Goal: Feedback & Contribution: Contribute content

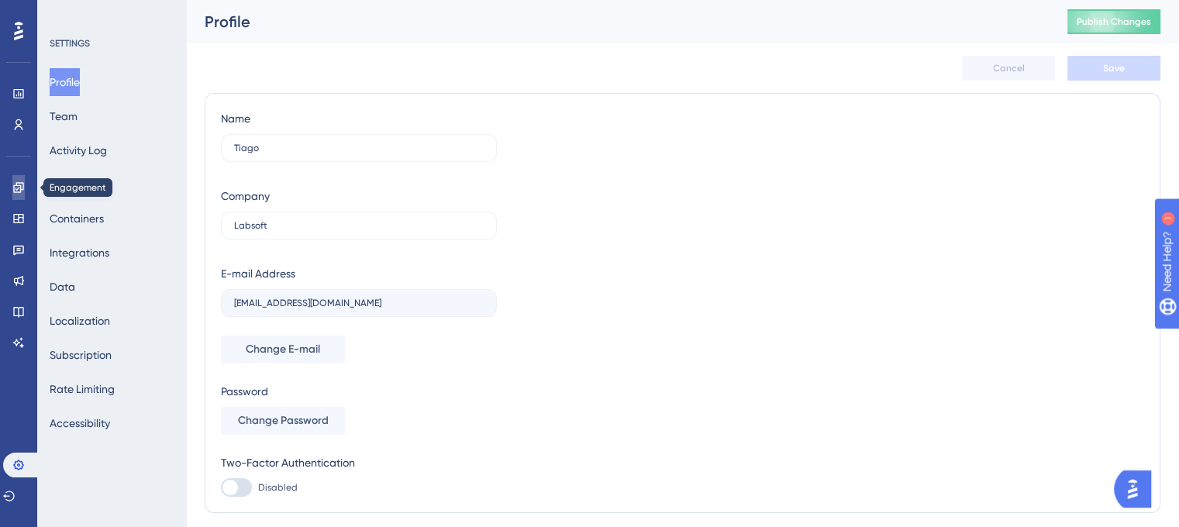
click at [22, 185] on icon at bounding box center [18, 187] width 12 height 12
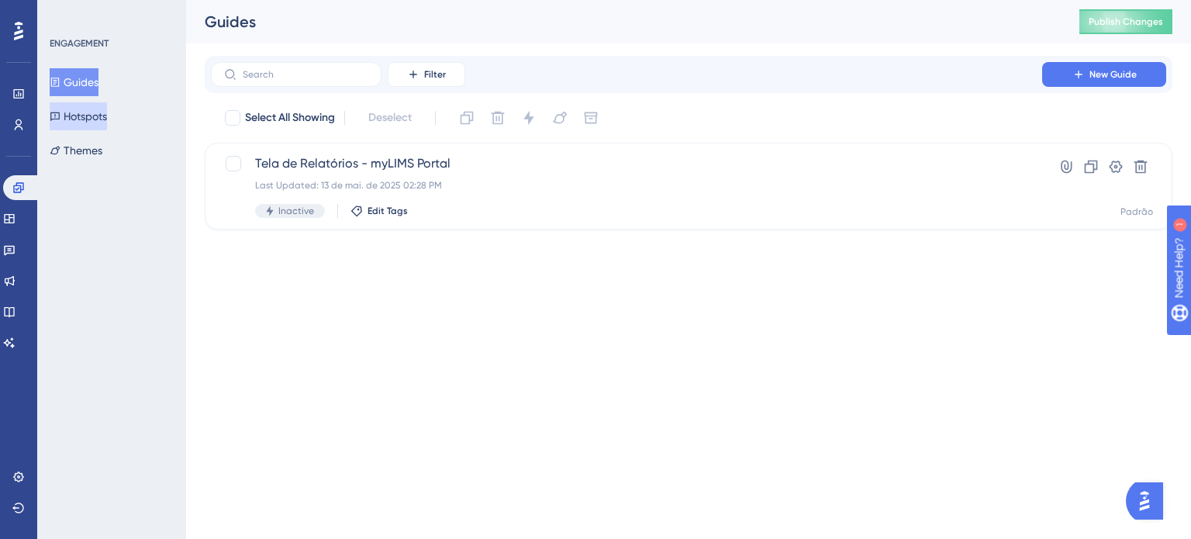
click at [74, 114] on button "Hotspots" at bounding box center [78, 116] width 57 height 28
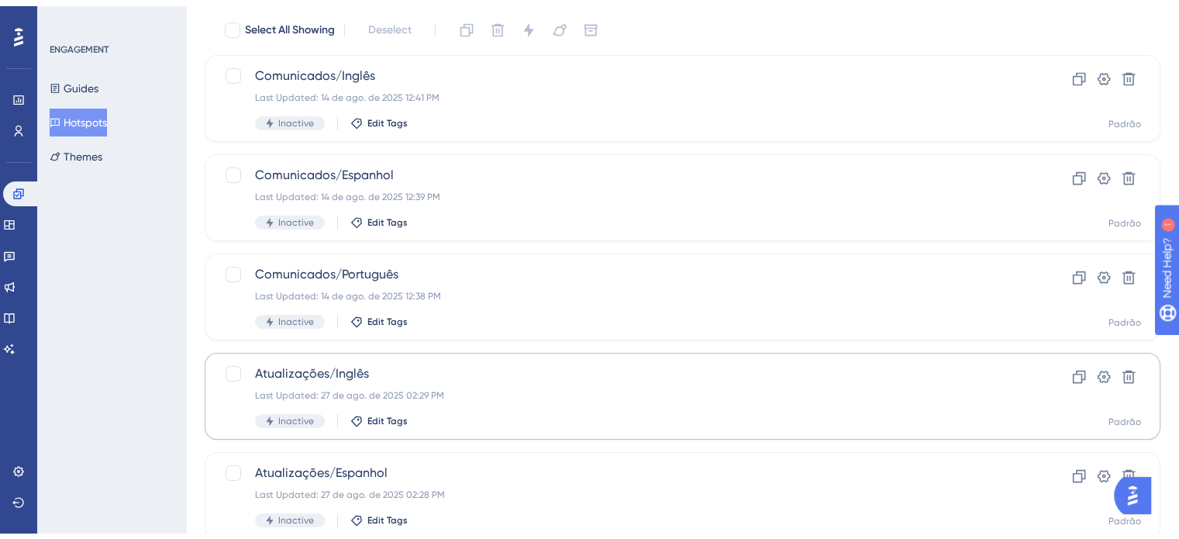
scroll to position [236, 0]
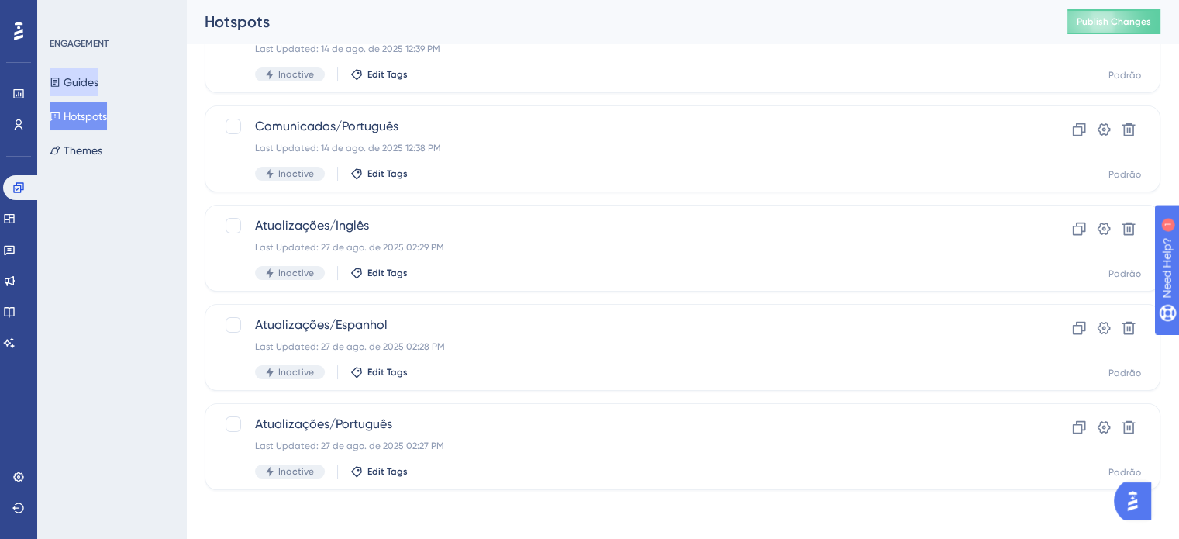
click at [84, 78] on button "Guides" at bounding box center [74, 82] width 49 height 28
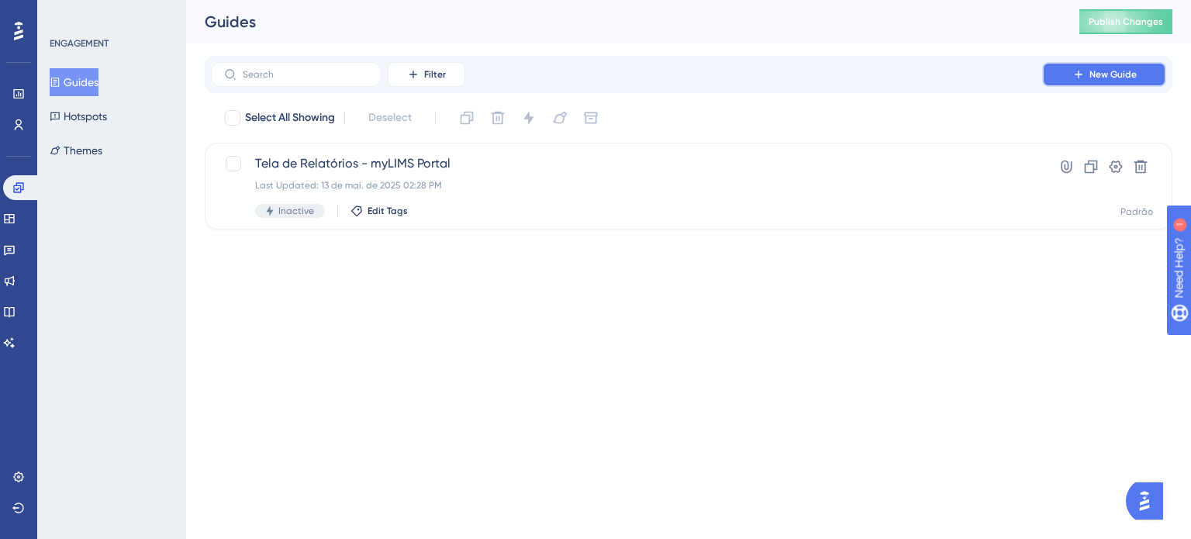
click at [1129, 86] on button "New Guide" at bounding box center [1104, 74] width 124 height 25
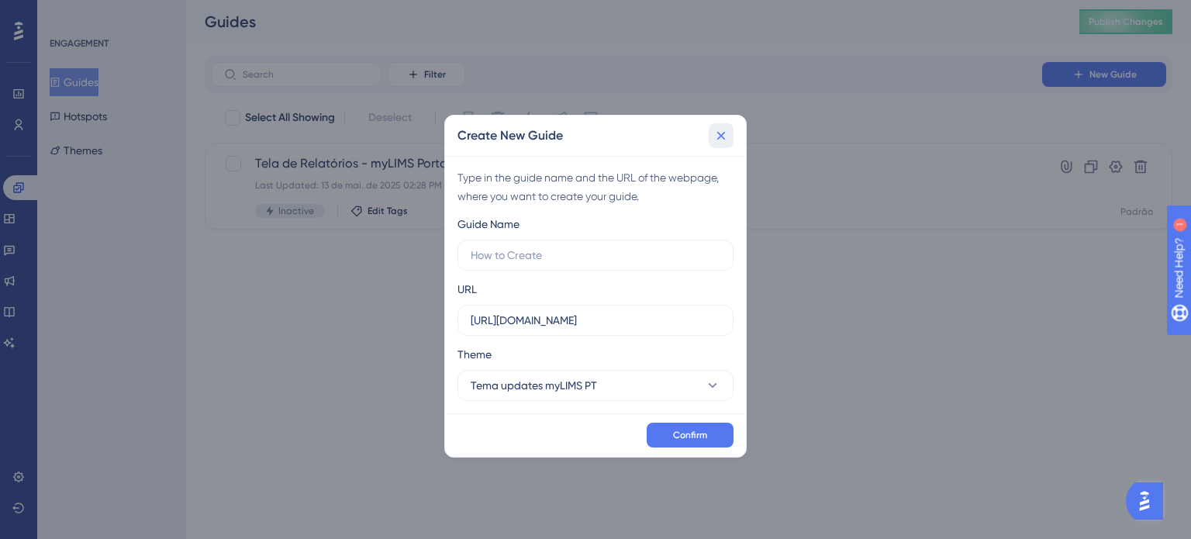
click at [720, 129] on icon at bounding box center [721, 136] width 16 height 16
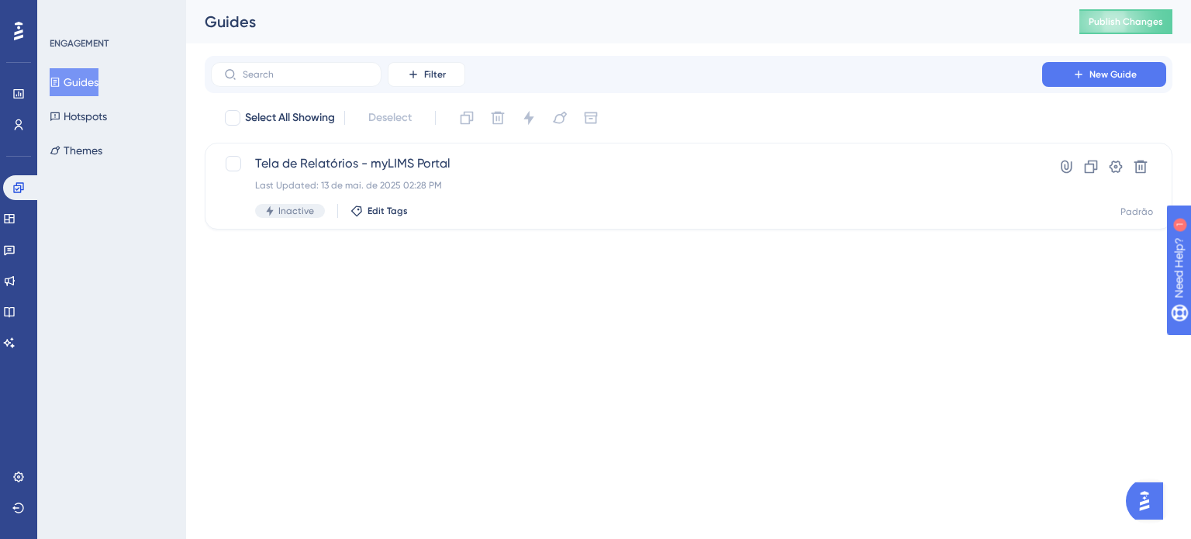
click at [62, 76] on button "Guides" at bounding box center [74, 82] width 49 height 28
click at [1101, 77] on span "New Guide" at bounding box center [1112, 74] width 47 height 12
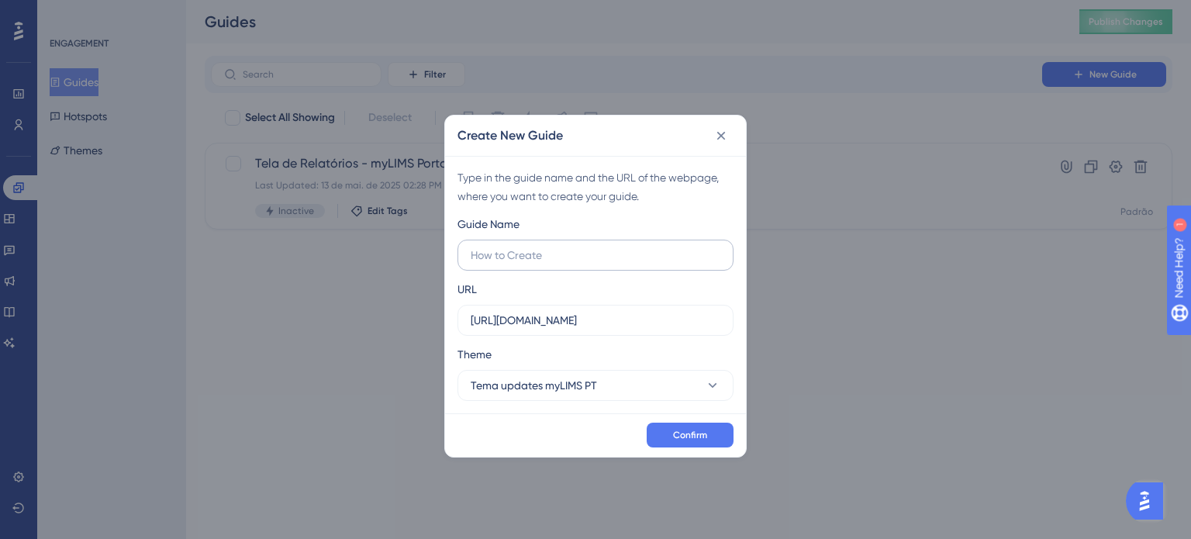
click at [546, 254] on input "text" at bounding box center [595, 254] width 250 height 17
type input "Survey recording for Dienifer"
click at [685, 433] on span "Confirm" at bounding box center [690, 435] width 34 height 12
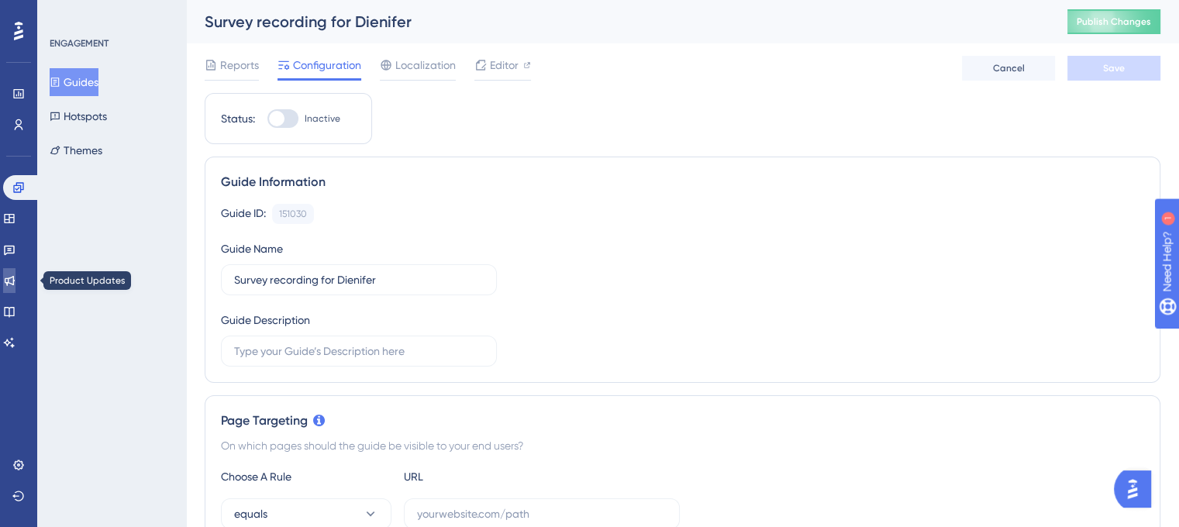
click at [15, 278] on icon at bounding box center [10, 281] width 10 height 10
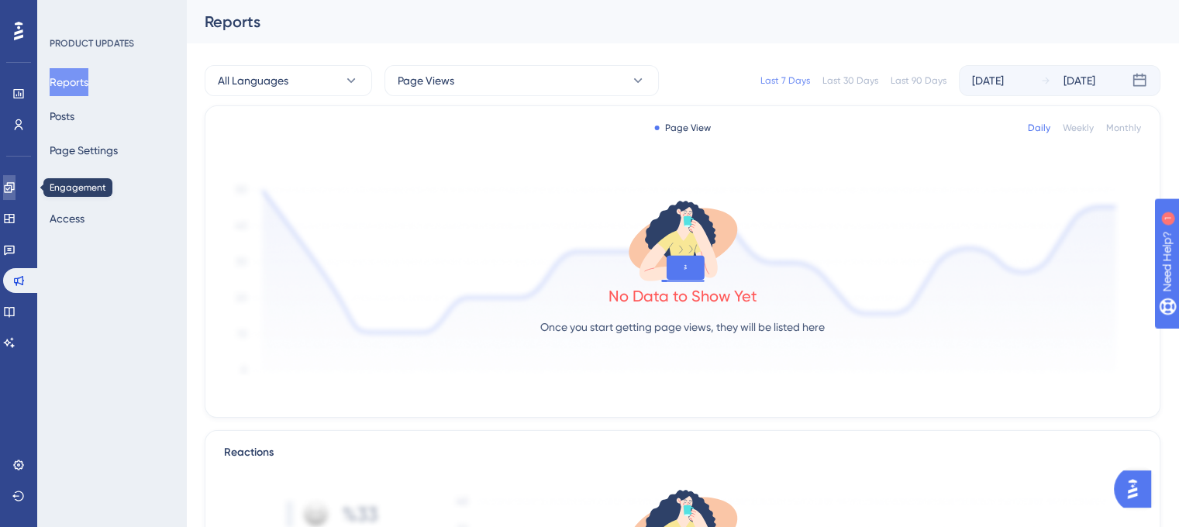
click at [16, 191] on icon at bounding box center [9, 187] width 12 height 12
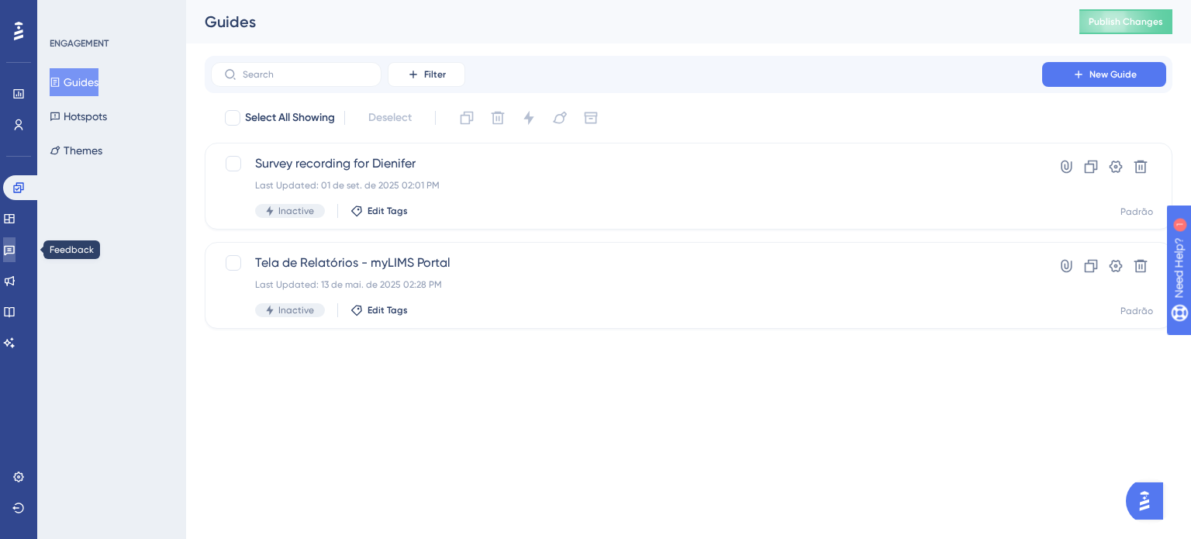
click at [16, 241] on link at bounding box center [9, 249] width 12 height 25
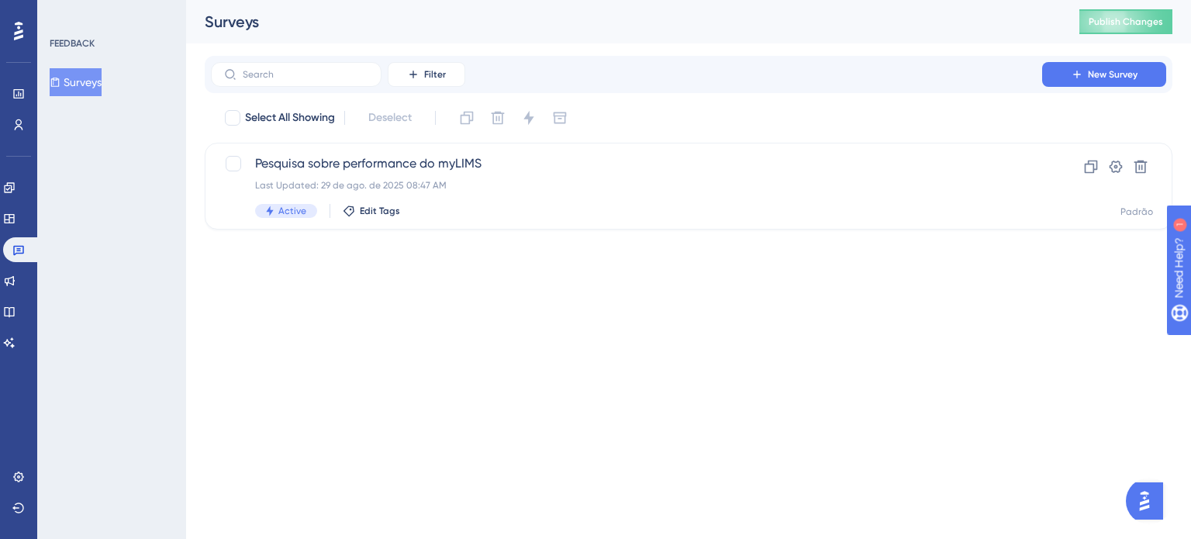
click at [429, 140] on div "Select All Showing Deselect Pesquisa sobre performance do myLIMS Last Updated: …" at bounding box center [688, 167] width 967 height 124
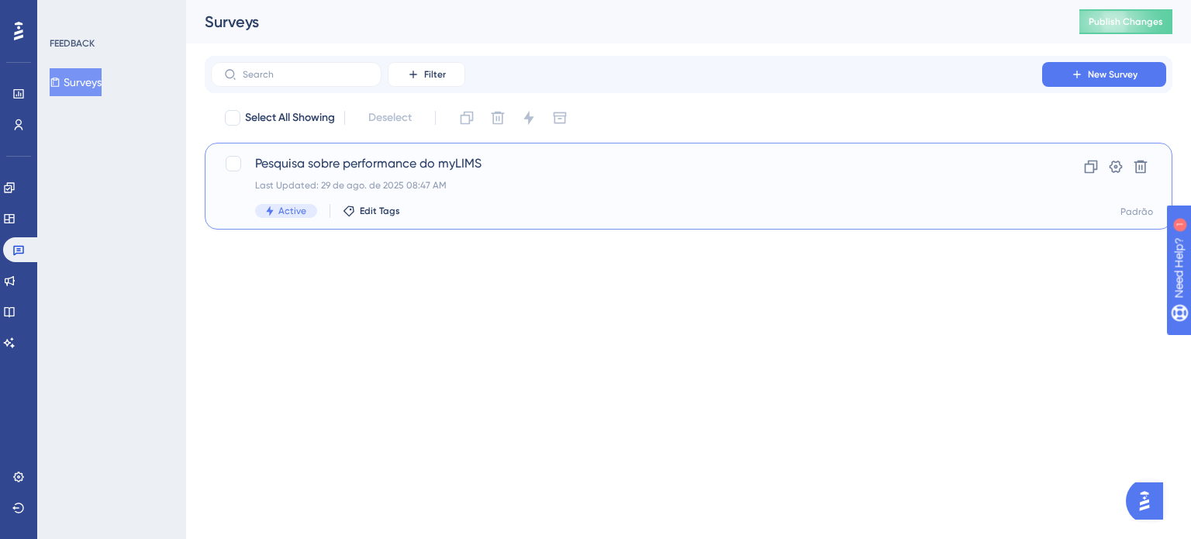
click at [409, 157] on span "Pesquisa sobre performance do myLIMS" at bounding box center [626, 163] width 743 height 19
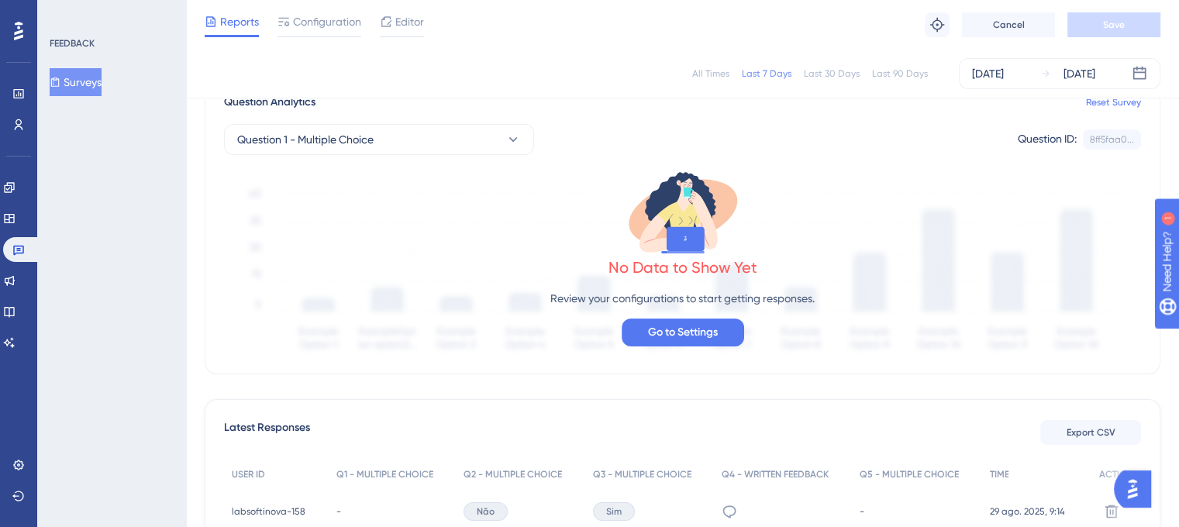
scroll to position [233, 0]
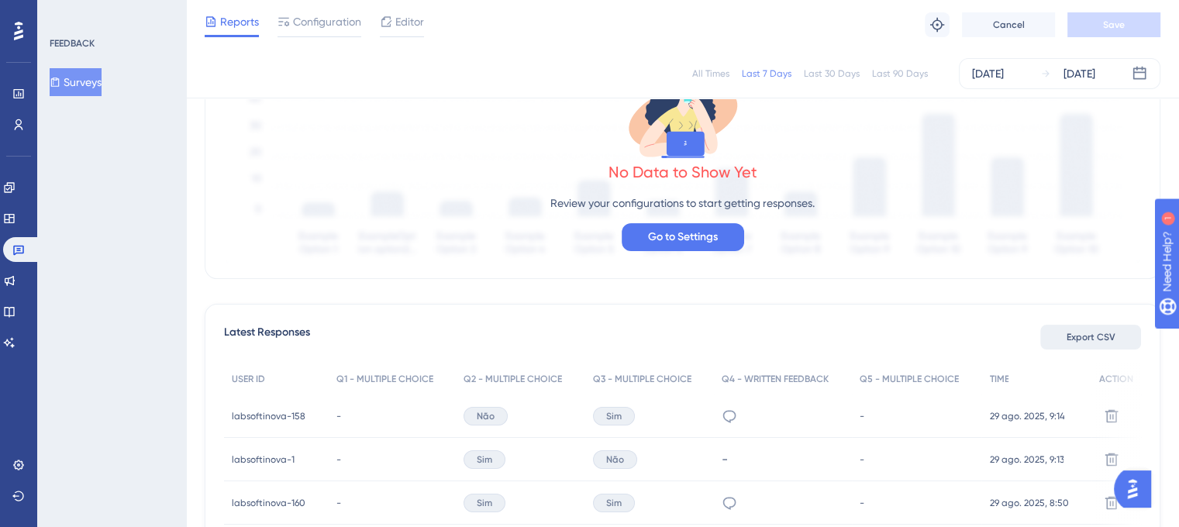
click at [1107, 338] on span "Export CSV" at bounding box center [1090, 337] width 49 height 12
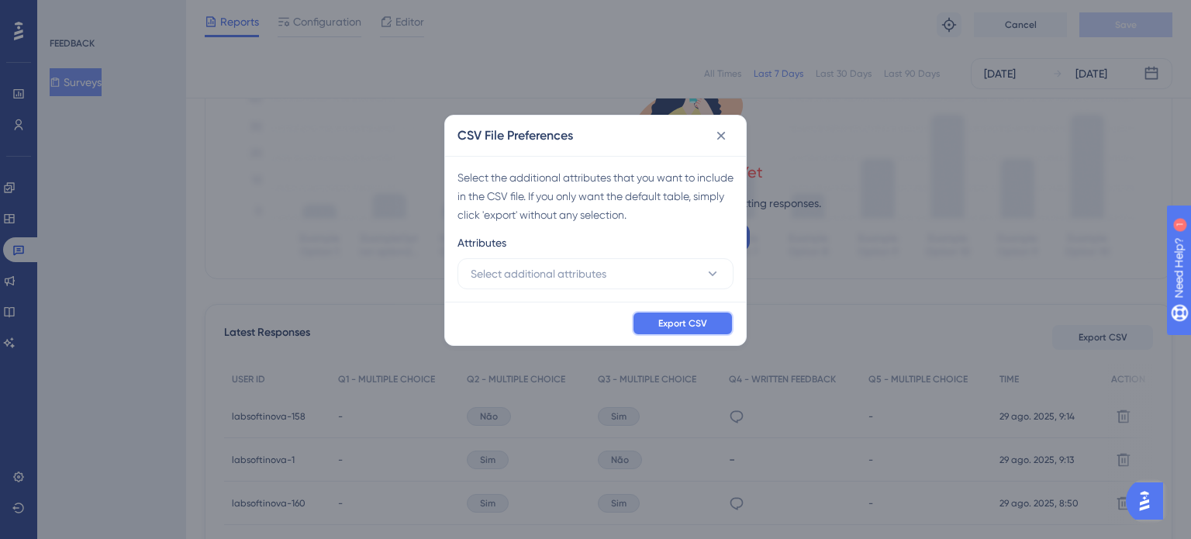
click at [692, 329] on button "Export CSV" at bounding box center [683, 323] width 102 height 25
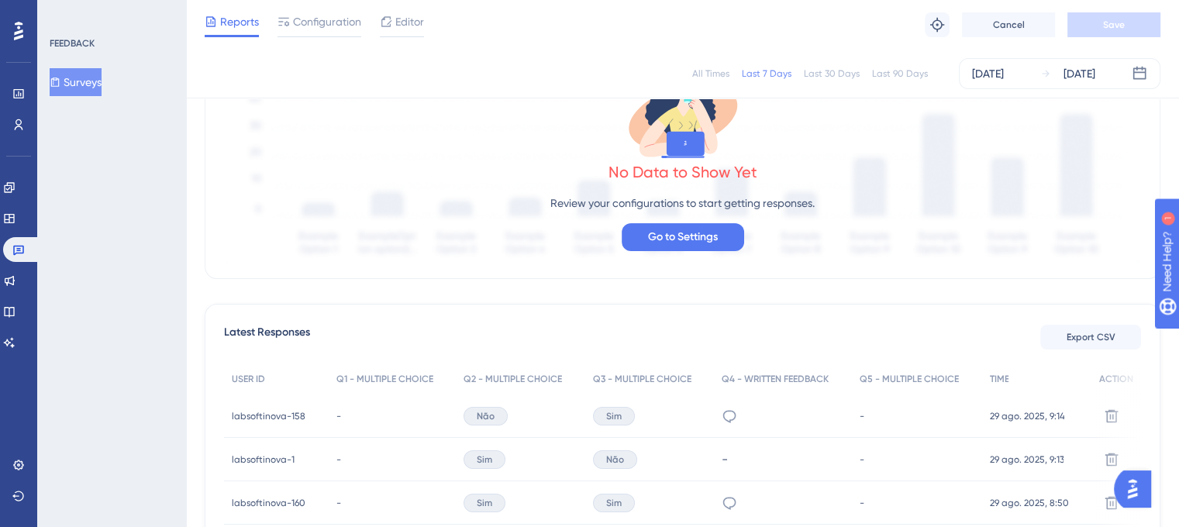
scroll to position [0, 0]
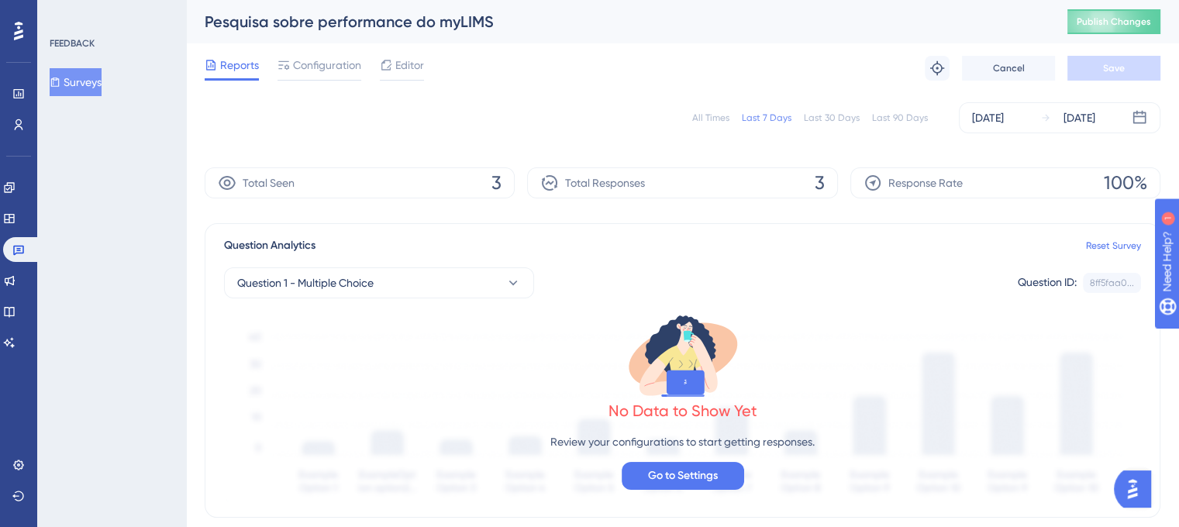
click at [725, 112] on div "All Times" at bounding box center [710, 118] width 37 height 12
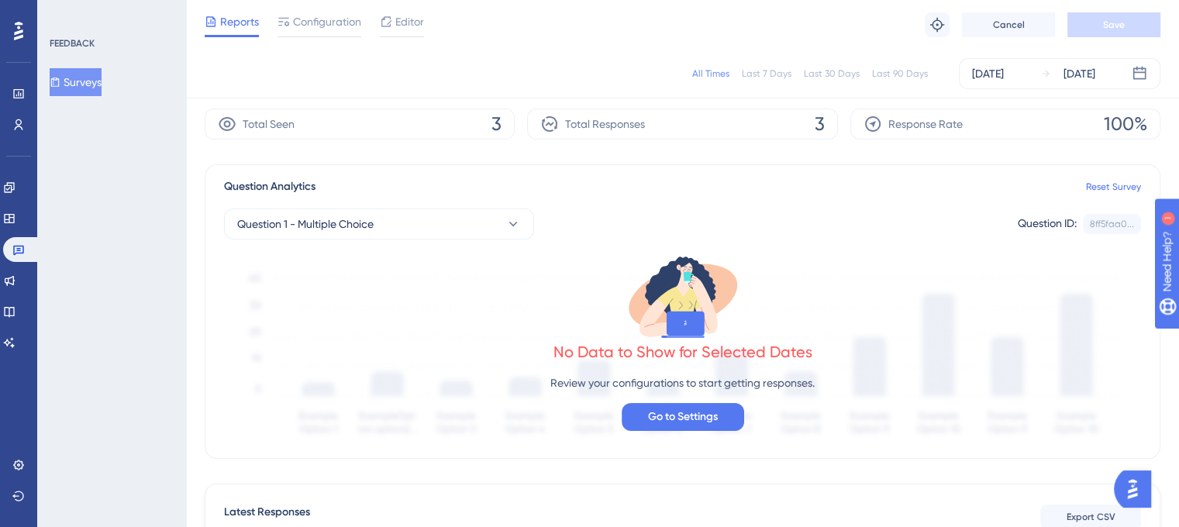
scroll to position [310, 0]
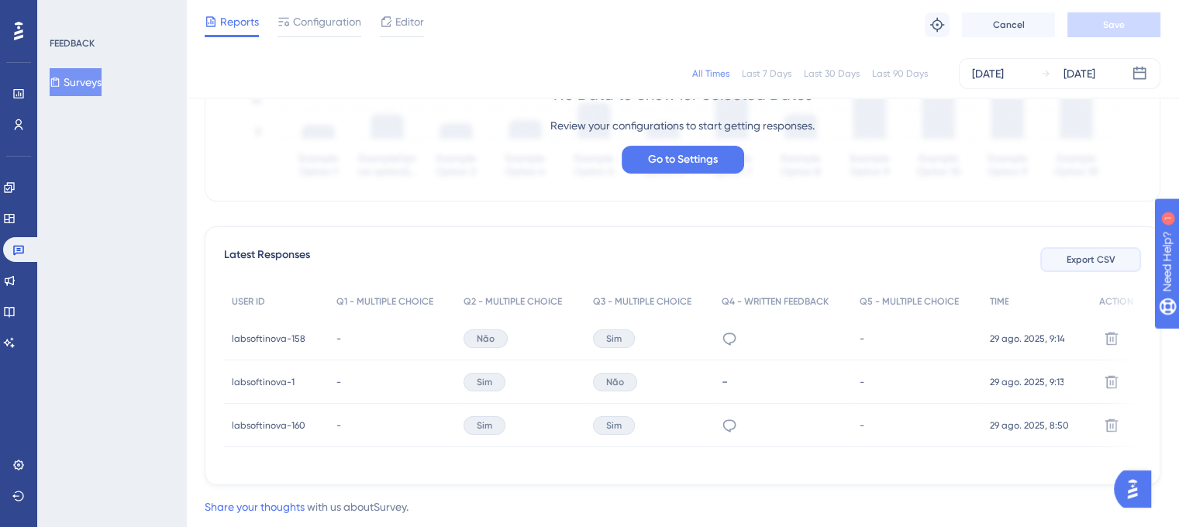
click at [1069, 268] on button "Export CSV" at bounding box center [1090, 259] width 101 height 25
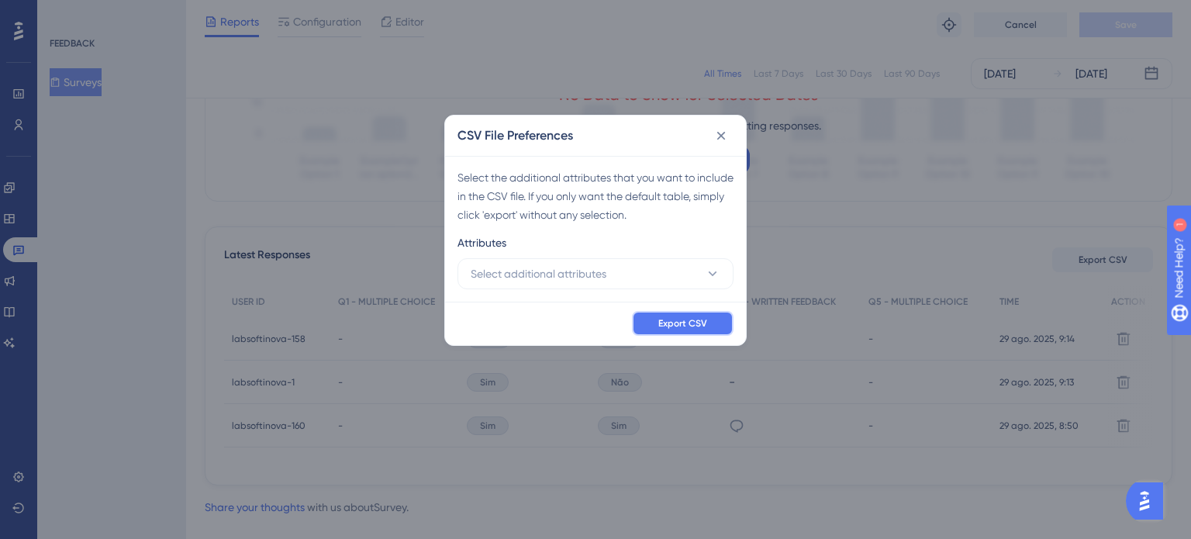
click at [676, 320] on span "Export CSV" at bounding box center [682, 323] width 49 height 12
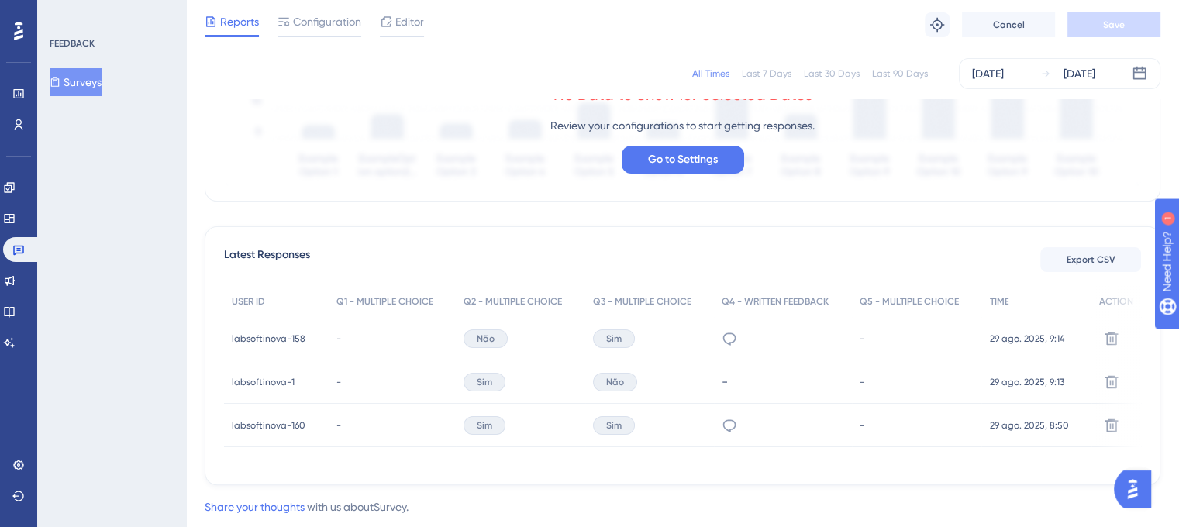
click at [477, 202] on div "All Times Last 7 Days Last 30 Days Last 90 Days Aug 29 2025 Sep 01 2025 Total S…" at bounding box center [683, 155] width 956 height 659
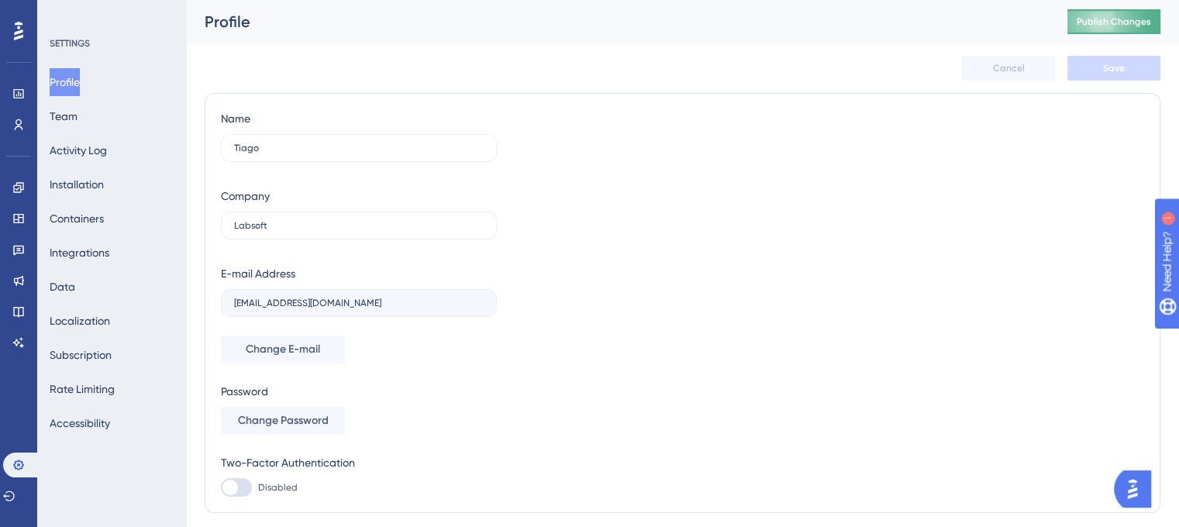
click at [1129, 22] on span "Publish Changes" at bounding box center [1114, 22] width 74 height 12
click at [23, 288] on link at bounding box center [18, 280] width 12 height 25
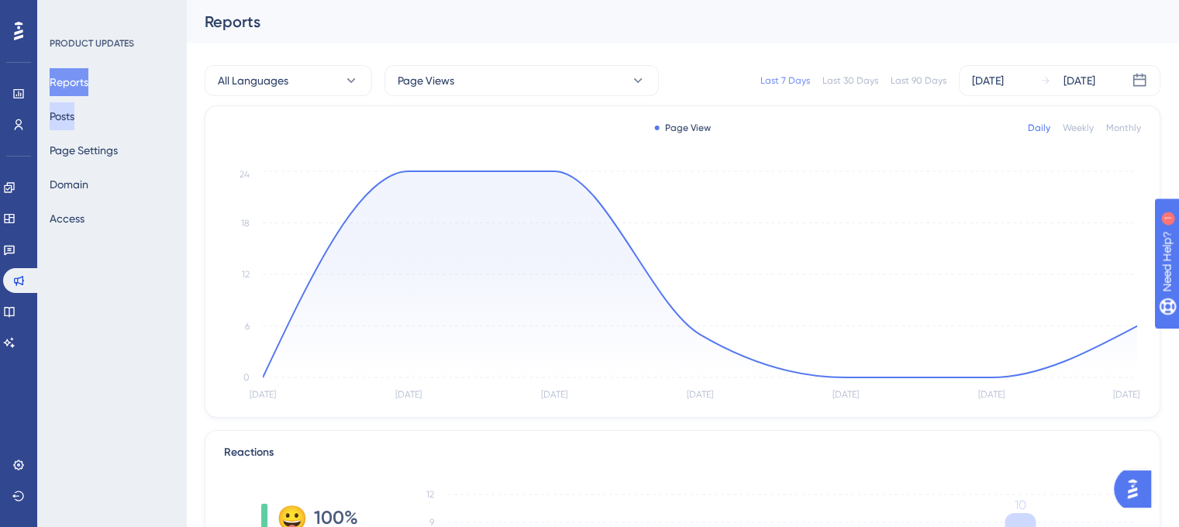
click at [71, 117] on button "Posts" at bounding box center [62, 116] width 25 height 28
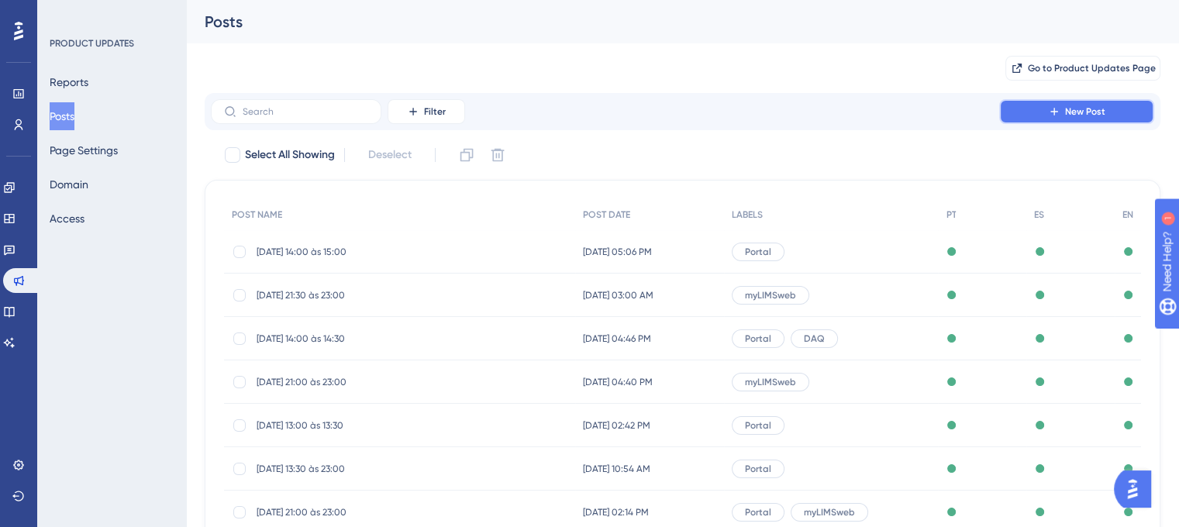
click at [1008, 113] on button "New Post" at bounding box center [1076, 111] width 155 height 25
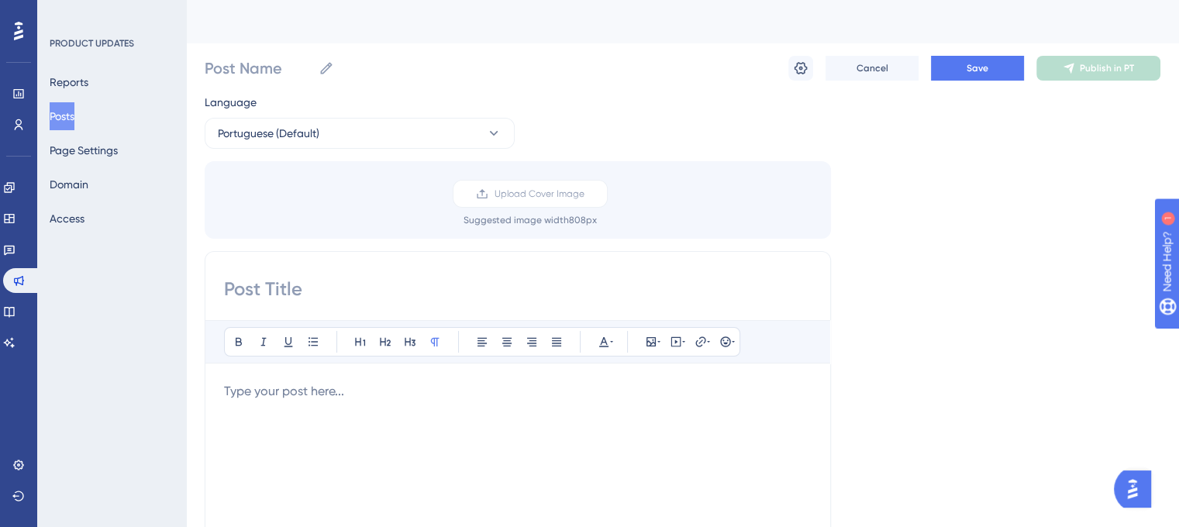
click at [309, 291] on input at bounding box center [518, 289] width 588 height 25
click at [507, 281] on input at bounding box center [518, 289] width 588 height 25
paste input "00/08/25 - 13:30 às 23:00 (horário de Brasília)"
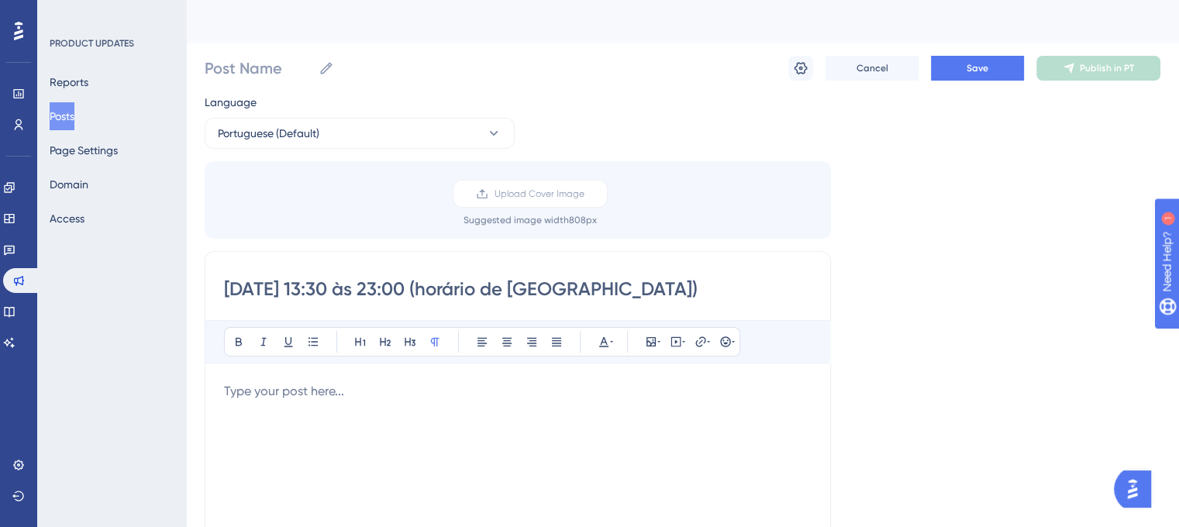
click at [271, 284] on input "00/08/25 - 13:30 às 23:00 (horário de Brasília)" at bounding box center [518, 289] width 588 height 25
drag, startPoint x: 246, startPoint y: 286, endPoint x: 227, endPoint y: 292, distance: 20.3
click at [227, 292] on input "00/09/25 - 13:30 às 23:00 (horário de Brasília)" at bounding box center [518, 289] width 588 height 25
drag, startPoint x: 335, startPoint y: 288, endPoint x: 325, endPoint y: 288, distance: 10.1
click at [325, 288] on input "01/09/25 - 13:30 às 23:00 (horário de Brasília)" at bounding box center [518, 289] width 588 height 25
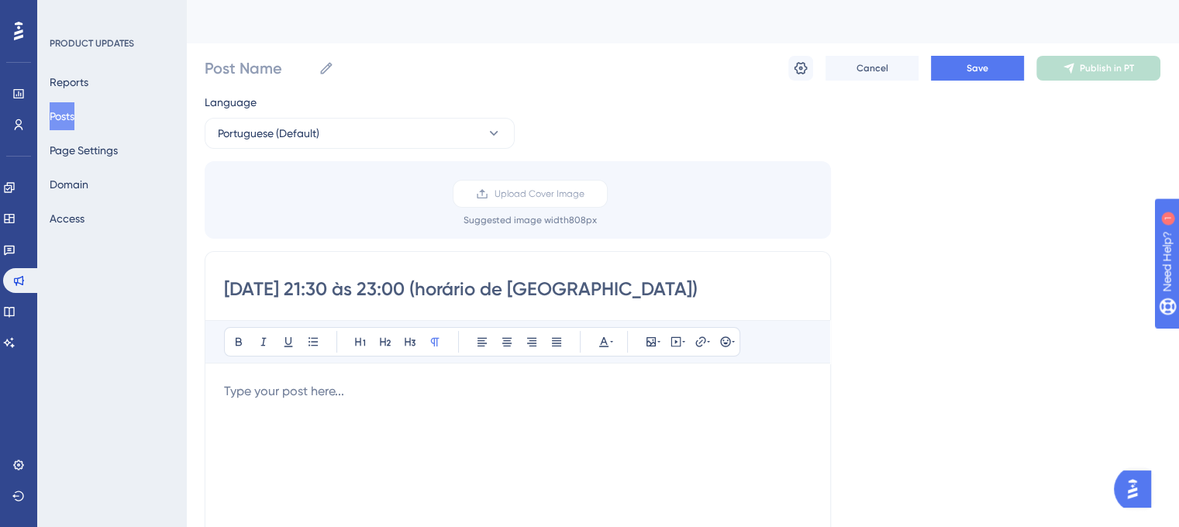
drag, startPoint x: 354, startPoint y: 288, endPoint x: 344, endPoint y: 291, distance: 10.8
click at [344, 291] on input "01/09/25 - 21:30 às 23:00 (horário de Brasília)" at bounding box center [518, 289] width 588 height 25
click at [406, 284] on input "01/09/25 - 21:00 às 23:00 (horário de Brasília)" at bounding box center [518, 289] width 588 height 25
drag, startPoint x: 431, startPoint y: 285, endPoint x: 423, endPoint y: 284, distance: 7.8
click at [423, 284] on input "01/09/25 - 21:00 às 22:00 (horário de Brasília)" at bounding box center [518, 289] width 588 height 25
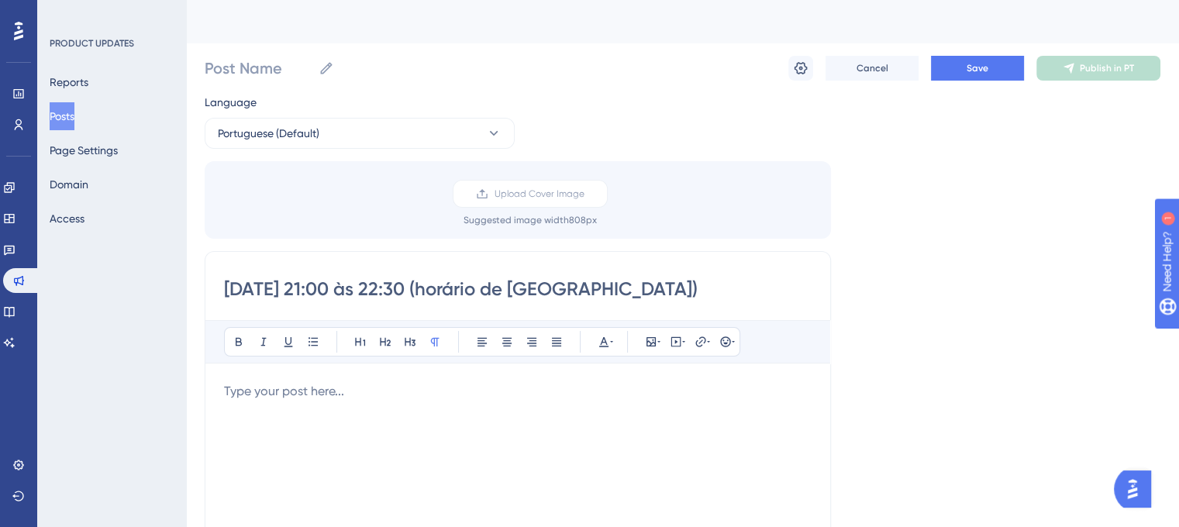
type input "01/09/25 - 21:00 às 22:30 (horário de Brasília)"
click at [395, 395] on p at bounding box center [518, 391] width 588 height 19
drag, startPoint x: 441, startPoint y: 292, endPoint x: 186, endPoint y: 289, distance: 255.0
click at [274, 74] on input "Post Name" at bounding box center [259, 68] width 108 height 22
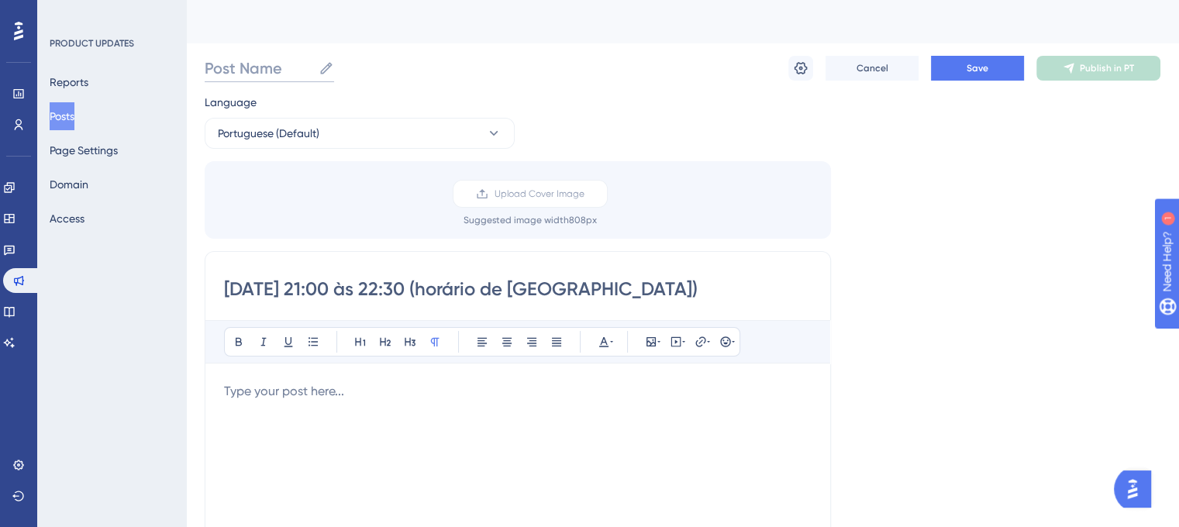
paste input "01/09/25 - 21:00 às 22:30"
type input "01/09/25 - 21:00 às 22:30"
click at [469, 387] on p at bounding box center [518, 391] width 588 height 19
click at [445, 387] on p at bounding box center [518, 391] width 588 height 19
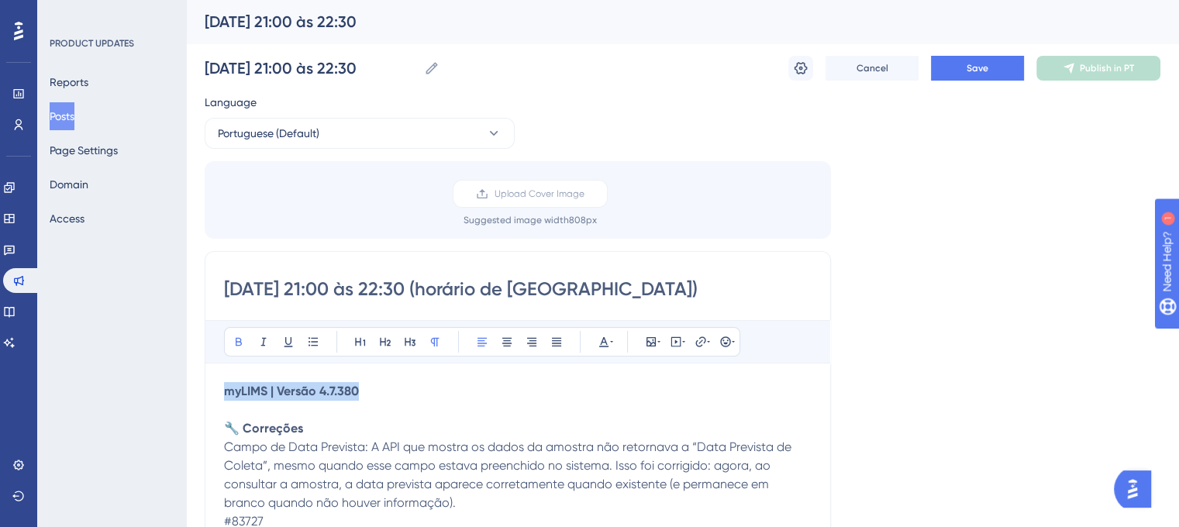
drag, startPoint x: 388, startPoint y: 391, endPoint x: 215, endPoint y: 393, distance: 172.1
click at [372, 340] on div "Bold Italic Underline Bullet Point Heading 1 Heading 2 Heading 3 Normal Align L…" at bounding box center [482, 341] width 516 height 29
click at [368, 343] on button at bounding box center [361, 342] width 22 height 22
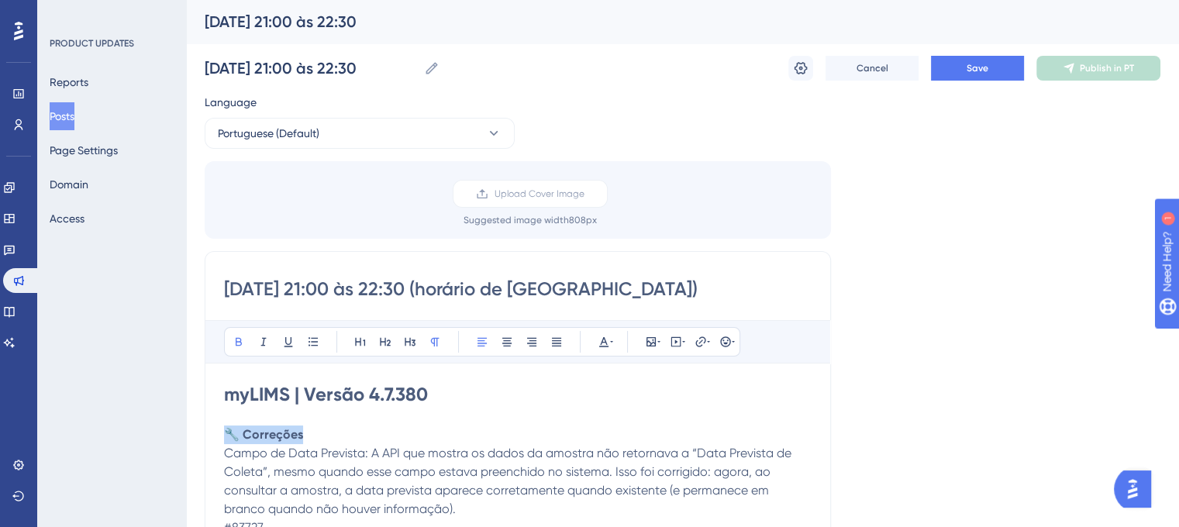
drag, startPoint x: 302, startPoint y: 432, endPoint x: 223, endPoint y: 434, distance: 79.1
click at [391, 336] on icon at bounding box center [385, 342] width 12 height 12
drag, startPoint x: 369, startPoint y: 452, endPoint x: 226, endPoint y: 455, distance: 142.6
click at [226, 455] on span "Campo de Data Prevista: A API que mostra os dados da amostra não retornava a “D…" at bounding box center [509, 484] width 570 height 71
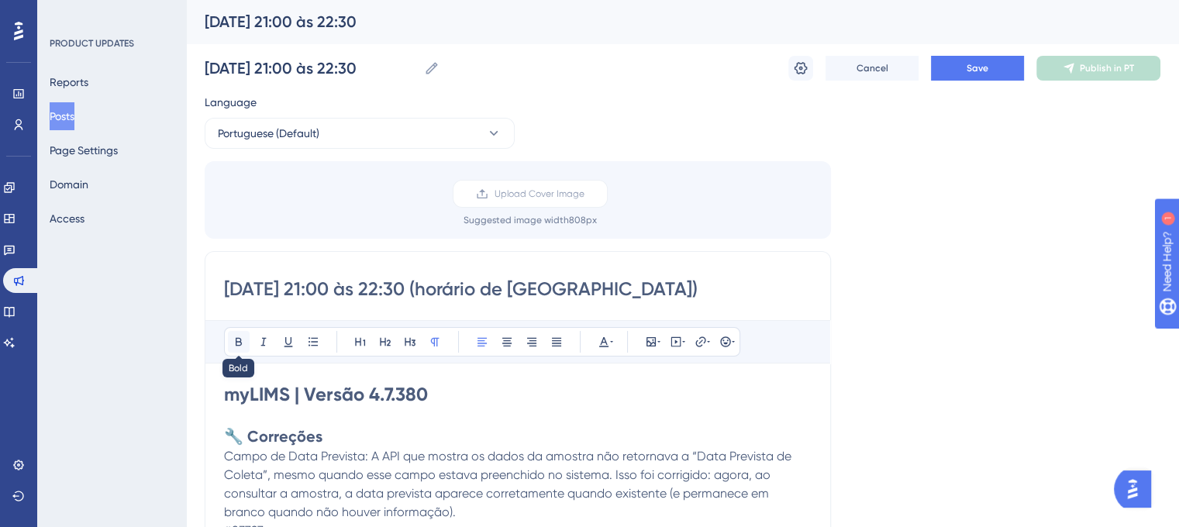
click at [236, 338] on icon at bounding box center [239, 342] width 6 height 9
click at [327, 333] on div "Bold Italic Underline Bullet Point Heading 1 Heading 2 Heading 3 Normal Align L…" at bounding box center [482, 341] width 516 height 29
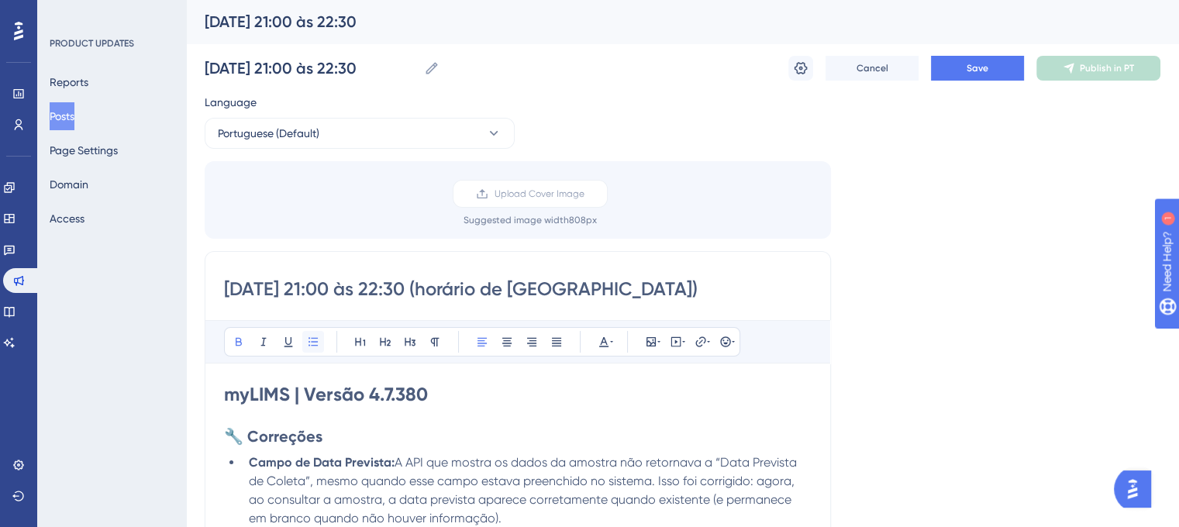
click at [316, 342] on icon at bounding box center [313, 342] width 12 height 12
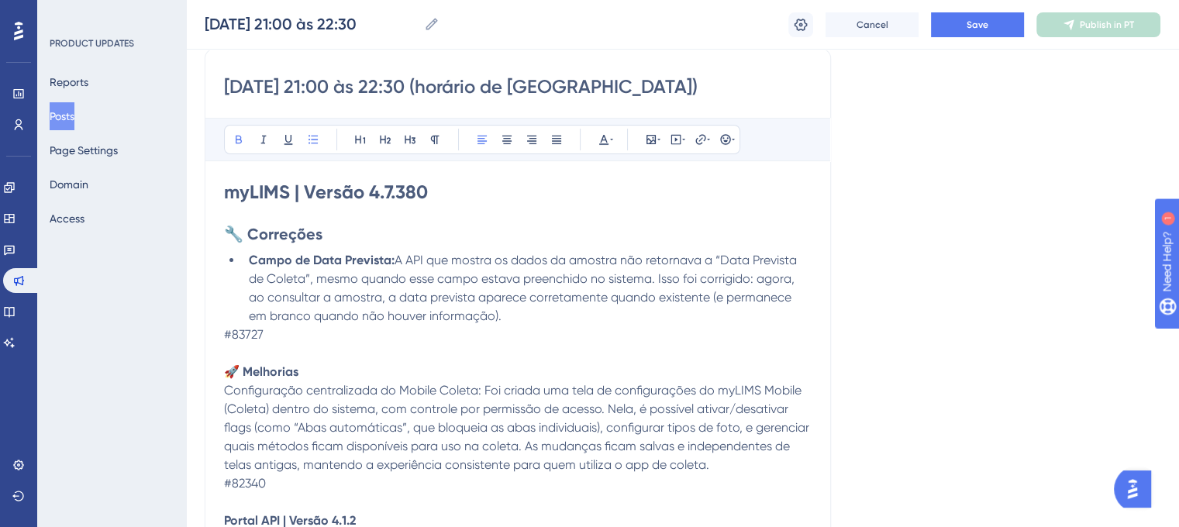
scroll to position [233, 0]
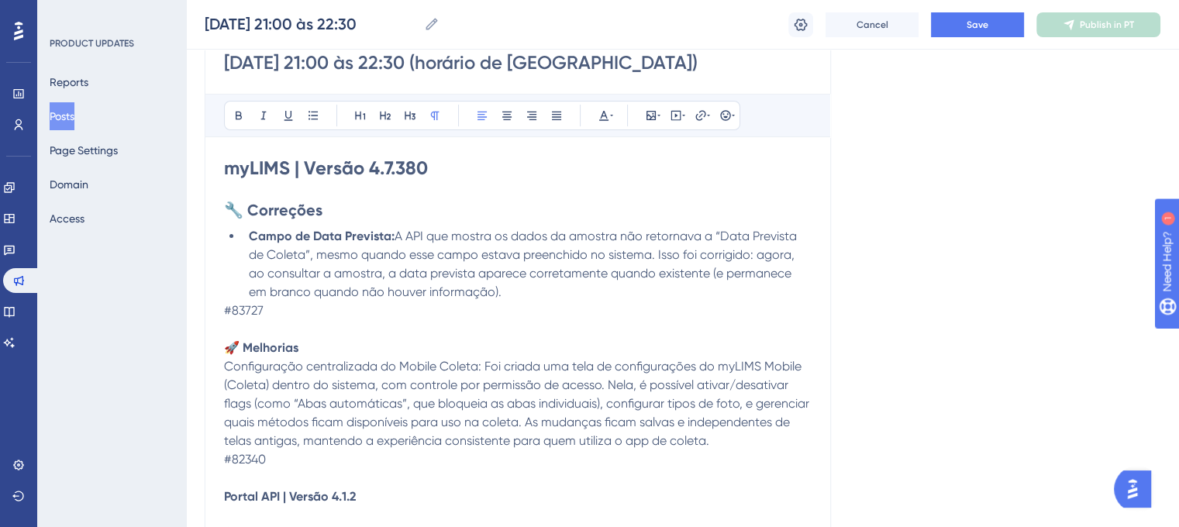
drag, startPoint x: 280, startPoint y: 311, endPoint x: 262, endPoint y: 309, distance: 17.9
click at [262, 309] on p "#83727" at bounding box center [518, 311] width 588 height 19
click at [484, 293] on li "Campo de Data Prevista: A API que mostra os dados da amostra não retornava a “D…" at bounding box center [527, 264] width 569 height 74
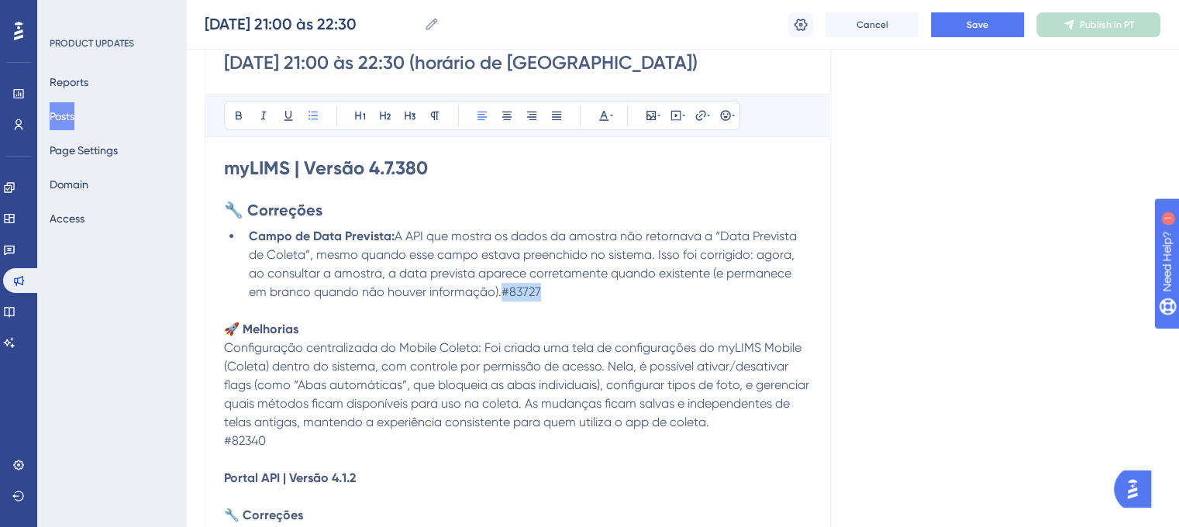
drag, startPoint x: 524, startPoint y: 291, endPoint x: 480, endPoint y: 291, distance: 44.2
click at [480, 291] on li "Campo de Data Prevista: A API que mostra os dados da amostra não retornava a “D…" at bounding box center [527, 264] width 569 height 74
click at [603, 117] on icon at bounding box center [604, 115] width 12 height 12
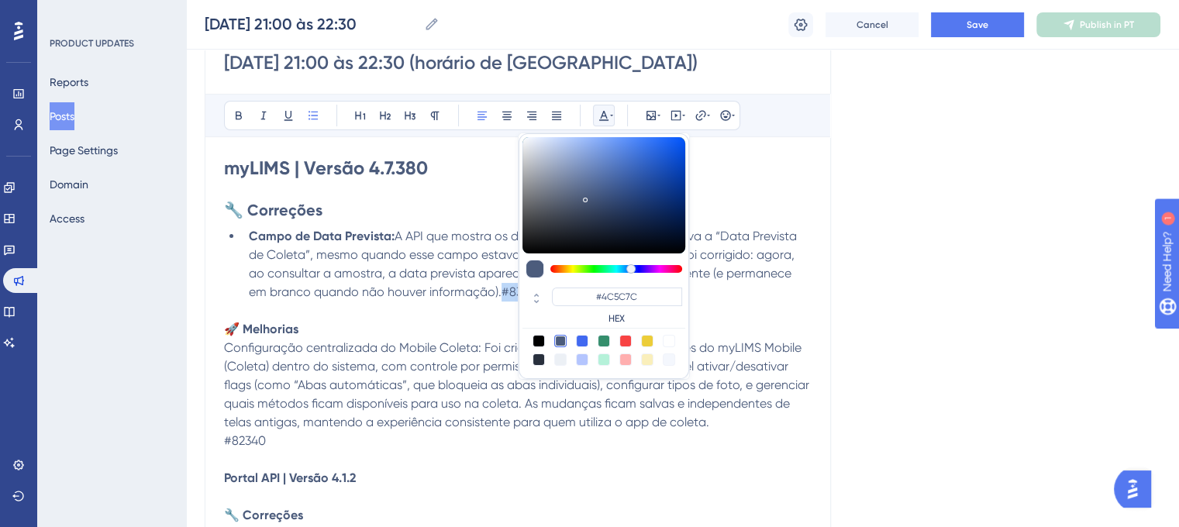
click at [670, 337] on div at bounding box center [669, 341] width 12 height 12
type input "#FFFFFF"
drag, startPoint x: 321, startPoint y: 336, endPoint x: 226, endPoint y: 308, distance: 99.3
click at [226, 308] on div "myLIMS | Versão 4.7.380 🔧 Correções Campo de Data Prevista: A API que mostra os…" at bounding box center [518, 396] width 588 height 481
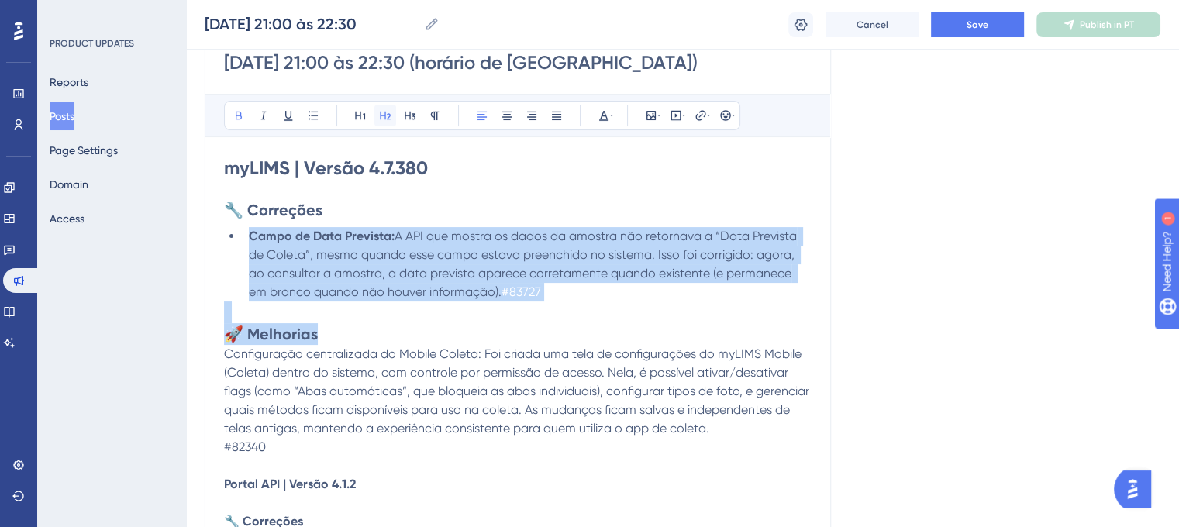
click at [384, 120] on icon at bounding box center [385, 115] width 12 height 12
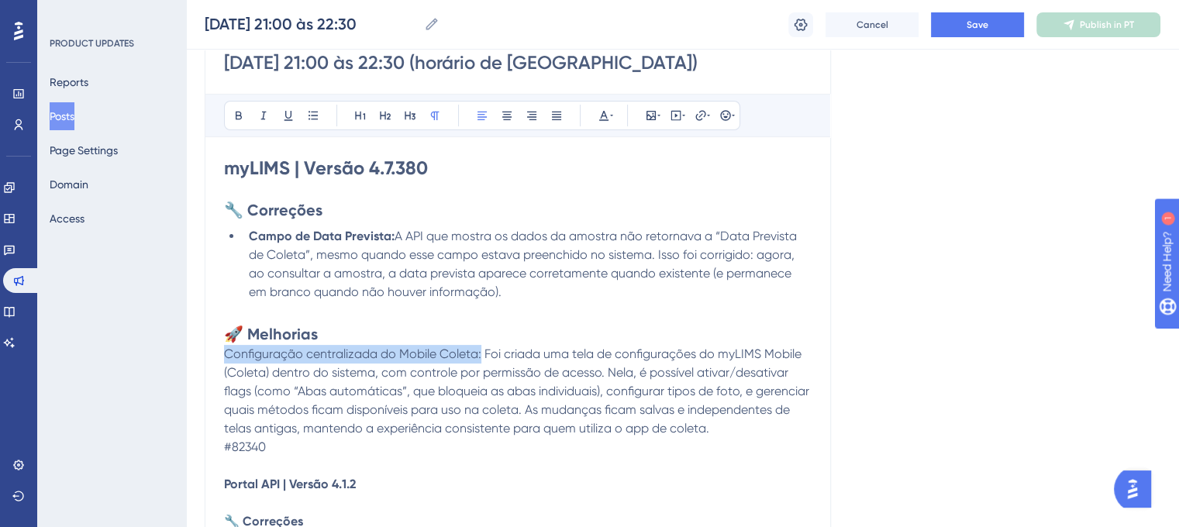
drag, startPoint x: 481, startPoint y: 351, endPoint x: 225, endPoint y: 353, distance: 255.8
click at [225, 353] on span "Configuração centralizada do Mobile Coleta: Foi criada uma tela de configuraçõe…" at bounding box center [518, 390] width 588 height 89
click at [246, 116] on button at bounding box center [239, 116] width 22 height 22
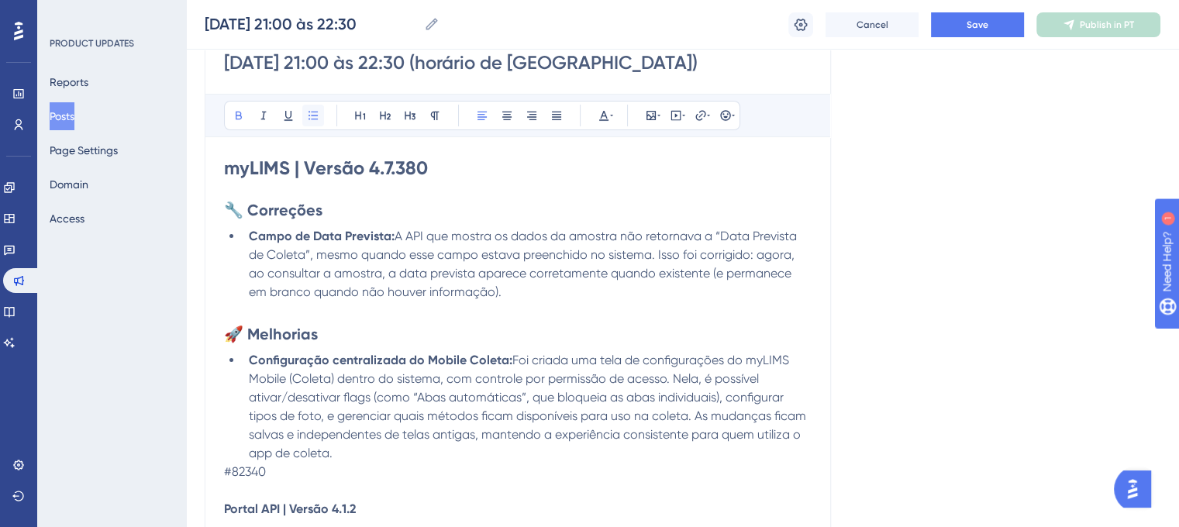
click at [313, 105] on button at bounding box center [313, 116] width 22 height 22
click at [357, 442] on span "Foi criada uma tela de configurações do myLIMS Mobile (Coleta) dentro do sistem…" at bounding box center [529, 407] width 560 height 108
click at [350, 456] on li "Configuração centralizada do Mobile Coleta: Foi criada uma tela de configuraçõe…" at bounding box center [527, 407] width 569 height 112
drag, startPoint x: 378, startPoint y: 454, endPoint x: 334, endPoint y: 459, distance: 44.4
click at [334, 459] on li "Configuração centralizada do Mobile Coleta: Foi criada uma tela de configuraçõe…" at bounding box center [527, 407] width 569 height 112
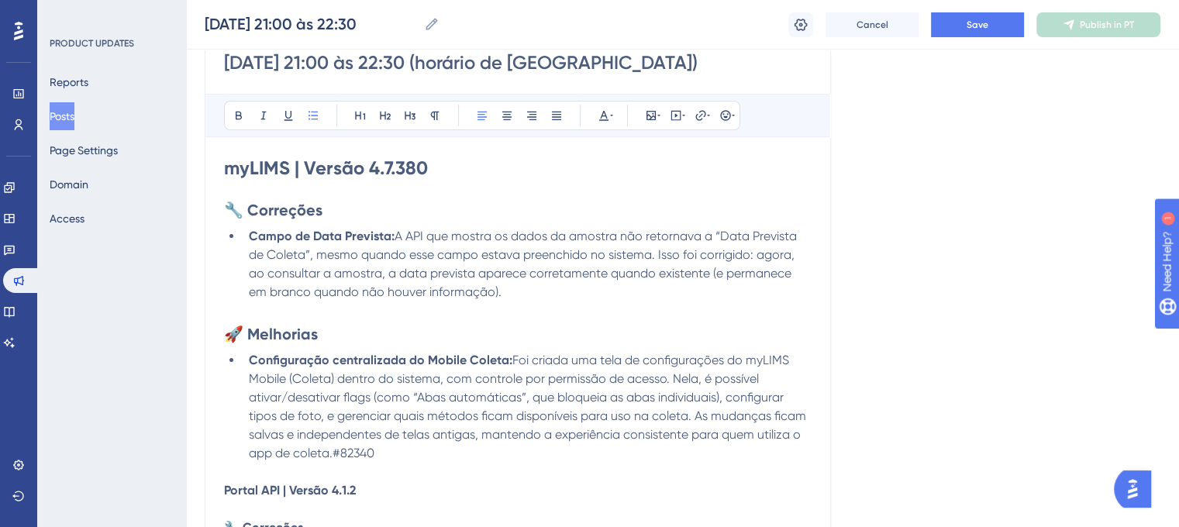
click at [608, 102] on div "Bold Italic Underline Bullet Point Heading 1 Heading 2 Heading 3 Normal Align L…" at bounding box center [482, 115] width 516 height 29
click at [605, 112] on icon at bounding box center [604, 115] width 12 height 12
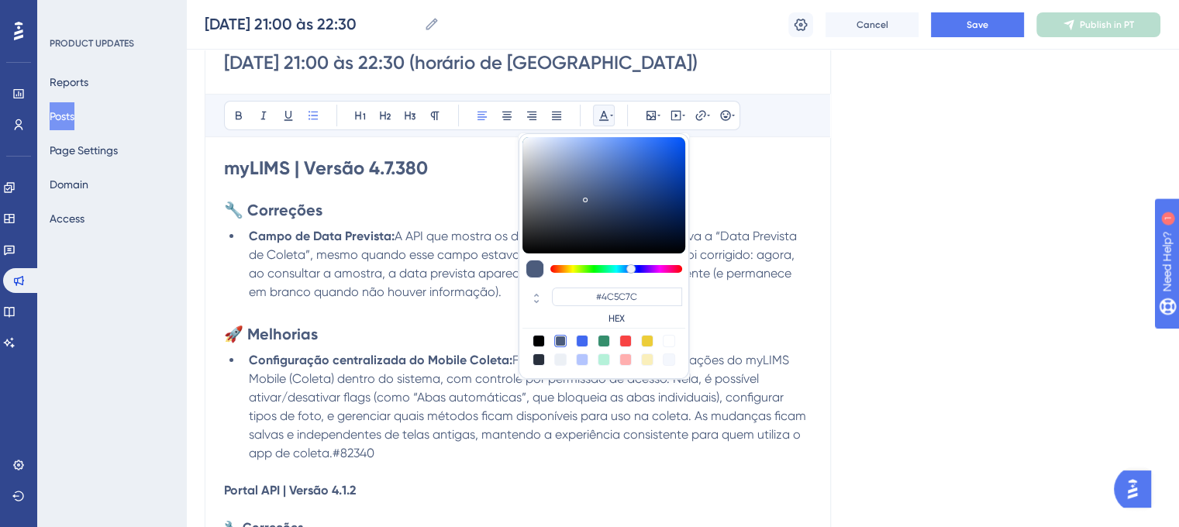
click at [670, 338] on div at bounding box center [669, 341] width 12 height 12
type input "#FFFFFF"
click at [474, 452] on li "Configuração centralizada do Mobile Coleta: Foi criada uma tela de configuraçõe…" at bounding box center [527, 407] width 569 height 112
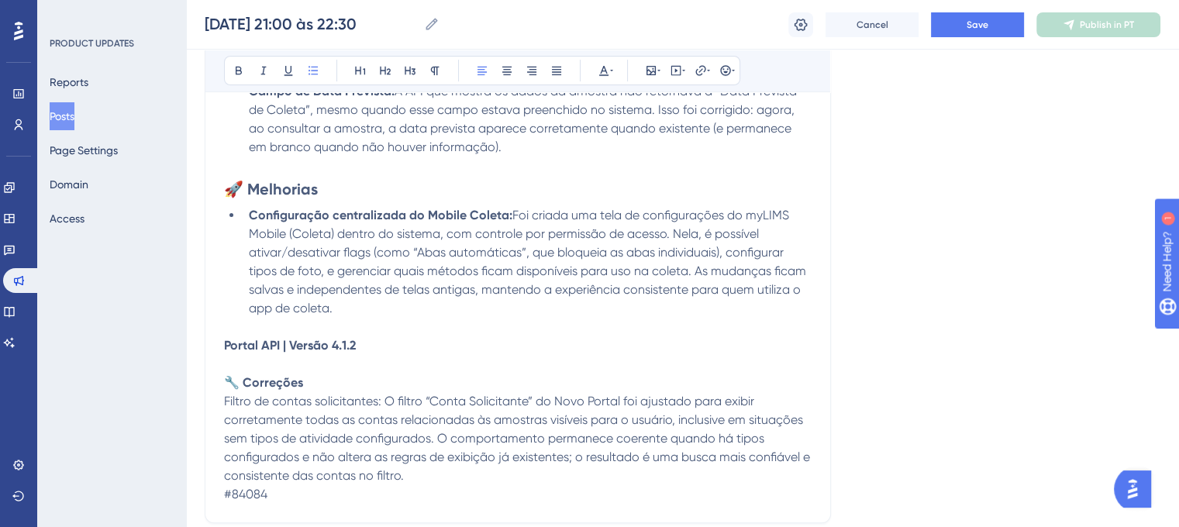
scroll to position [388, 0]
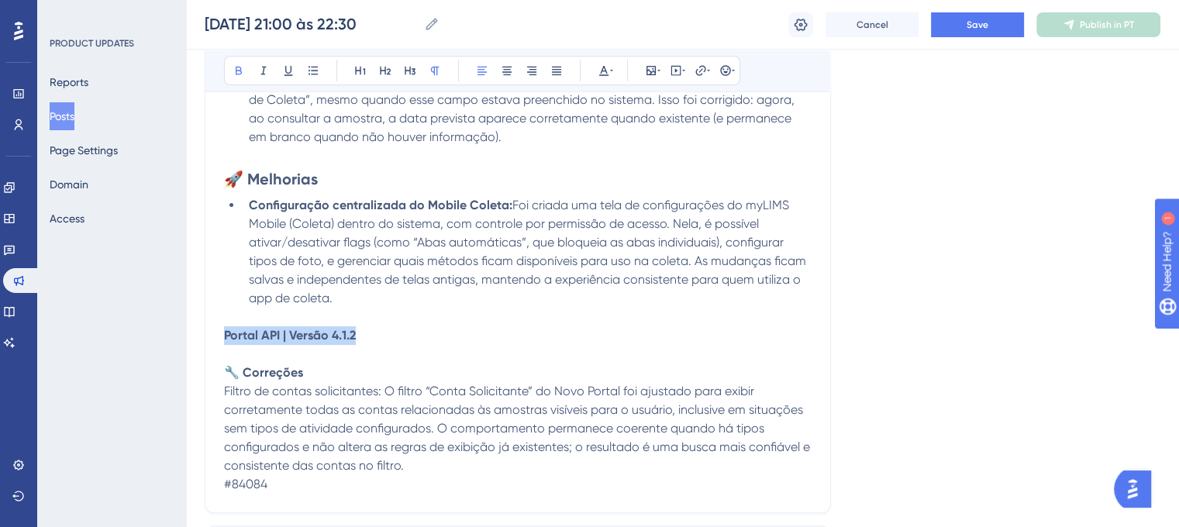
drag, startPoint x: 376, startPoint y: 338, endPoint x: 222, endPoint y: 341, distance: 153.5
click at [222, 341] on div "01/09/25 - 21:00 às 22:30 (horário de Brasília) Bold Italic Underline Bullet Po…" at bounding box center [518, 191] width 626 height 643
click at [355, 71] on icon at bounding box center [360, 71] width 10 height 9
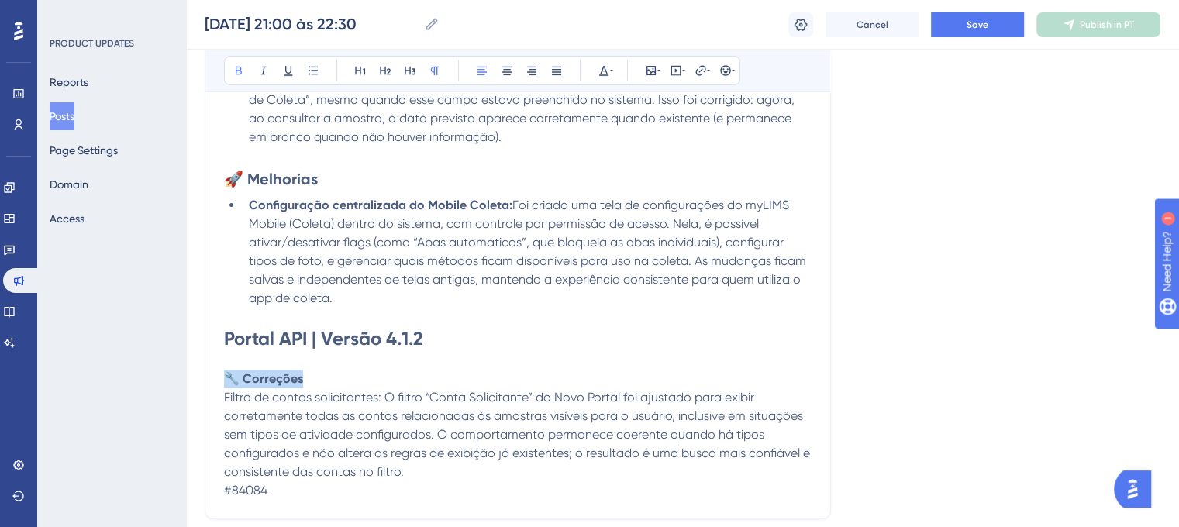
drag, startPoint x: 307, startPoint y: 375, endPoint x: 218, endPoint y: 381, distance: 89.3
click at [218, 381] on div "01/09/25 - 21:00 às 22:30 (horário de Brasília) Bold Italic Underline Bullet Po…" at bounding box center [518, 195] width 626 height 650
click at [382, 69] on icon at bounding box center [385, 70] width 12 height 12
drag, startPoint x: 381, startPoint y: 401, endPoint x: 199, endPoint y: 398, distance: 182.2
click at [199, 398] on div "Performance Users Engagement Widgets Feedback Product Updates Knowledge Base AI…" at bounding box center [682, 269] width 993 height 1315
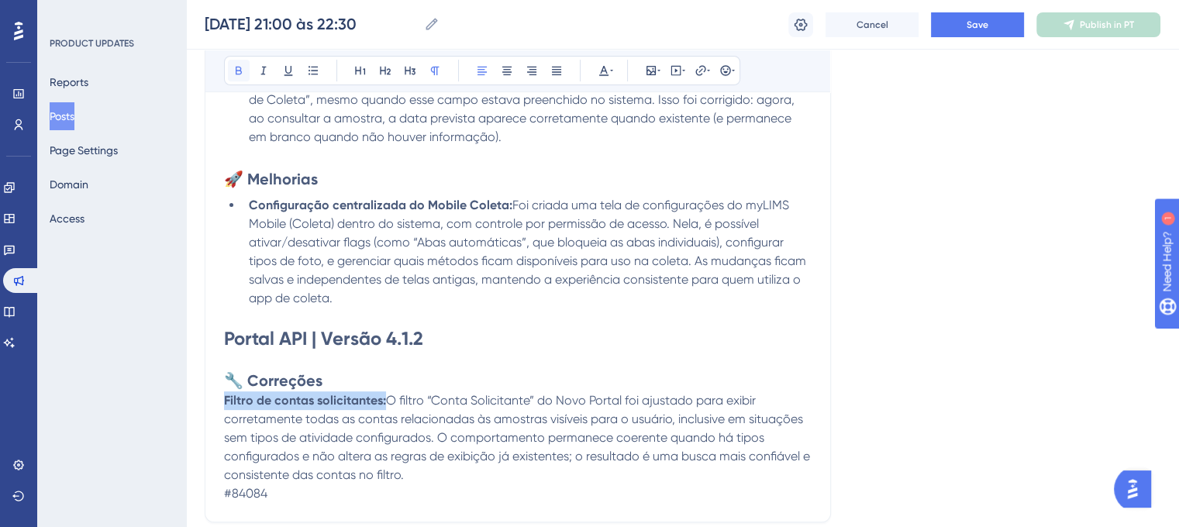
click at [243, 71] on icon at bounding box center [239, 70] width 12 height 12
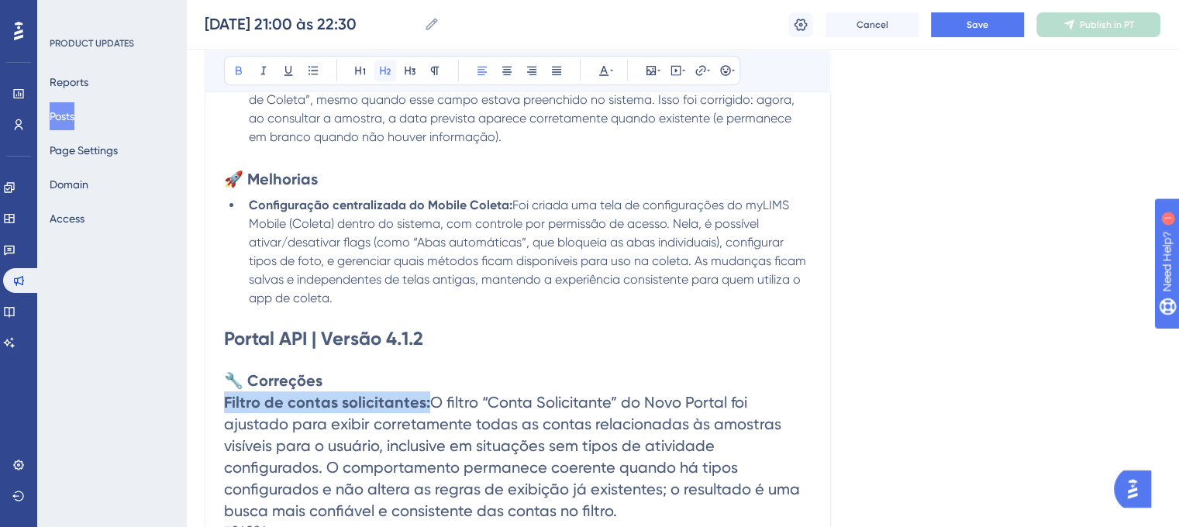
click at [386, 67] on icon at bounding box center [385, 70] width 12 height 12
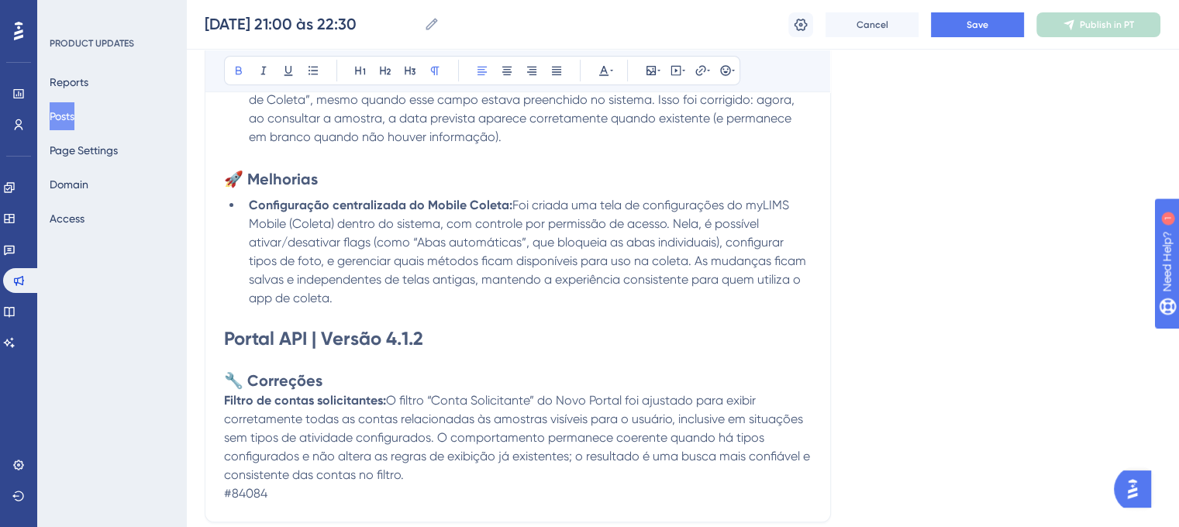
click at [420, 377] on h2 "🔧 Correções" at bounding box center [518, 381] width 588 height 22
click at [223, 402] on div "01/09/25 - 21:00 às 22:30 (horário de Brasília) Bold Italic Underline Bullet Po…" at bounding box center [518, 196] width 626 height 653
click at [313, 74] on icon at bounding box center [312, 70] width 9 height 9
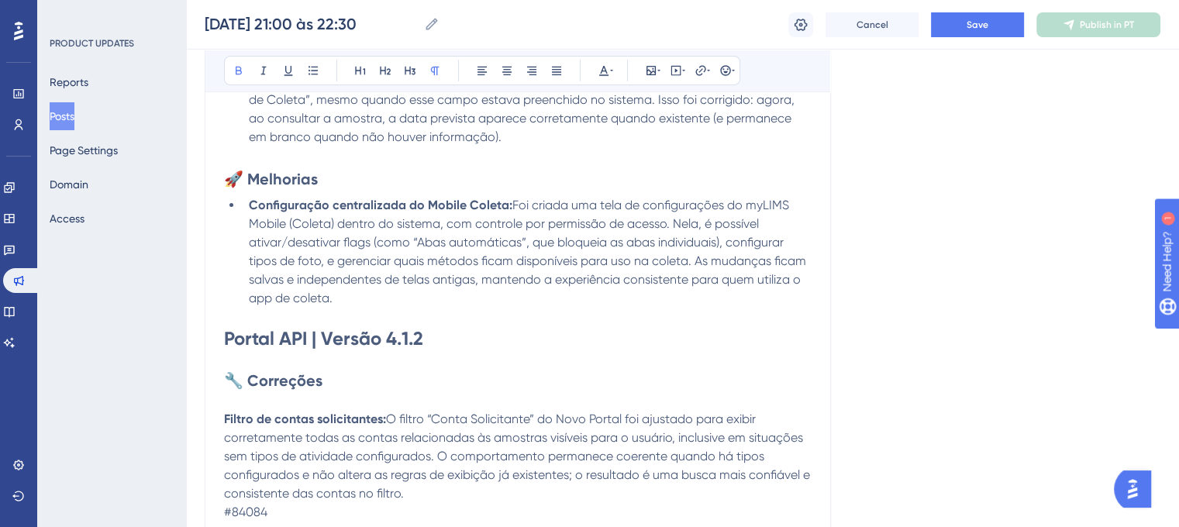
click at [226, 420] on strong "Filtro de contas solicitantes:" at bounding box center [305, 419] width 162 height 15
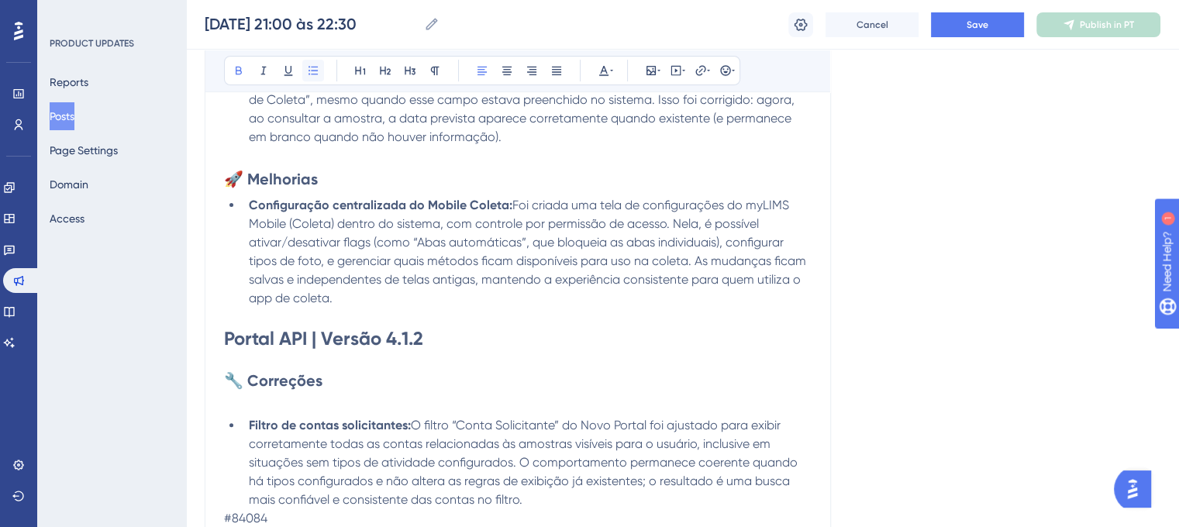
click at [313, 79] on button at bounding box center [313, 71] width 22 height 22
click at [303, 408] on p at bounding box center [518, 400] width 588 height 19
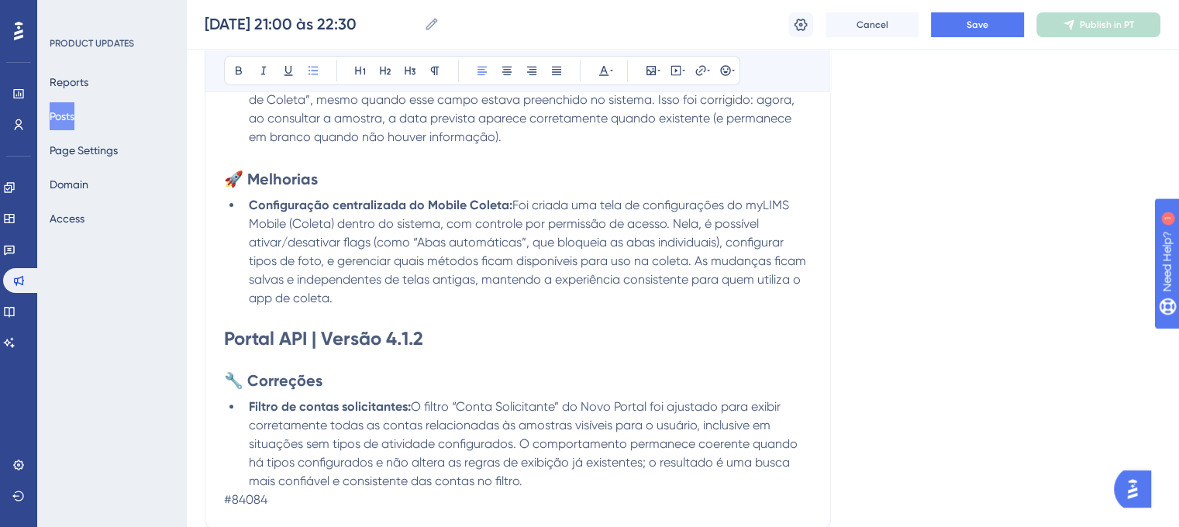
click at [532, 485] on li "Filtro de contas solicitantes: O filtro “Conta Solicitante” do Novo Portal foi …" at bounding box center [527, 444] width 569 height 93
drag, startPoint x: 577, startPoint y: 487, endPoint x: 525, endPoint y: 485, distance: 52.0
click at [525, 485] on li "Filtro de contas solicitantes: O filtro “Conta Solicitante” do Novo Portal foi …" at bounding box center [527, 444] width 569 height 93
click at [610, 67] on icon at bounding box center [611, 70] width 3 height 12
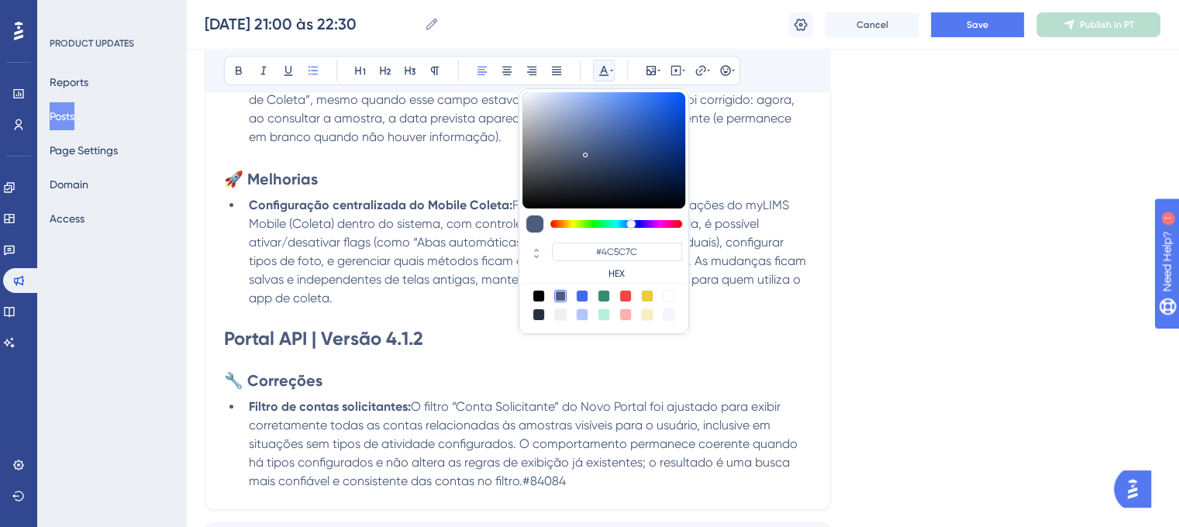
click at [671, 295] on div at bounding box center [669, 296] width 12 height 12
type input "#FFFFFF"
click at [666, 377] on h2 "🔧 Correções" at bounding box center [518, 381] width 588 height 22
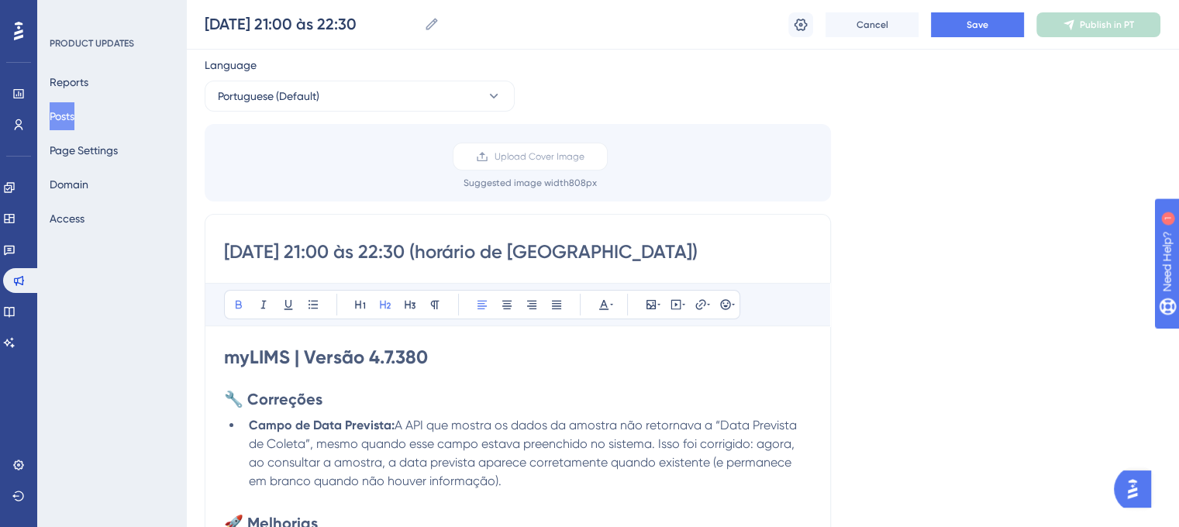
scroll to position [0, 0]
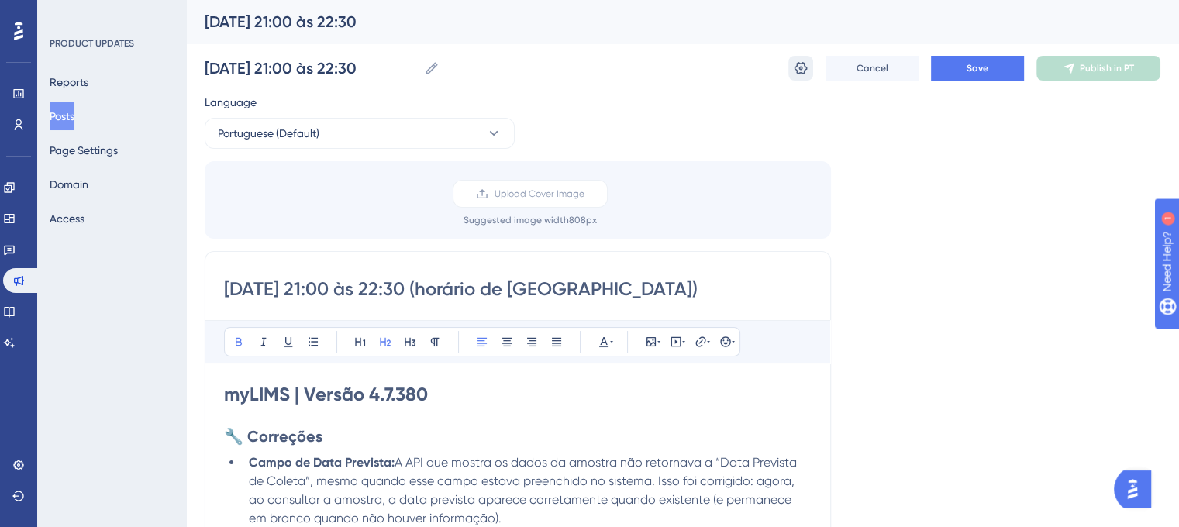
click at [806, 71] on icon at bounding box center [801, 68] width 16 height 16
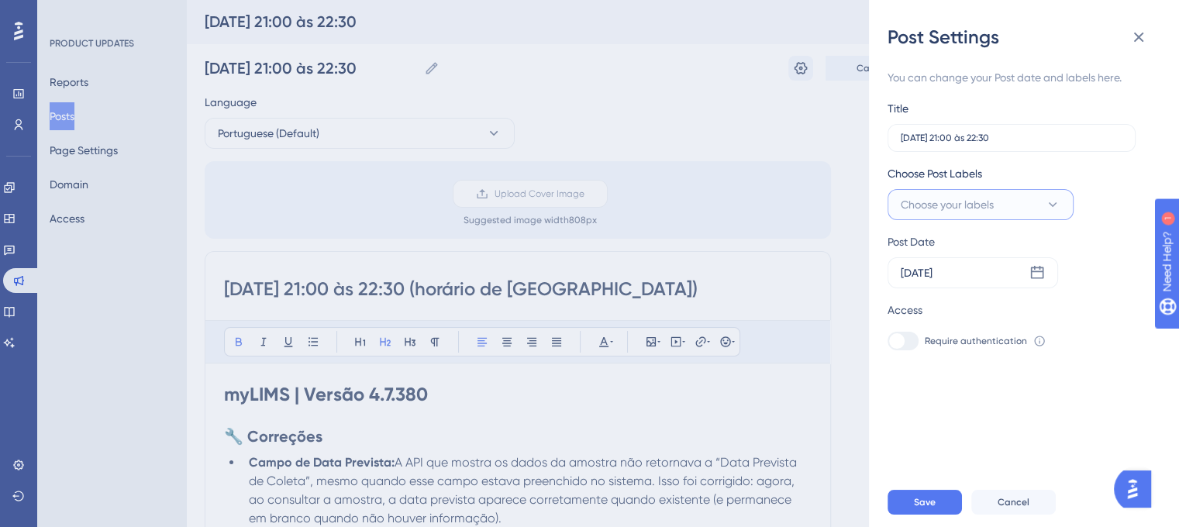
click at [1018, 211] on button "Choose your labels" at bounding box center [980, 204] width 186 height 31
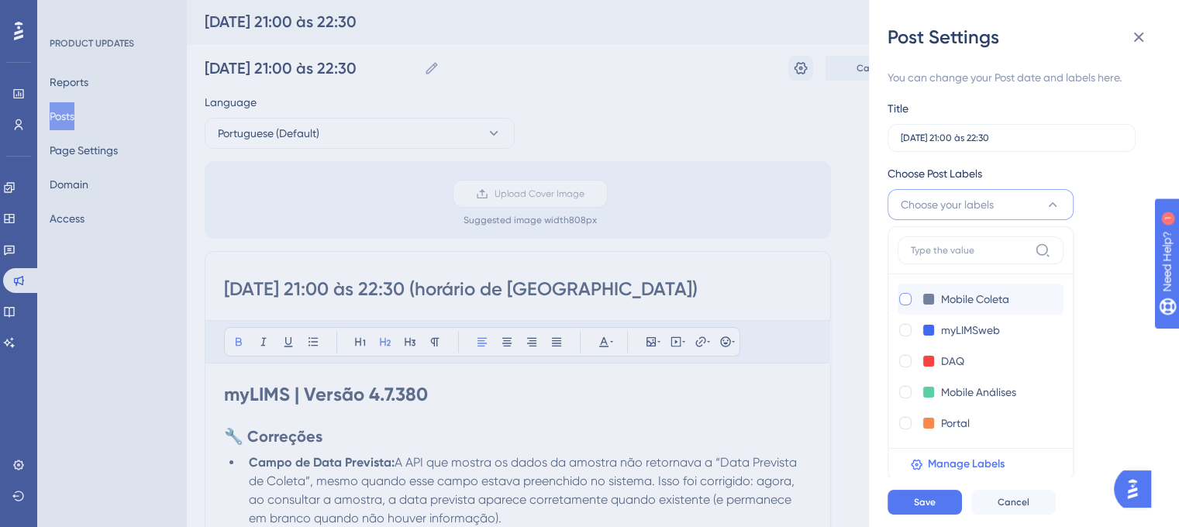
click at [905, 300] on div at bounding box center [905, 299] width 12 height 12
checkbox input "true"
click at [902, 331] on div at bounding box center [905, 330] width 12 height 12
checkbox input "true"
click at [901, 426] on div at bounding box center [905, 423] width 12 height 12
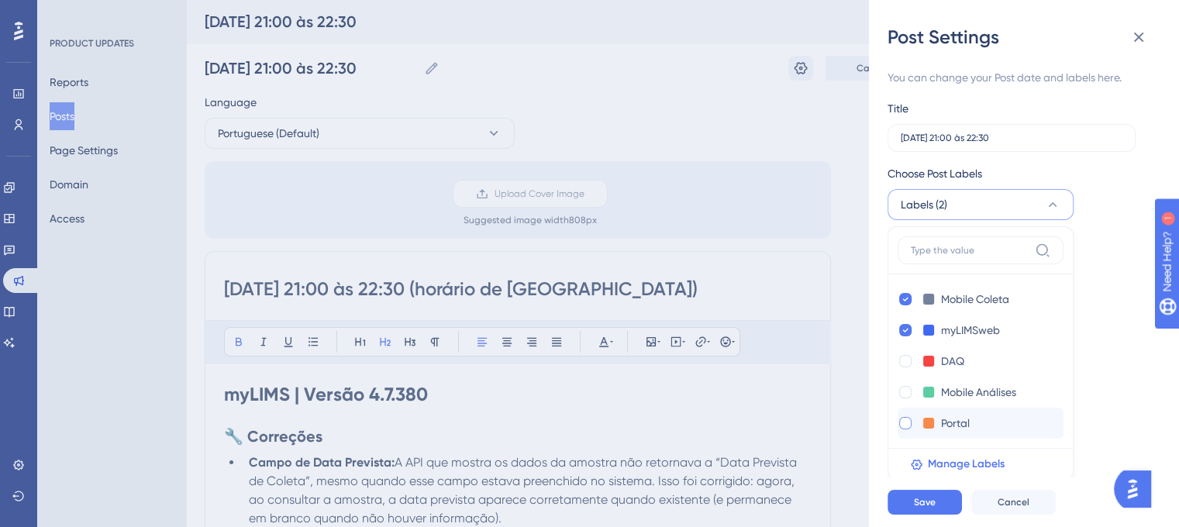
checkbox input "true"
click at [952, 511] on button "Save" at bounding box center [924, 502] width 74 height 25
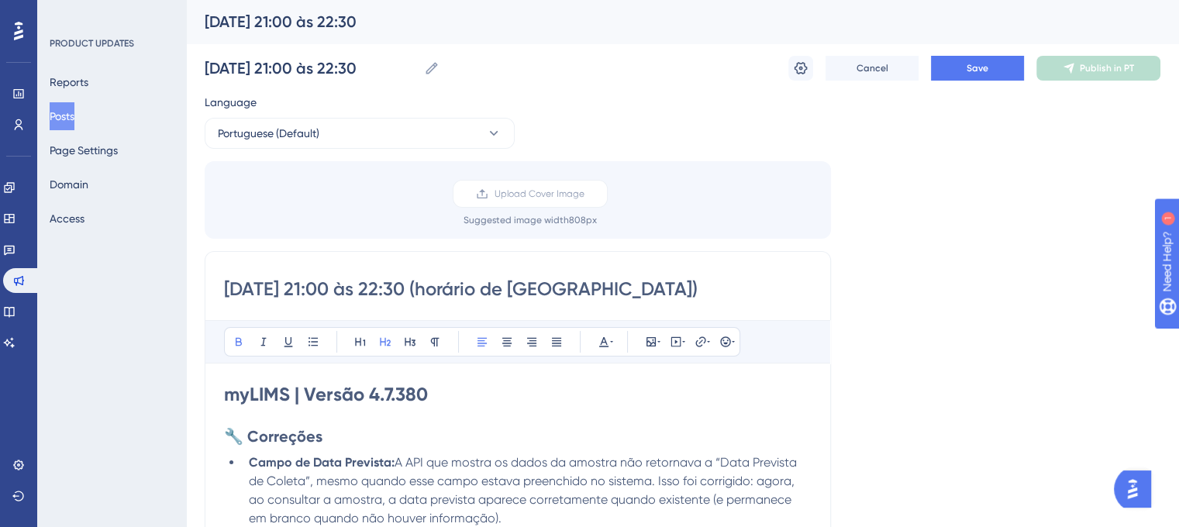
click at [287, 389] on strong "myLIMS | Versão 4.7.380" at bounding box center [326, 394] width 204 height 22
click at [800, 71] on icon at bounding box center [801, 68] width 16 height 16
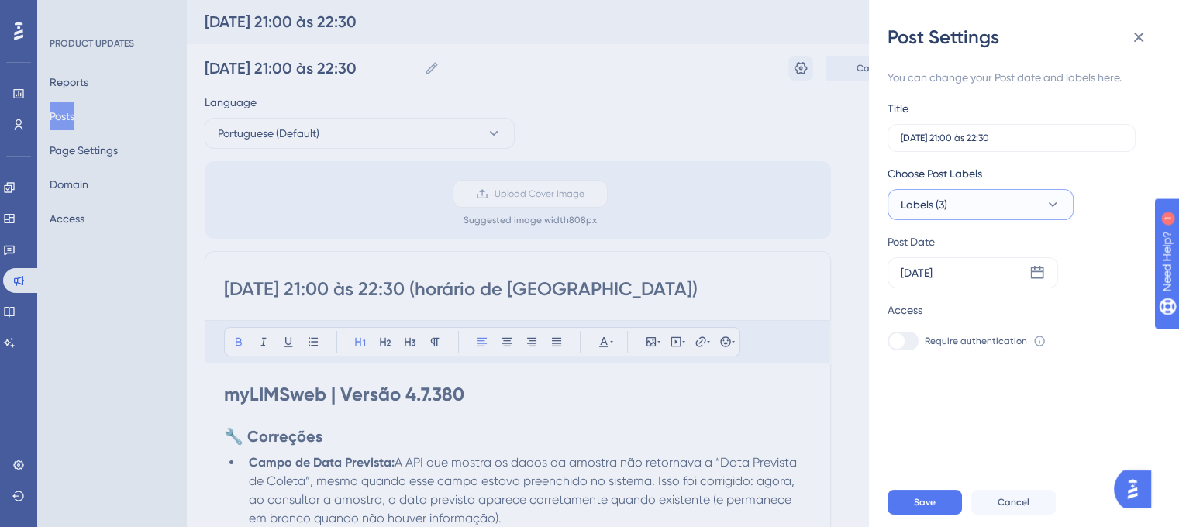
click at [1011, 207] on button "Labels (3)" at bounding box center [980, 204] width 186 height 31
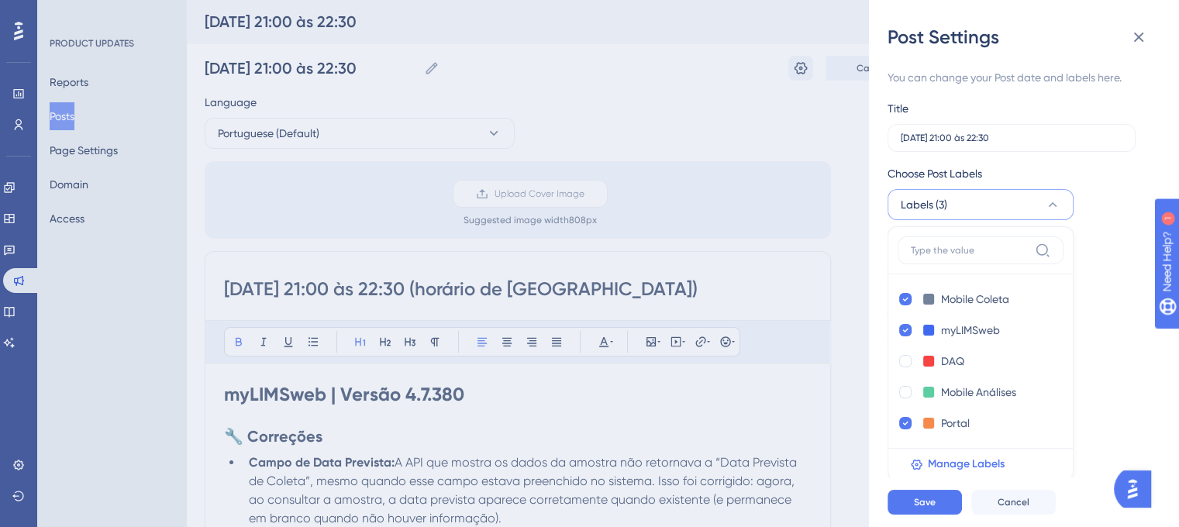
click at [1011, 207] on button "Labels (3)" at bounding box center [980, 204] width 186 height 31
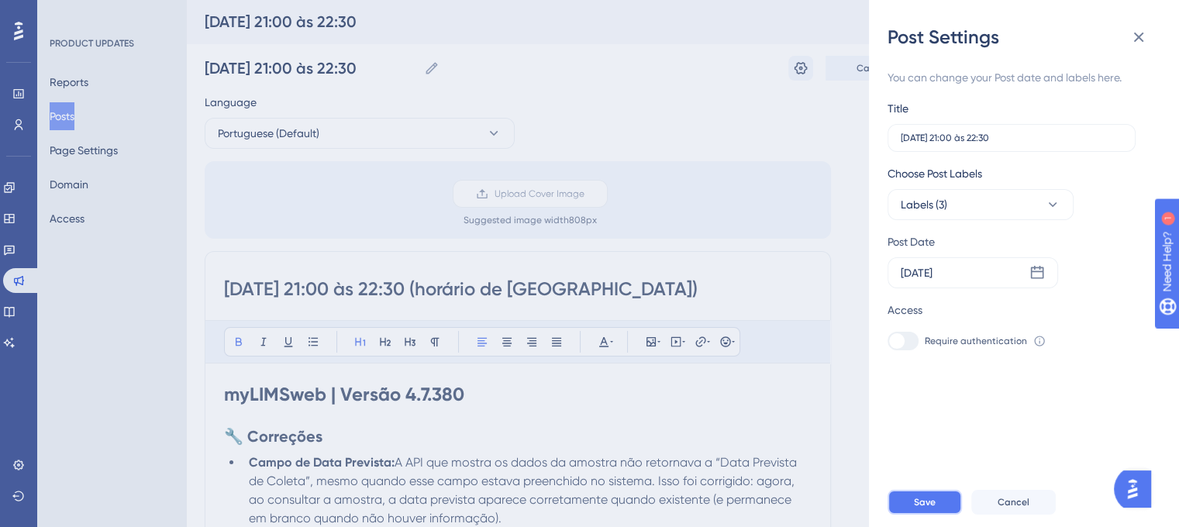
click at [916, 504] on button "Save" at bounding box center [924, 502] width 74 height 25
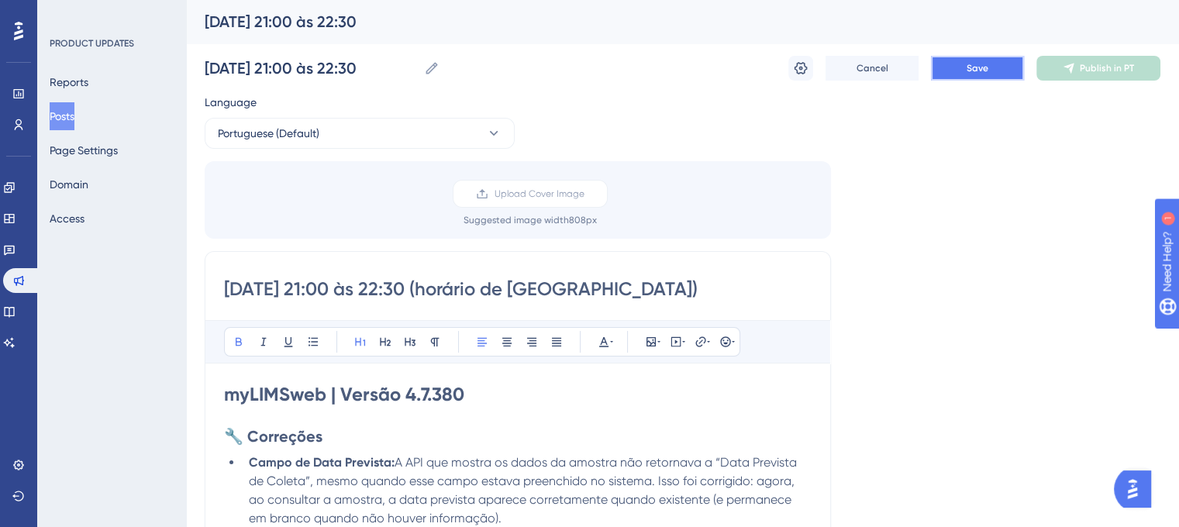
click at [970, 76] on button "Save" at bounding box center [977, 68] width 93 height 25
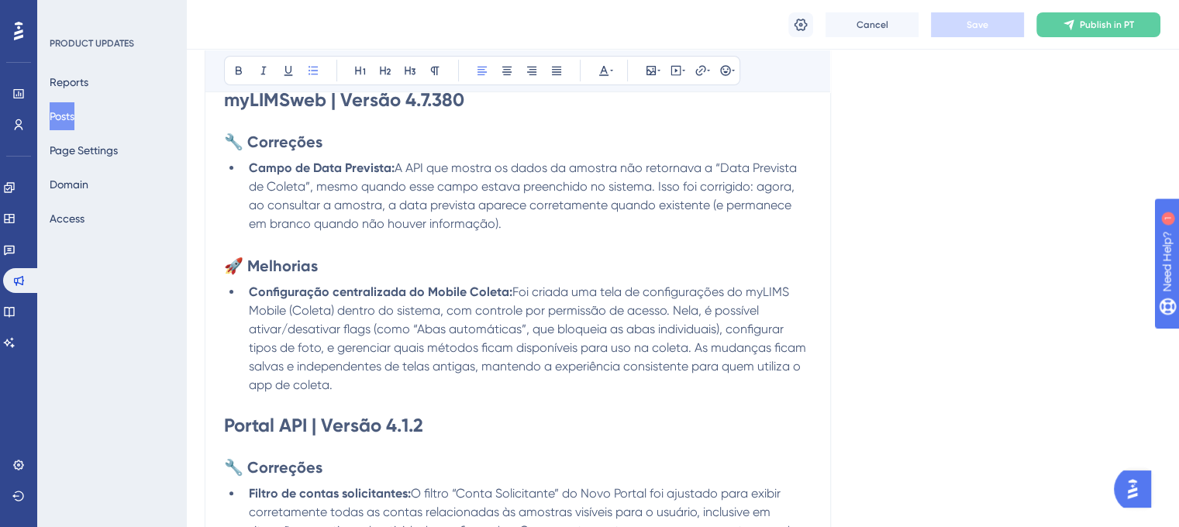
scroll to position [409, 0]
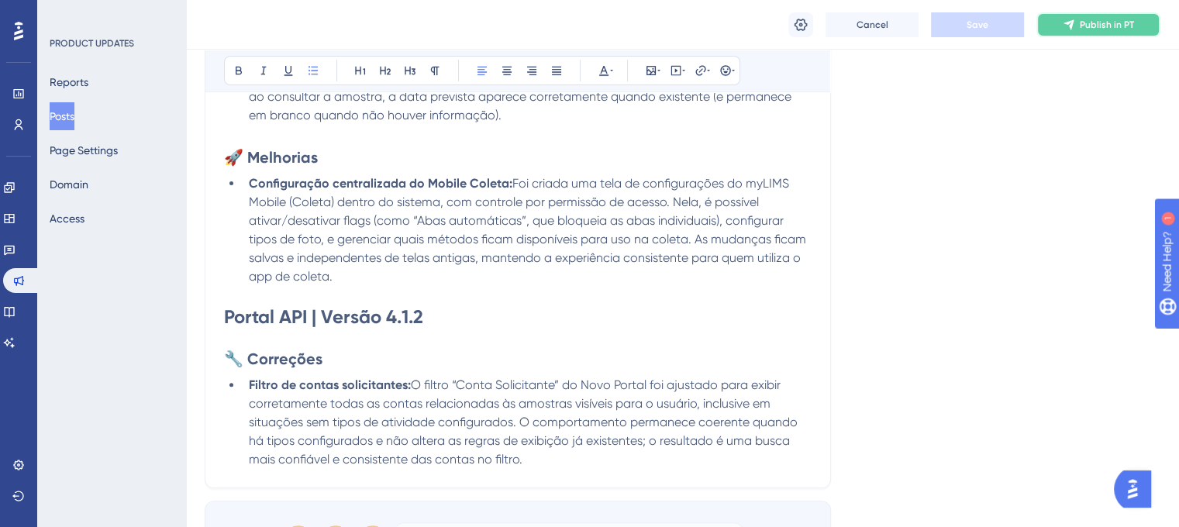
click at [1082, 23] on span "Publish in PT" at bounding box center [1107, 25] width 54 height 12
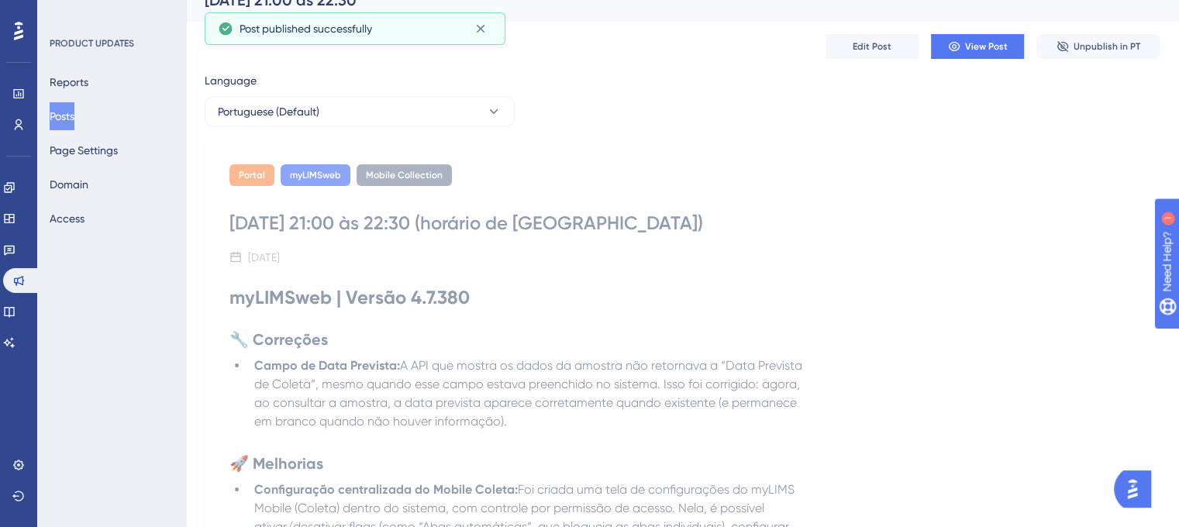
scroll to position [0, 0]
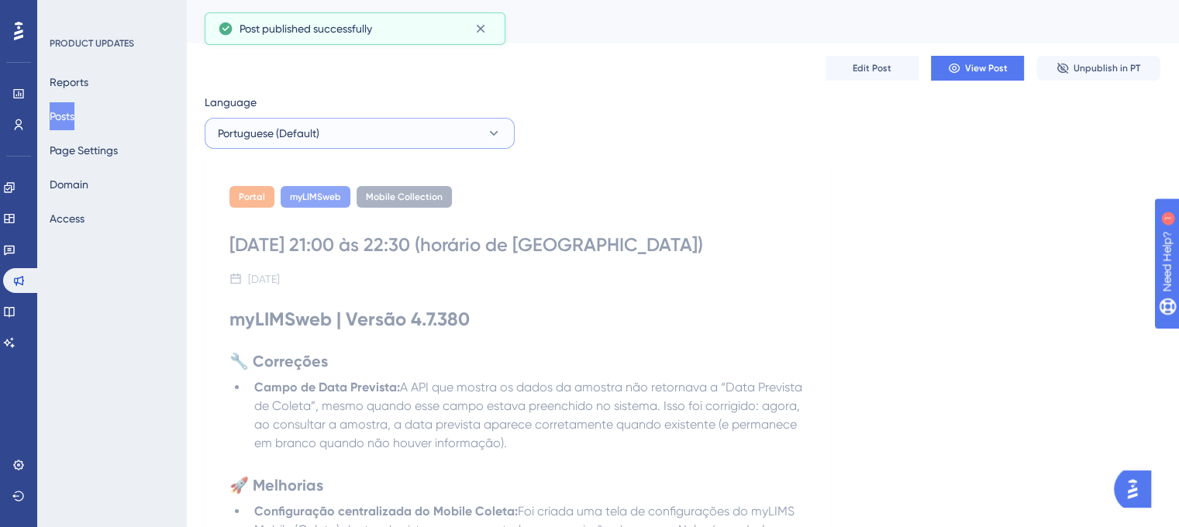
click at [295, 136] on span "Portuguese (Default)" at bounding box center [269, 133] width 102 height 19
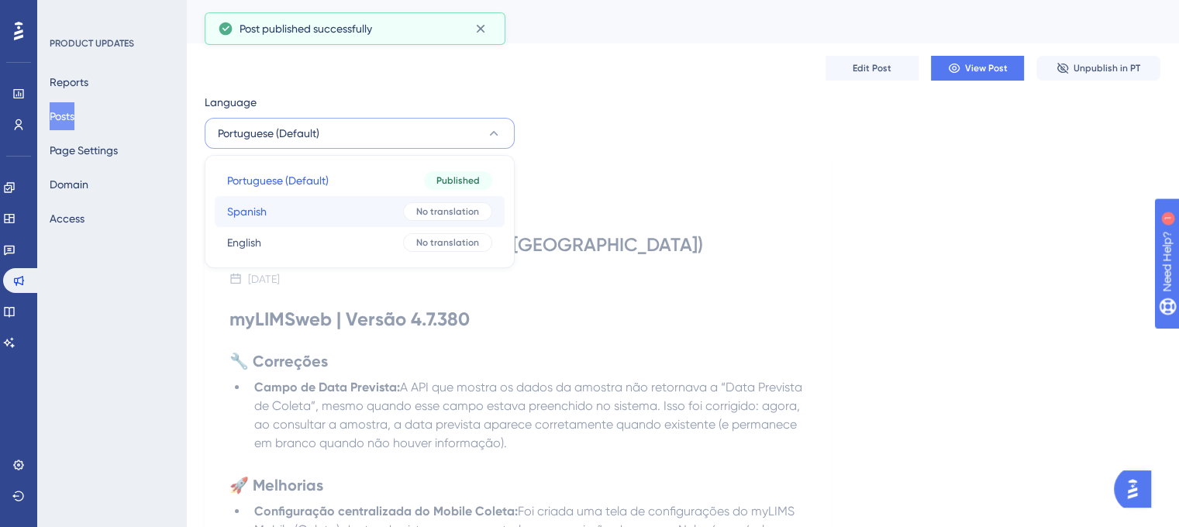
click at [291, 196] on button "Spanish Spanish No translation" at bounding box center [360, 211] width 290 height 31
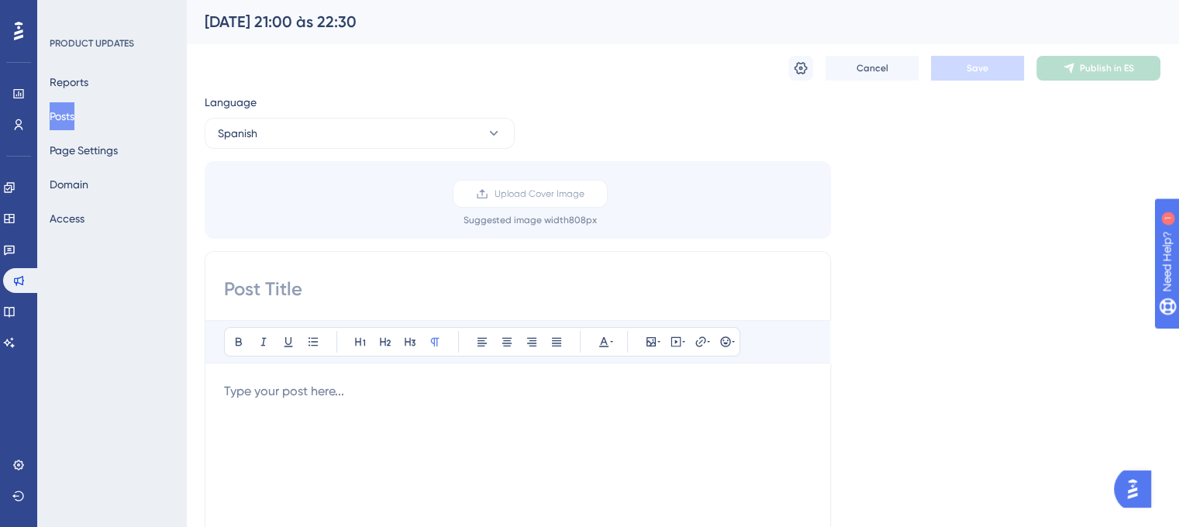
click at [415, 287] on input at bounding box center [518, 289] width 588 height 25
paste input "00/08/25 – de 13:30 a 23:00 (UTC-3, Hora de Brasilia)"
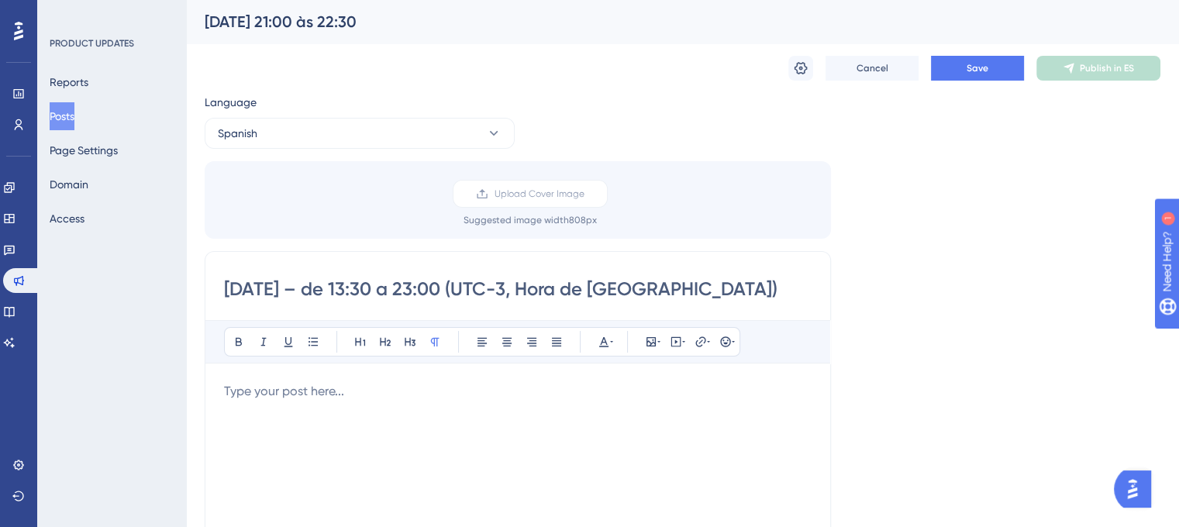
drag, startPoint x: 279, startPoint y: 285, endPoint x: 271, endPoint y: 284, distance: 7.8
click at [271, 284] on input "00/08/25 – de 13:30 a 23:00 (UTC-3, Hora de Brasilia)" at bounding box center [518, 289] width 588 height 25
click at [238, 291] on input "00/09/25 – de 13:30 a 23:00 (UTC-3, Hora de Brasilia)" at bounding box center [518, 289] width 588 height 25
click at [365, 288] on input "01/09/25 – de 13:30 a 23:00 (UTC-3, Hora de Brasilia)" at bounding box center [518, 289] width 588 height 25
drag, startPoint x: 389, startPoint y: 289, endPoint x: 350, endPoint y: 288, distance: 38.8
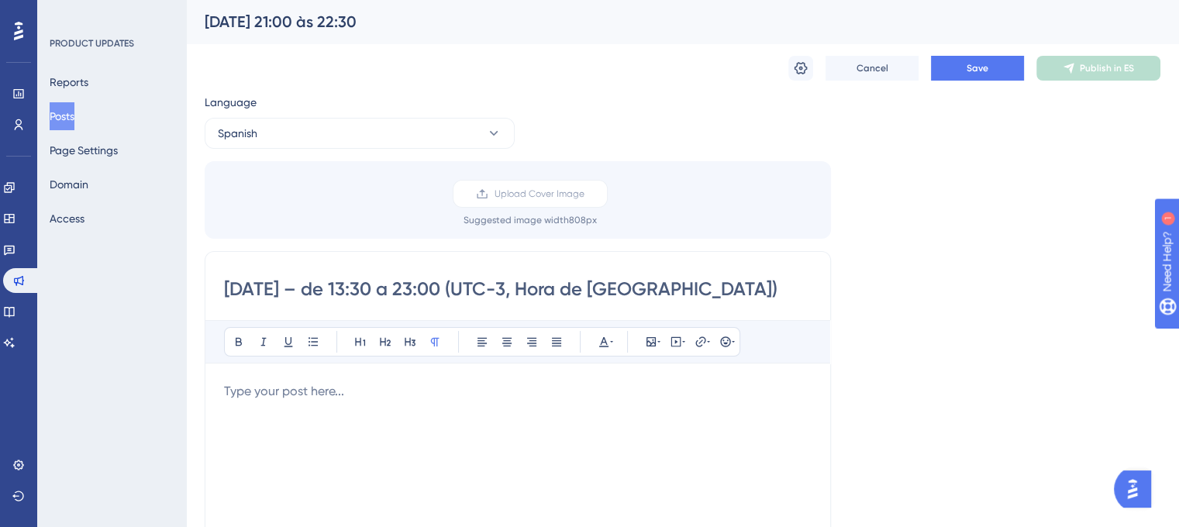
click at [350, 288] on input "01/09/25 – de 13:30 a 23:00 (UTC-3, Hora de Brasilia)" at bounding box center [518, 289] width 588 height 25
click at [431, 288] on input "01/09/25 – de 21:00 a 23:00 (UTC-3, Hora de Brasilia)" at bounding box center [518, 289] width 588 height 25
drag, startPoint x: 453, startPoint y: 288, endPoint x: 443, endPoint y: 288, distance: 9.3
click at [443, 288] on input "01/09/25 – de 21:00 a 22:00 (UTC-3, Hora de Brasilia)" at bounding box center [518, 289] width 588 height 25
type input "01/09/25 – de 21:00 a 22:30 (UTC-3, Hora de Brasilia)"
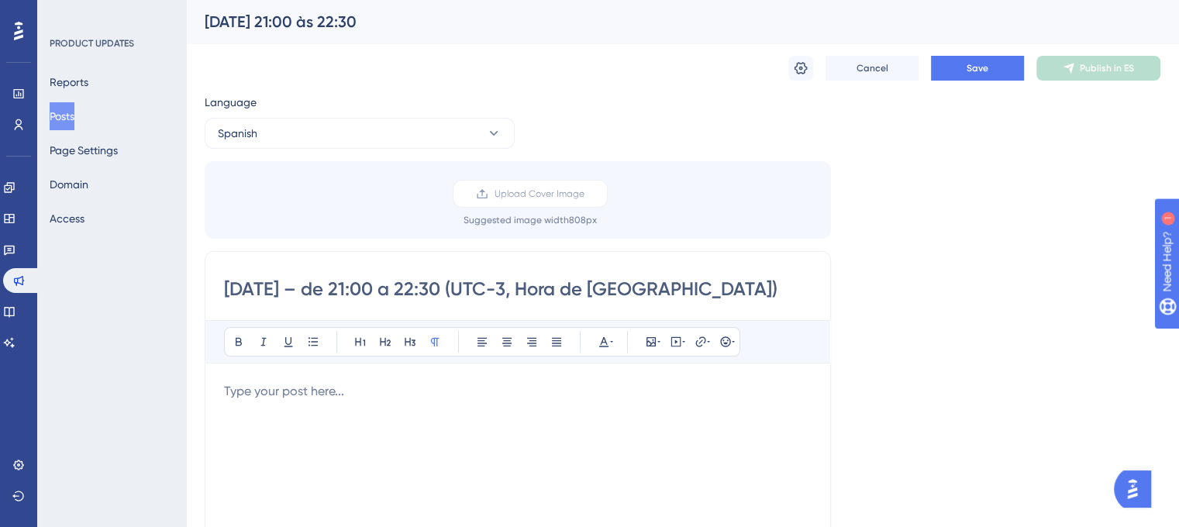
click at [459, 374] on div "Bold Italic Underline Bullet Point Heading 1 Heading 2 Heading 3 Normal Align L…" at bounding box center [518, 521] width 588 height 403
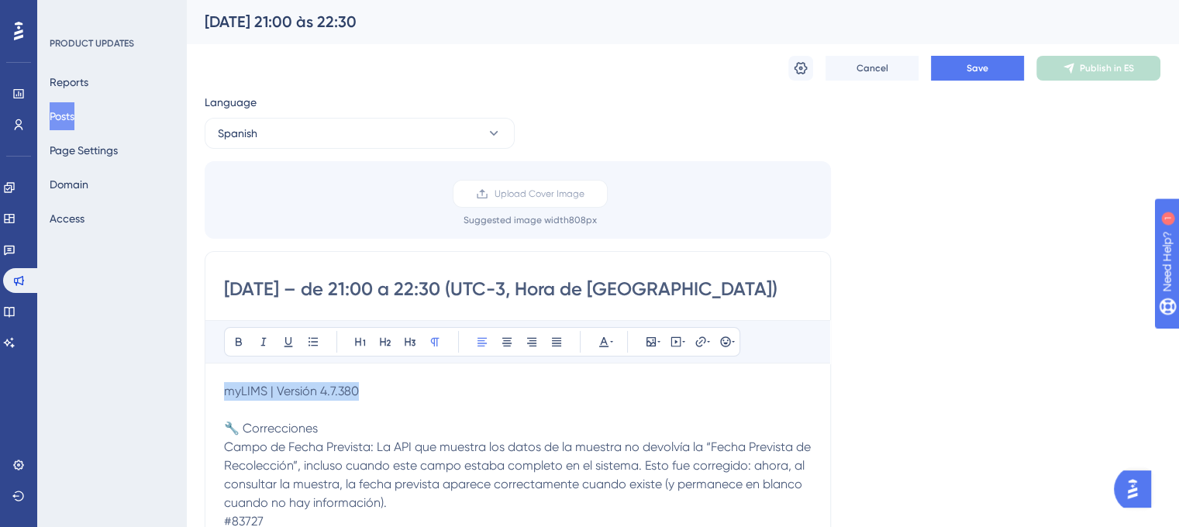
drag, startPoint x: 409, startPoint y: 385, endPoint x: 233, endPoint y: 356, distance: 179.2
click at [224, 390] on p "myLIMS | Versión 4.7.380" at bounding box center [518, 391] width 588 height 19
click at [234, 344] on icon at bounding box center [239, 342] width 12 height 12
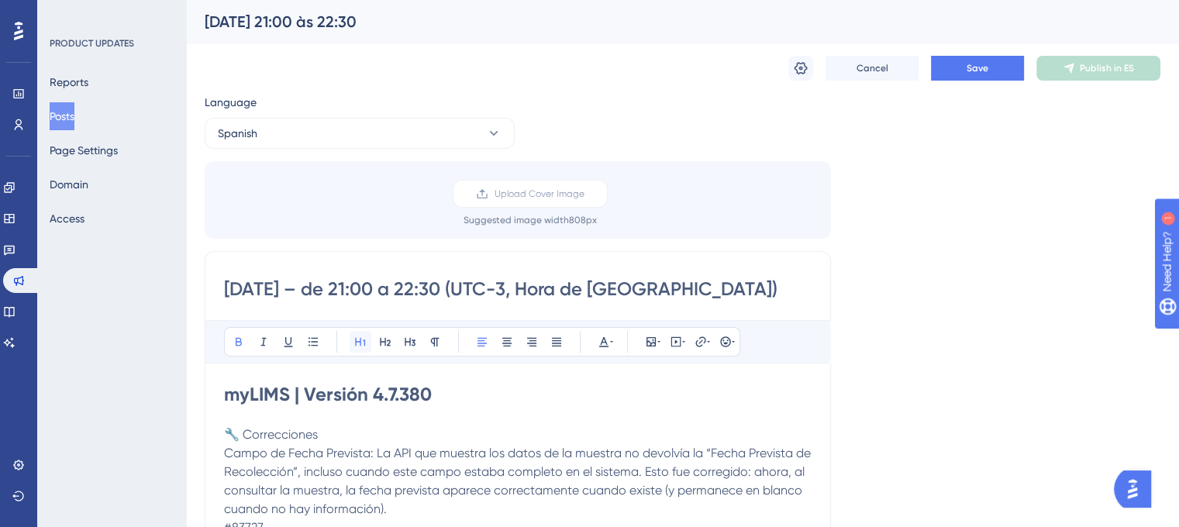
click at [360, 340] on icon at bounding box center [360, 342] width 12 height 12
click at [289, 395] on strong "myLIMS | Versión 4.7.380" at bounding box center [328, 394] width 208 height 22
drag, startPoint x: 341, startPoint y: 433, endPoint x: 216, endPoint y: 439, distance: 124.9
click at [242, 338] on icon at bounding box center [239, 342] width 12 height 12
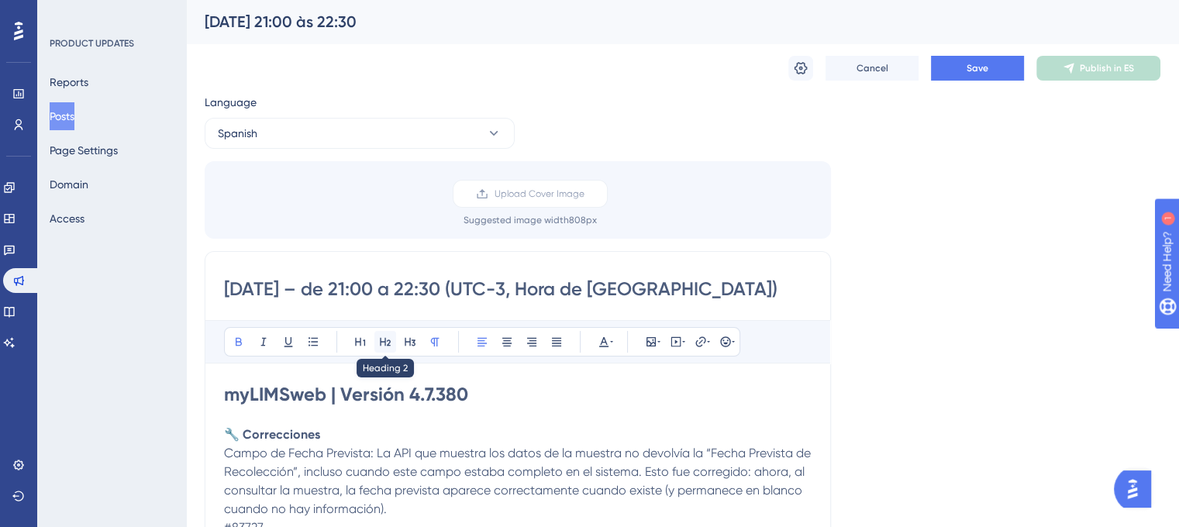
click at [389, 333] on button at bounding box center [385, 342] width 22 height 22
click at [372, 436] on h2 "🔧 Correcciones" at bounding box center [518, 437] width 588 height 22
drag, startPoint x: 375, startPoint y: 454, endPoint x: 227, endPoint y: 458, distance: 148.1
click at [227, 458] on span "Campo de Fecha Prevista: La API que muestra los datos de la muestra no devolvía…" at bounding box center [519, 484] width 590 height 71
click at [239, 345] on icon at bounding box center [239, 342] width 6 height 9
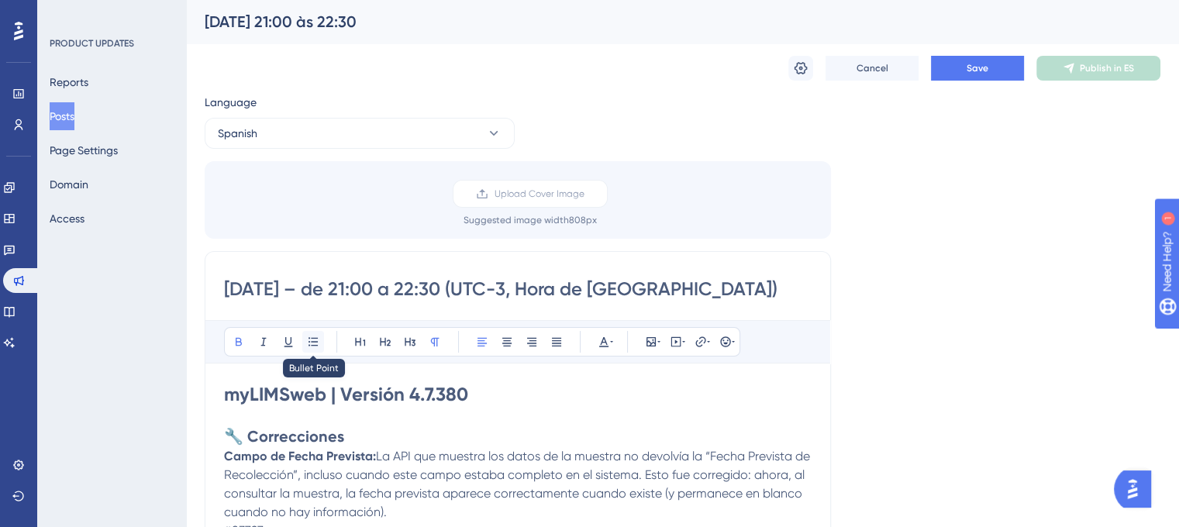
click at [315, 337] on icon at bounding box center [312, 341] width 9 height 9
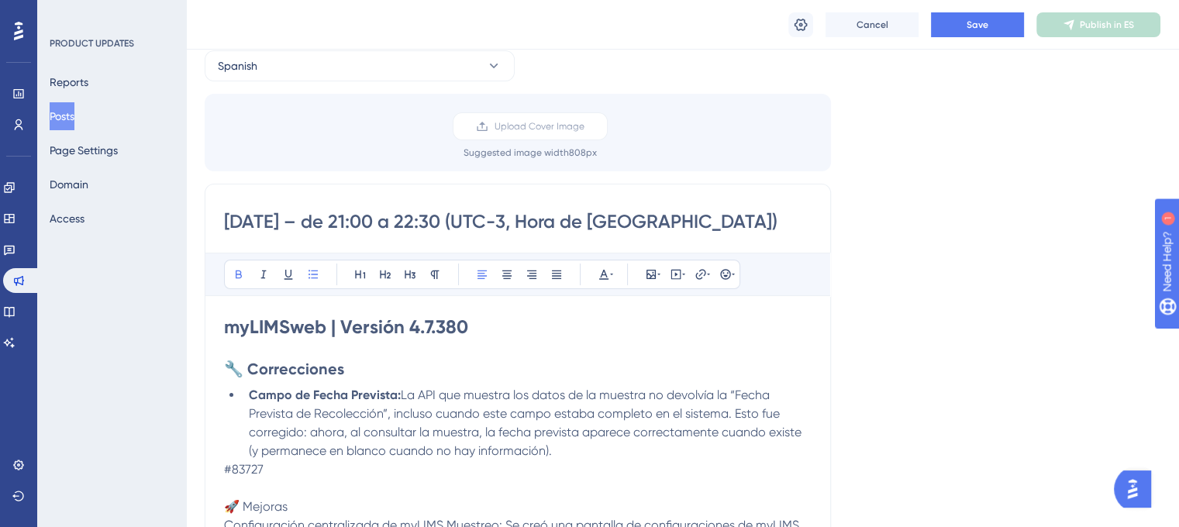
scroll to position [233, 0]
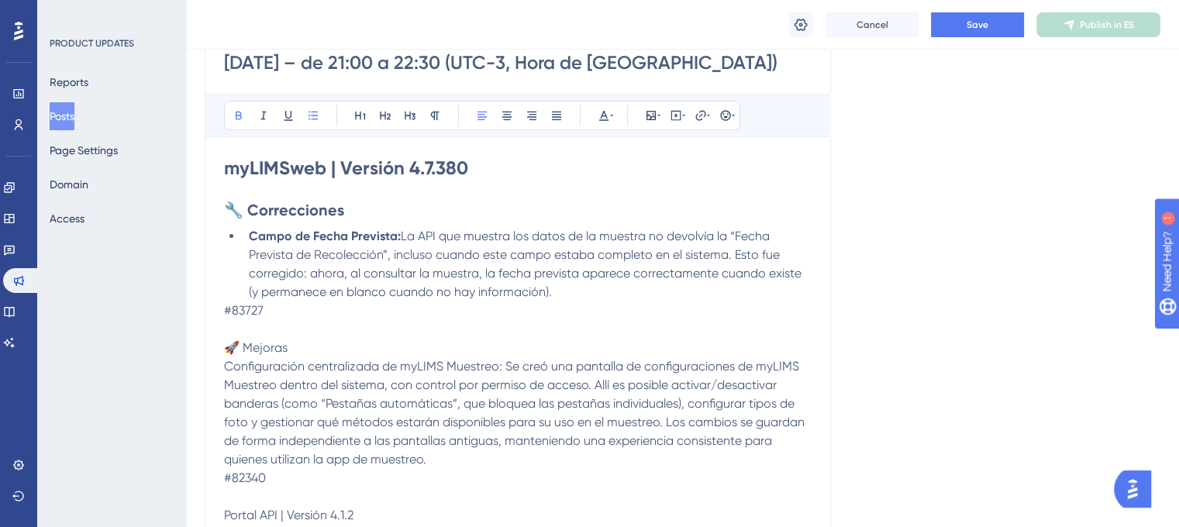
click at [601, 290] on li "Campo de Fecha Prevista: La API que muestra los datos de la muestra no devolvía…" at bounding box center [527, 264] width 569 height 74
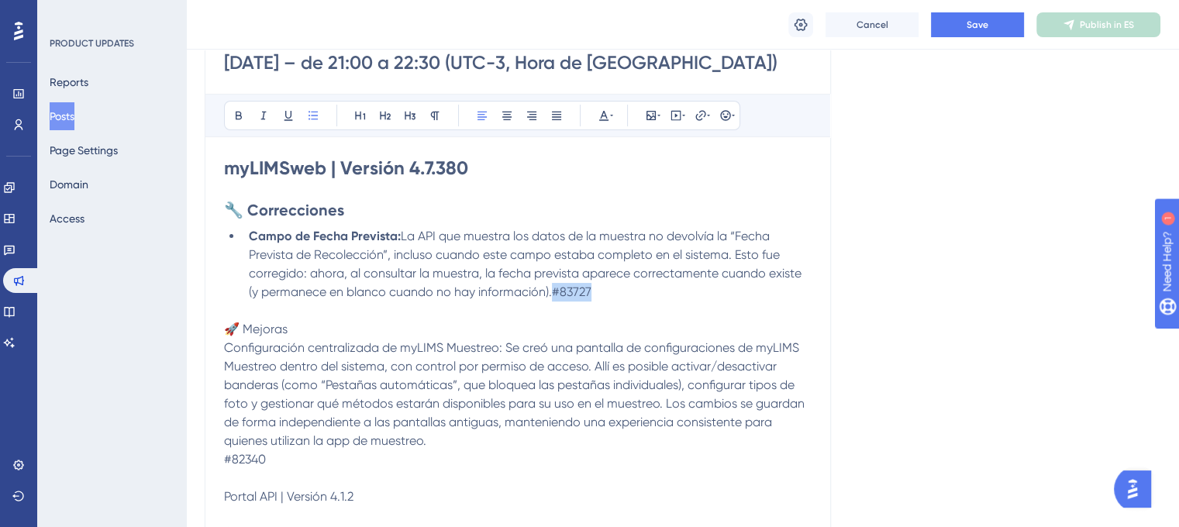
drag, startPoint x: 601, startPoint y: 290, endPoint x: 553, endPoint y: 294, distance: 47.4
click at [553, 294] on li "Campo de Fecha Prevista: La API que muestra los datos de la muestra no devolvía…" at bounding box center [527, 264] width 569 height 74
click at [603, 114] on icon at bounding box center [604, 115] width 12 height 12
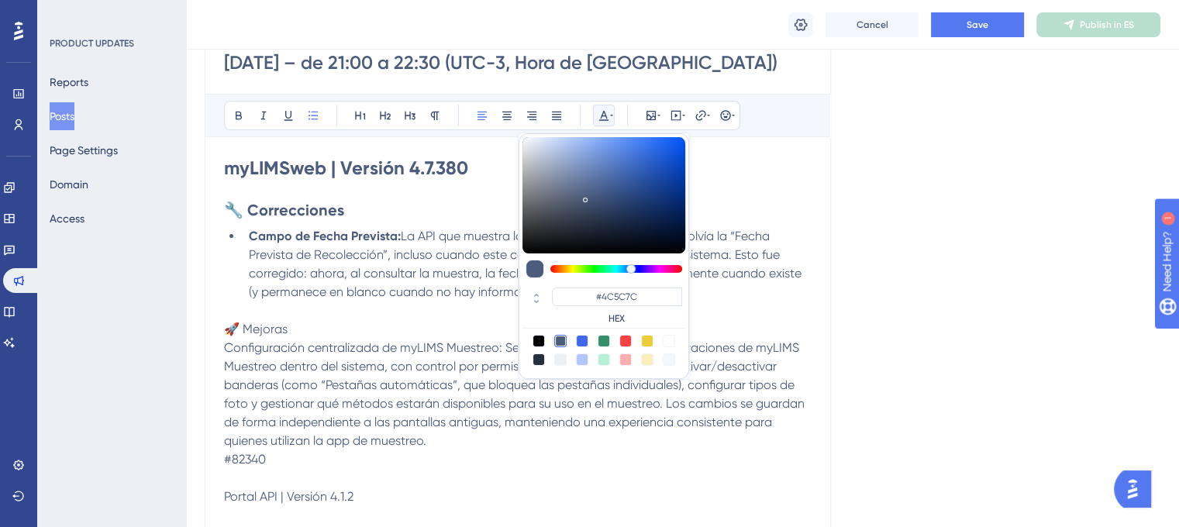
click at [667, 344] on div at bounding box center [669, 341] width 12 height 12
type input "#FFFFFF"
click at [458, 325] on p "🚀 Mejoras" at bounding box center [518, 329] width 588 height 19
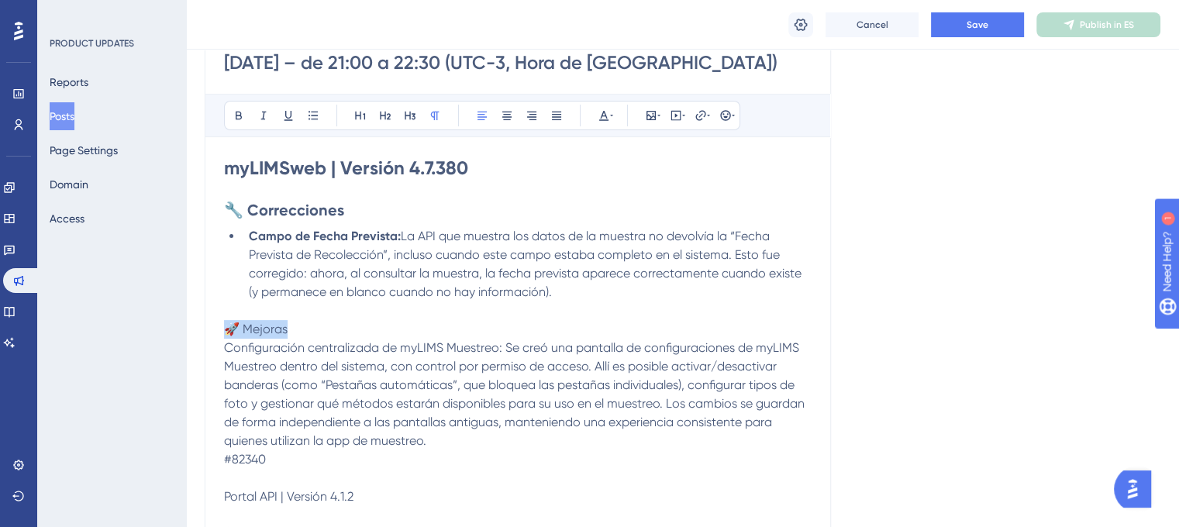
drag, startPoint x: 335, startPoint y: 328, endPoint x: 224, endPoint y: 326, distance: 110.9
click at [224, 326] on p "🚀 Mejoras" at bounding box center [518, 329] width 588 height 19
click at [240, 117] on icon at bounding box center [239, 116] width 6 height 9
click at [385, 117] on icon at bounding box center [385, 115] width 12 height 12
click at [226, 353] on span "Configuración centralizada de myLIMS Muestreo: Se creó una pantalla de configur…" at bounding box center [516, 397] width 584 height 108
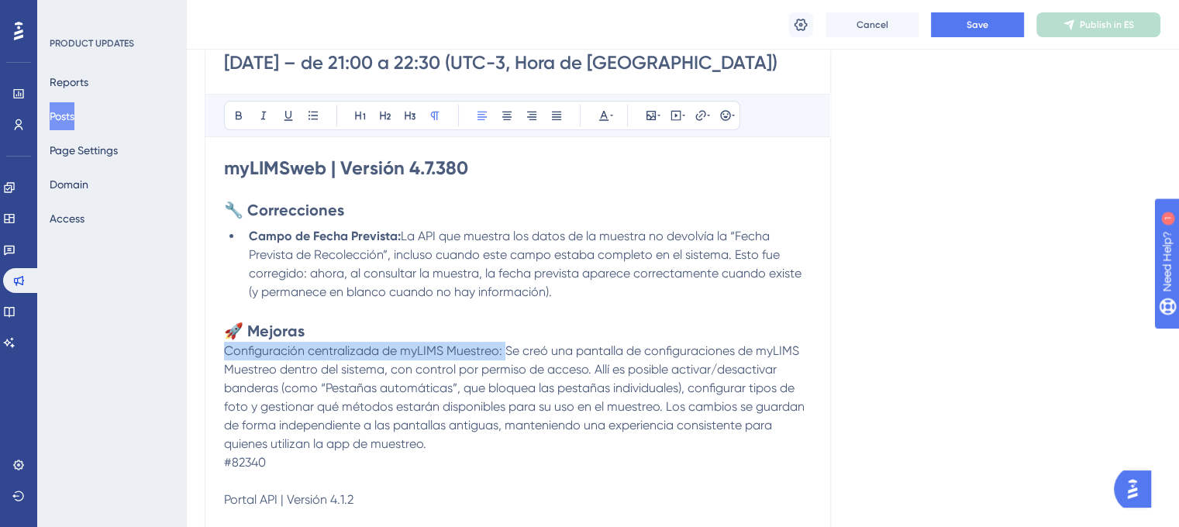
drag, startPoint x: 502, startPoint y: 346, endPoint x: 211, endPoint y: 346, distance: 291.4
click at [211, 346] on div "01/09/25 – de 21:00 a 22:30 (UTC-3, Hora de Brasilia) Bold Italic Underline Bul…" at bounding box center [518, 351] width 626 height 653
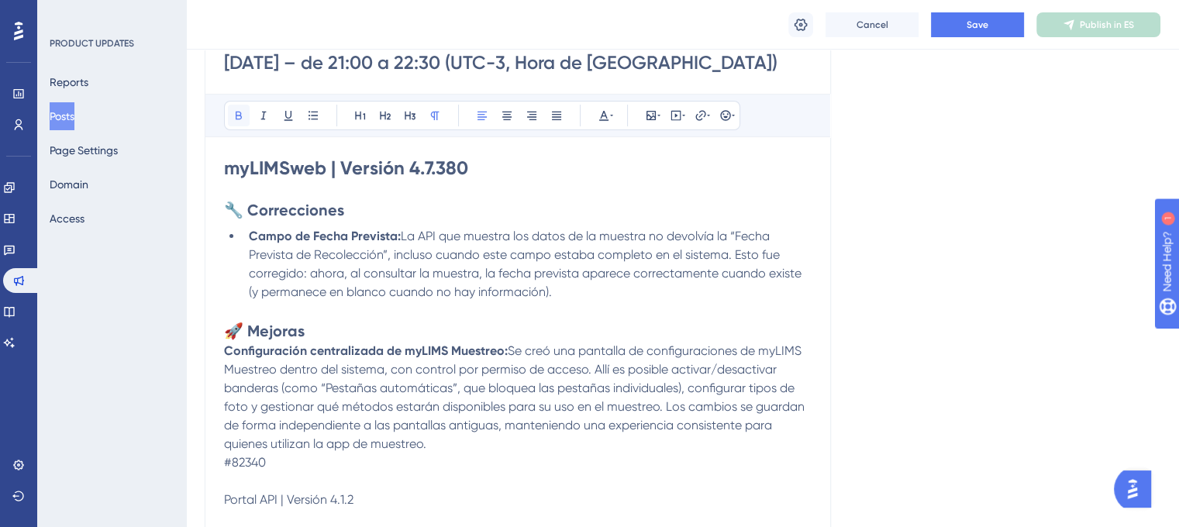
click at [243, 117] on icon at bounding box center [239, 115] width 12 height 12
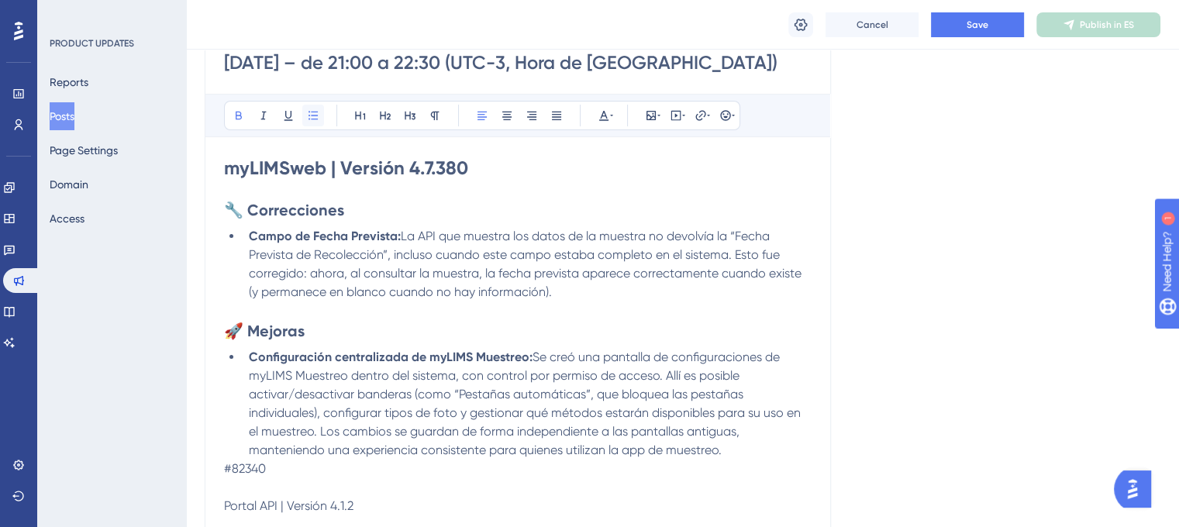
click at [305, 111] on button at bounding box center [313, 116] width 22 height 22
click at [755, 443] on li "Configuración centralizada de myLIMS Muestreo: Se creó una pantalla de configur…" at bounding box center [527, 404] width 569 height 112
drag, startPoint x: 777, startPoint y: 452, endPoint x: 725, endPoint y: 453, distance: 52.0
click at [725, 453] on li "Configuración centralizada de myLIMS Muestreo: Se creó una pantalla de configur…" at bounding box center [527, 404] width 569 height 112
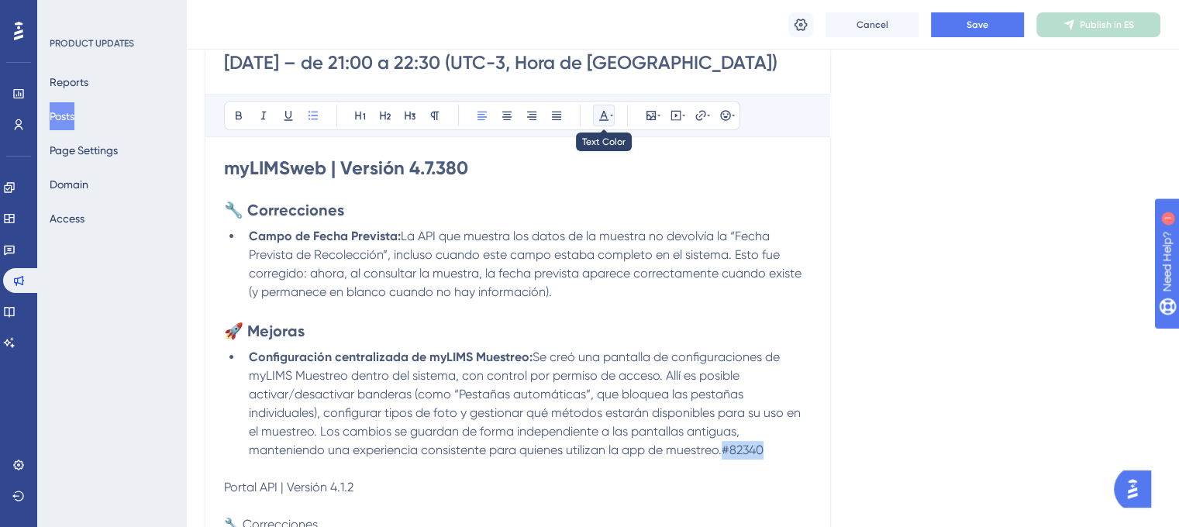
click at [611, 123] on button at bounding box center [604, 116] width 22 height 22
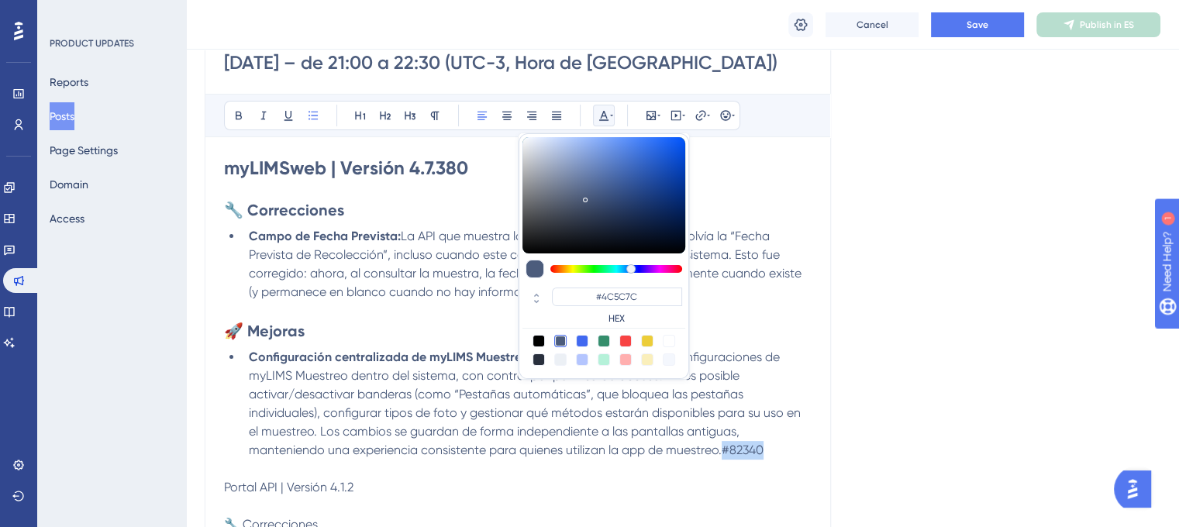
click at [663, 342] on div at bounding box center [669, 341] width 12 height 12
type input "#FFFFFF"
click at [608, 463] on p at bounding box center [518, 469] width 588 height 19
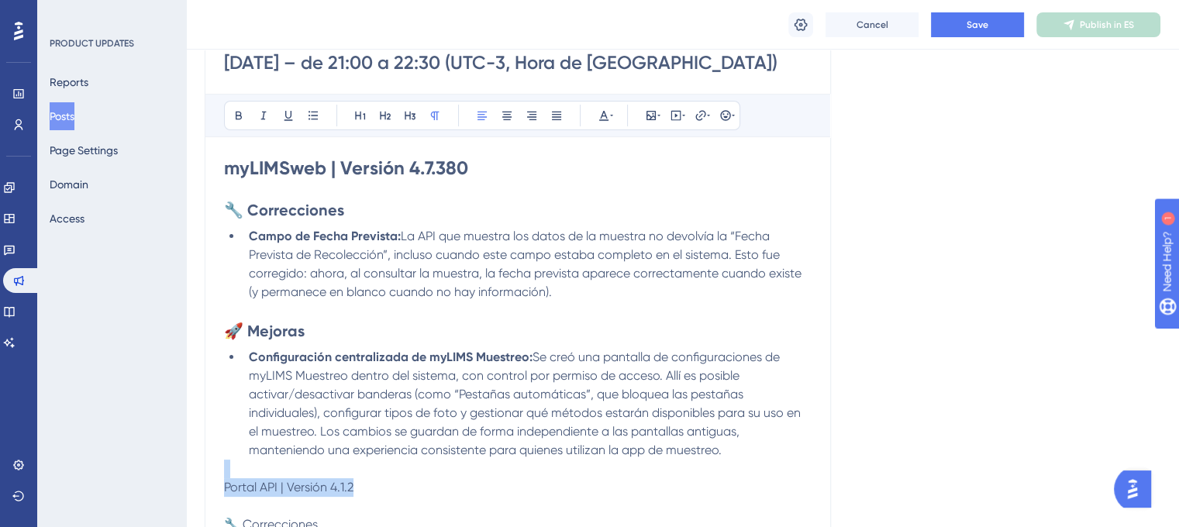
drag, startPoint x: 374, startPoint y: 484, endPoint x: 221, endPoint y: 472, distance: 153.2
click at [221, 472] on div "01/09/25 – de 21:00 a 22:30 (UTC-3, Hora de Brasilia) Bold Italic Underline Bul…" at bounding box center [518, 345] width 626 height 640
click at [353, 477] on p at bounding box center [518, 469] width 588 height 19
drag, startPoint x: 358, startPoint y: 480, endPoint x: 225, endPoint y: 495, distance: 134.2
click at [225, 495] on p "Portal API | Versión 4.1.2" at bounding box center [518, 487] width 588 height 19
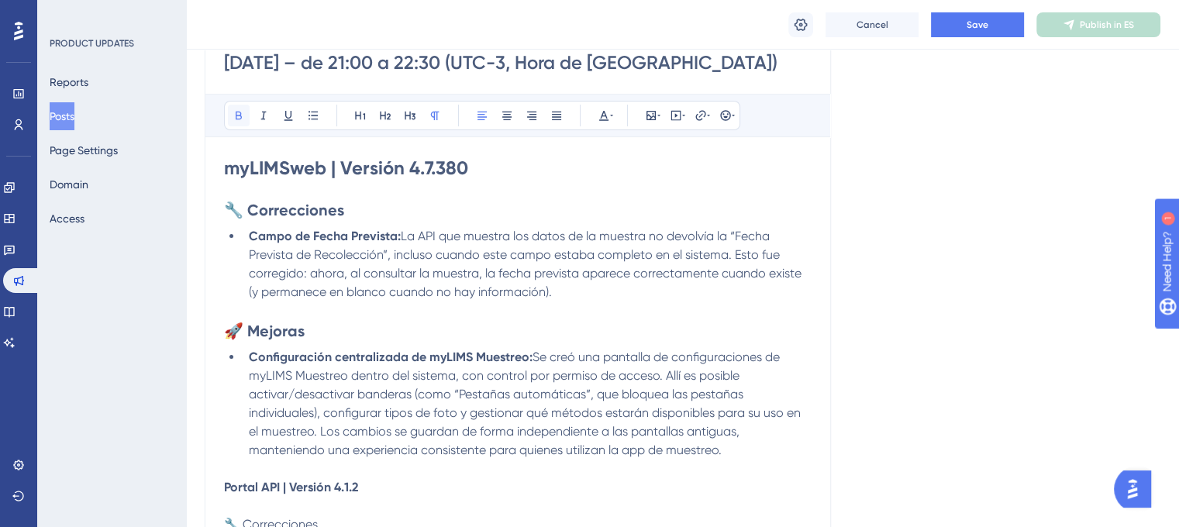
click at [241, 119] on icon at bounding box center [239, 115] width 12 height 12
click at [372, 109] on div "Bold Italic Underline Bullet Point Heading 1 Heading 2 Heading 3 Normal Align L…" at bounding box center [482, 115] width 516 height 29
click at [362, 117] on icon at bounding box center [360, 115] width 12 height 12
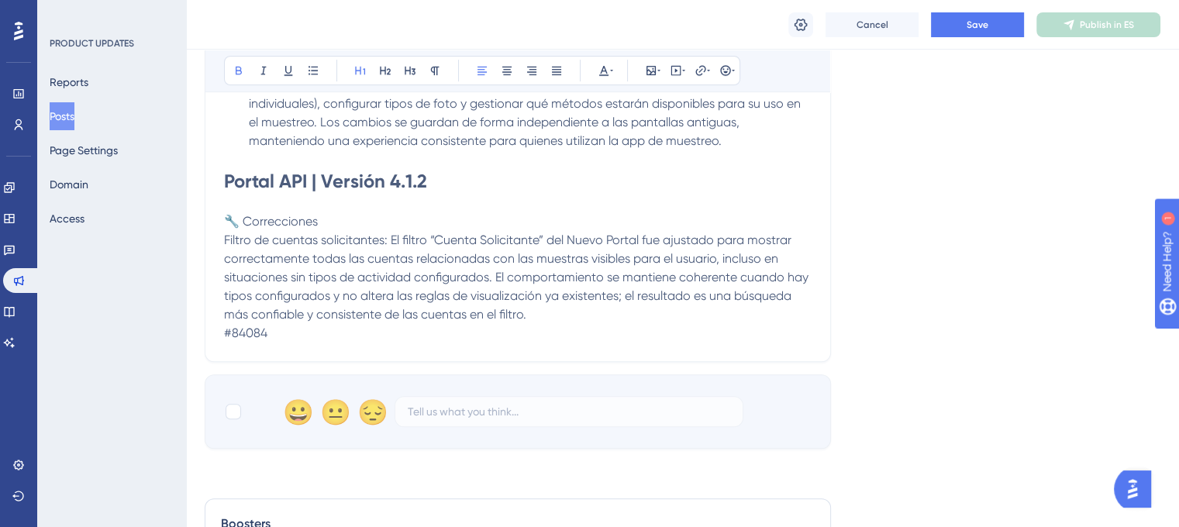
scroll to position [543, 0]
drag, startPoint x: 322, startPoint y: 216, endPoint x: 229, endPoint y: 219, distance: 93.1
click at [229, 219] on p "🔧 Correcciones" at bounding box center [518, 221] width 588 height 19
click at [235, 78] on button at bounding box center [239, 71] width 22 height 22
click at [384, 77] on button at bounding box center [385, 71] width 22 height 22
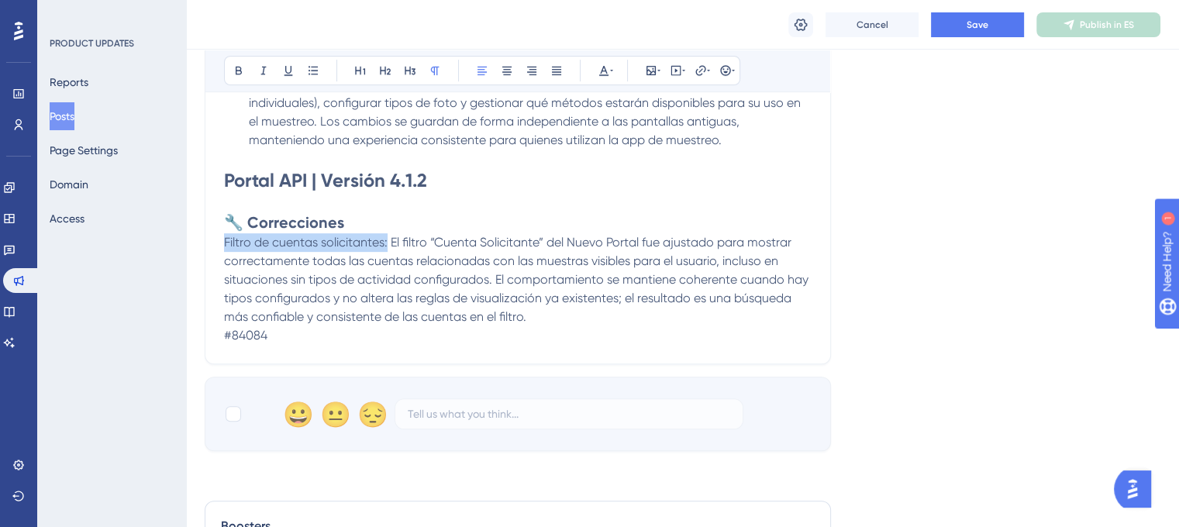
drag, startPoint x: 388, startPoint y: 243, endPoint x: 225, endPoint y: 246, distance: 162.8
click at [225, 246] on span "Filtro de cuentas solicitantes: El filtro “Cuenta Solicitante” del Nuevo Portal…" at bounding box center [518, 279] width 588 height 89
click at [235, 66] on icon at bounding box center [239, 70] width 12 height 12
click at [315, 71] on icon at bounding box center [313, 70] width 12 height 12
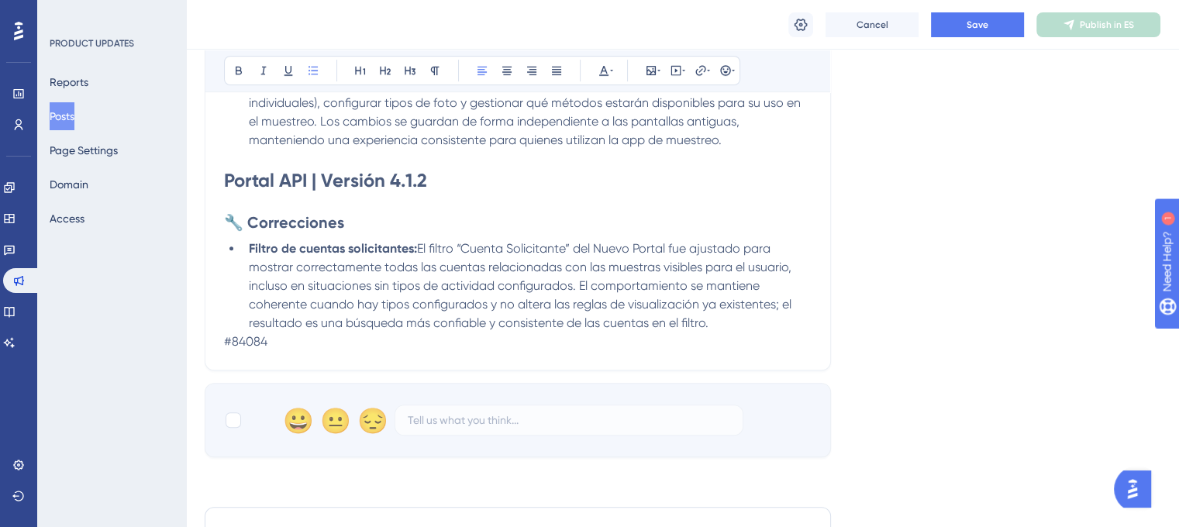
click at [761, 328] on li "Filtro de cuentas solicitantes: El filtro “Cuenta Solicitante” del Nuevo Portal…" at bounding box center [527, 285] width 569 height 93
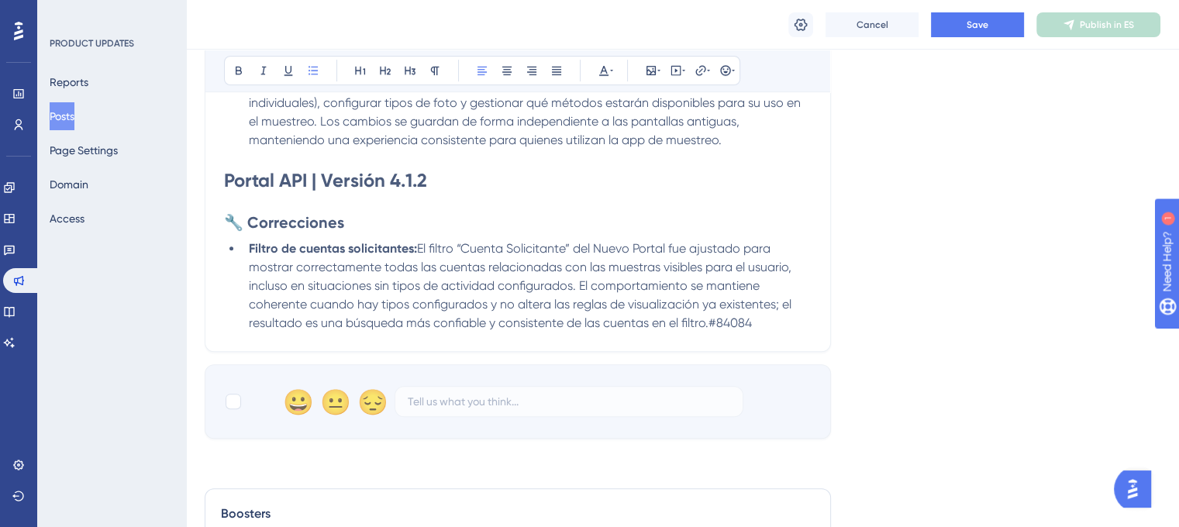
drag, startPoint x: 753, startPoint y: 321, endPoint x: 712, endPoint y: 326, distance: 41.4
click at [712, 326] on span "El filtro “Cuenta Solicitante” del Nuevo Portal fue ajustado para mostrar corre…" at bounding box center [522, 285] width 546 height 89
click at [614, 67] on div "Bold Italic Underline Bullet Point Heading 1 Heading 2 Heading 3 Normal Align L…" at bounding box center [482, 70] width 516 height 29
click at [608, 72] on icon at bounding box center [604, 70] width 12 height 12
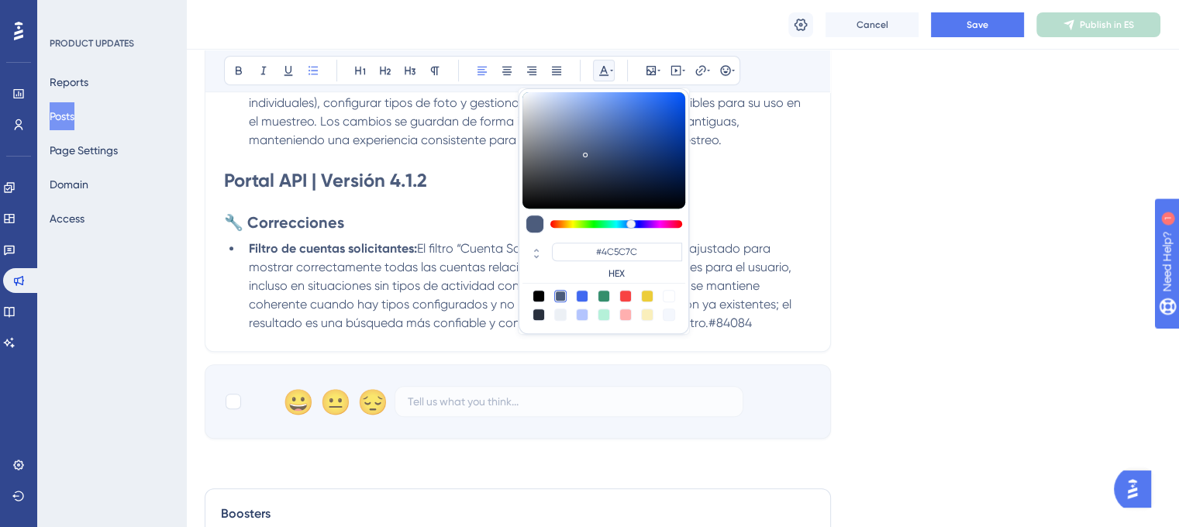
click at [667, 294] on div at bounding box center [669, 296] width 12 height 12
type input "#FFFFFF"
click at [770, 339] on div "01/09/25 – de 21:00 a 22:30 (UTC-3, Hora de Brasilia) Bold Italic Underline Bul…" at bounding box center [518, 33] width 626 height 637
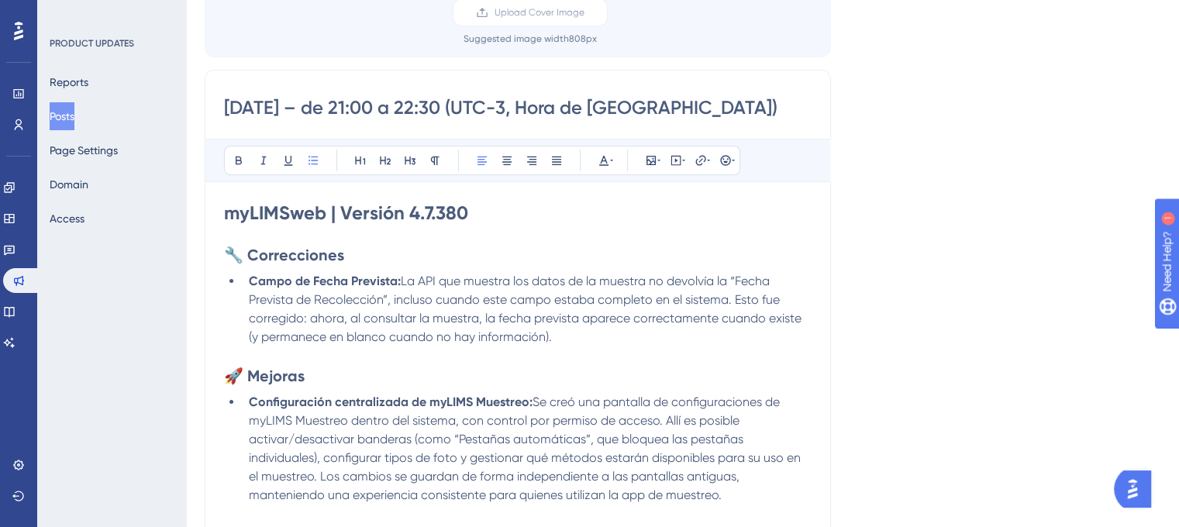
scroll to position [0, 0]
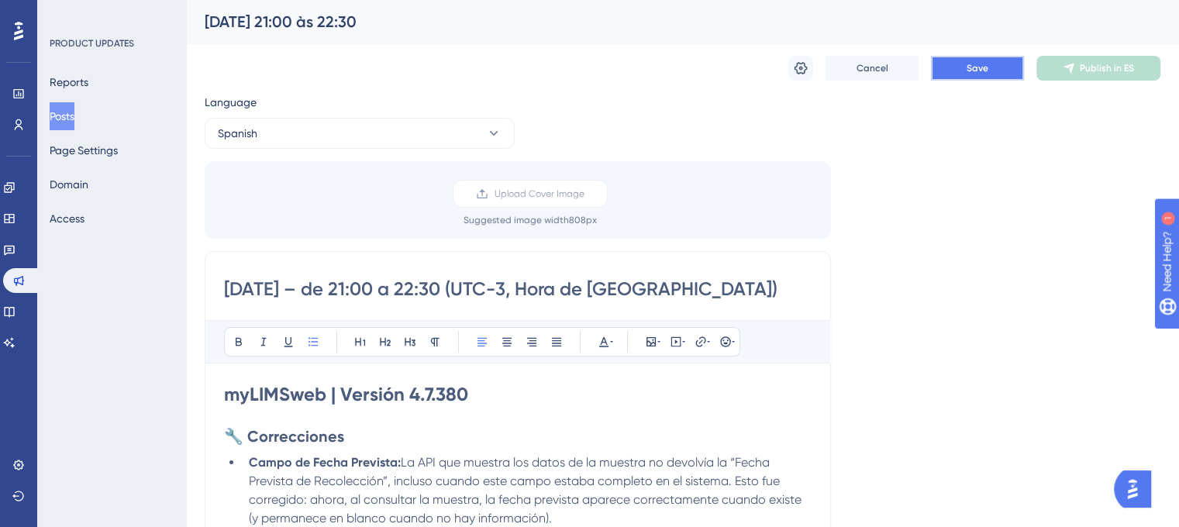
click at [969, 78] on button "Save" at bounding box center [977, 68] width 93 height 25
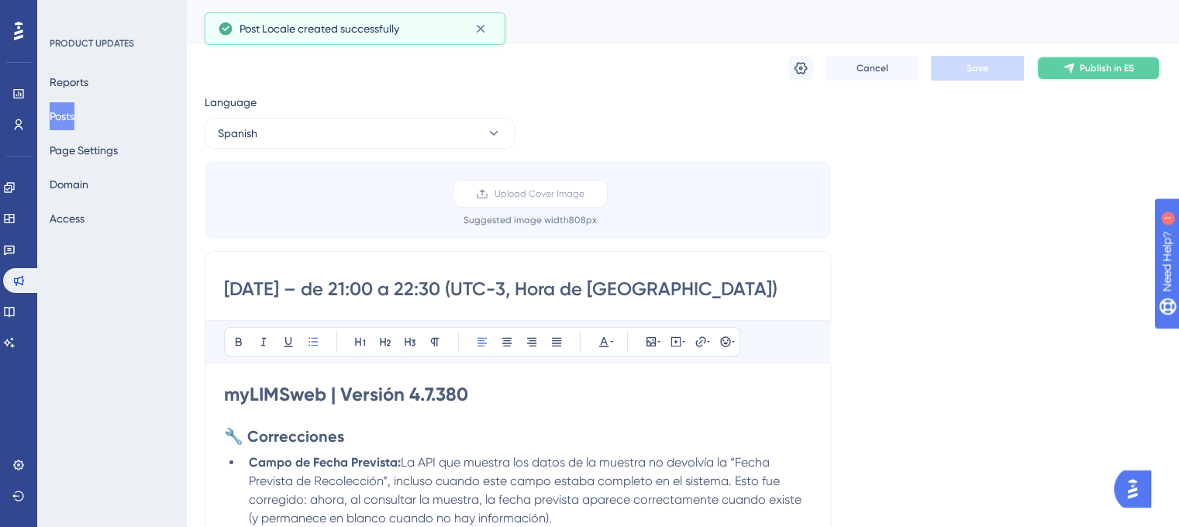
click at [1075, 76] on button "Publish in ES" at bounding box center [1098, 68] width 124 height 25
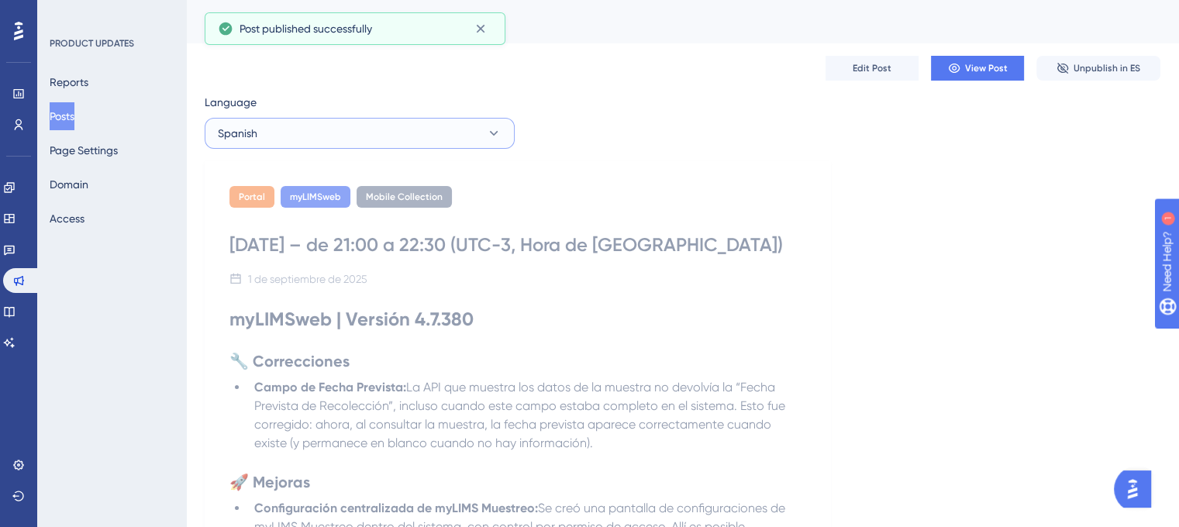
click at [378, 129] on button "Spanish" at bounding box center [360, 133] width 310 height 31
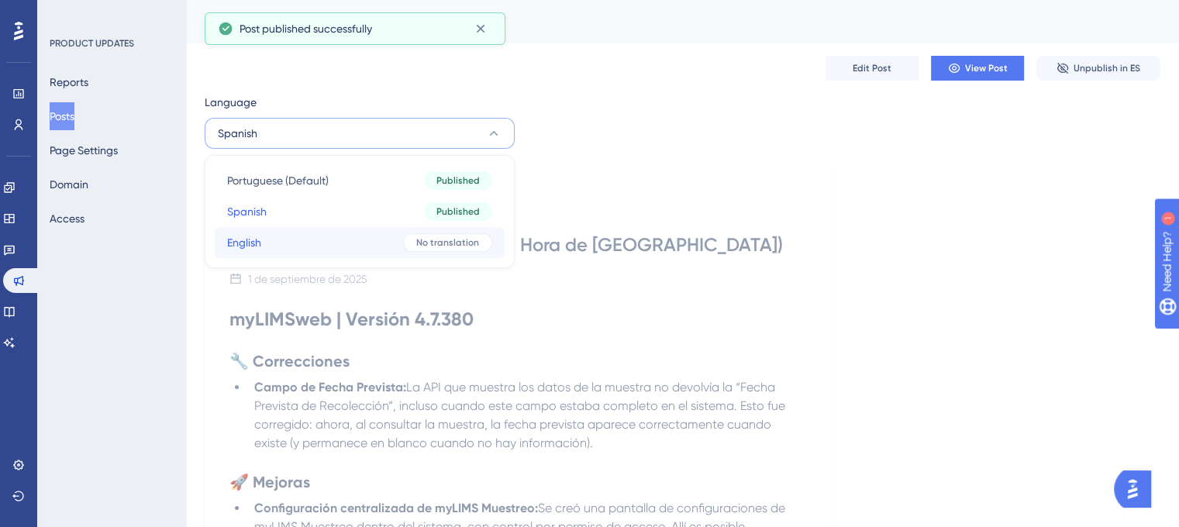
click at [331, 236] on button "English English No translation" at bounding box center [360, 242] width 290 height 31
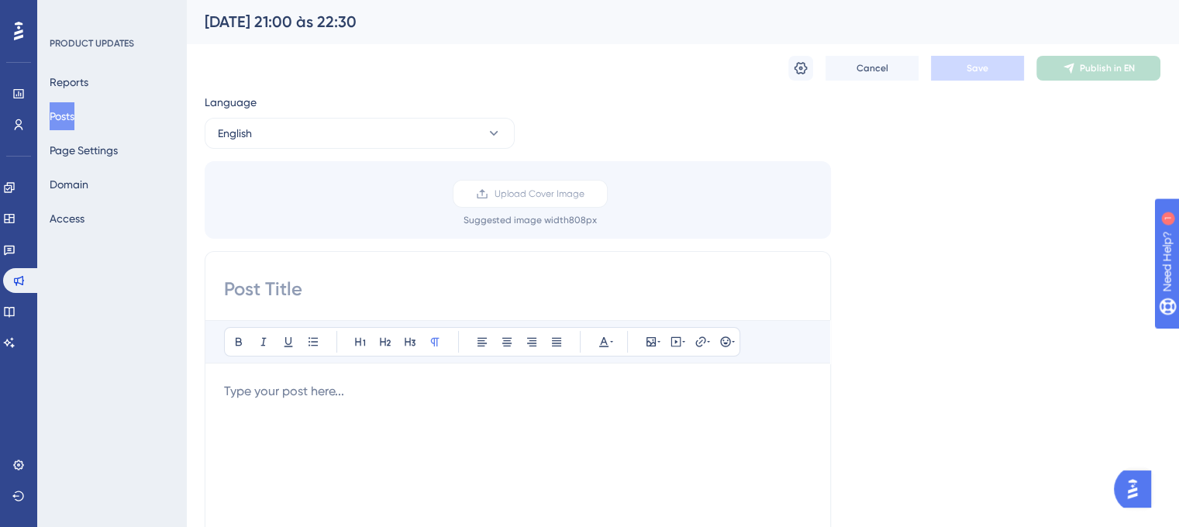
click at [388, 281] on input at bounding box center [518, 289] width 588 height 25
click at [368, 294] on input at bounding box center [518, 289] width 588 height 25
paste input "09/00/25 – from 1:30 PM to 11:00 PM (UTC-3, Brasilia Time)"
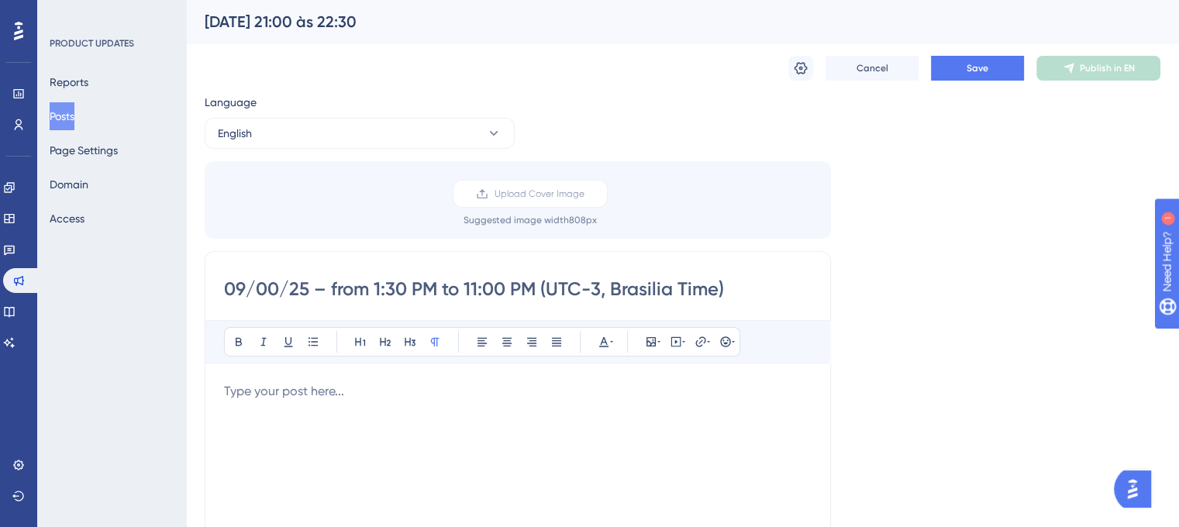
click at [374, 288] on input "09/00/25 – from 1:30 PM to 11:00 PM (UTC-3, Brasilia Time)" at bounding box center [518, 289] width 588 height 25
click at [393, 288] on input "09/00/25 – from 9:30 PM to 11:00 PM (UTC-3, Brasilia Time)" at bounding box center [518, 289] width 588 height 25
click at [477, 284] on input "09/00/25 – from 9:00 PM to 11:00 PM (UTC-3, Brasilia Time)" at bounding box center [518, 289] width 588 height 25
click at [495, 285] on input "09/00/25 – from 9:00 PM to 10:00 PM (UTC-3, Brasilia Time)" at bounding box center [518, 289] width 588 height 25
click at [271, 288] on input "09/00/25 – from 9:00 PM to 10:30 PM (UTC-3, Brasilia Time)" at bounding box center [518, 289] width 588 height 25
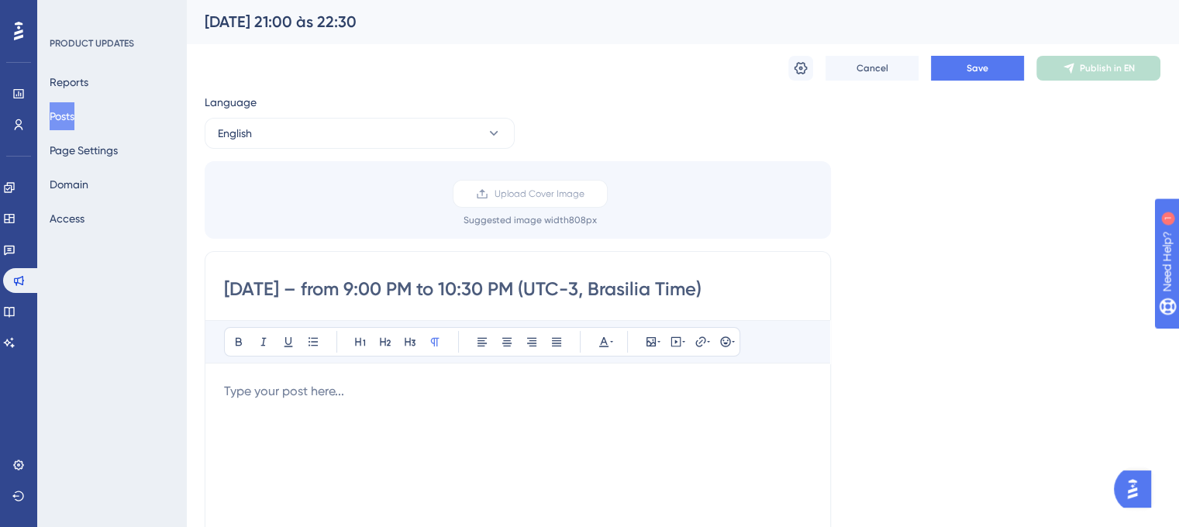
type input "09/01/25 – from 9:00 PM to 10:30 PM (UTC-3, Brasilia Time)"
click at [326, 387] on p at bounding box center [518, 391] width 588 height 19
click at [344, 376] on div "Bold Italic Underline Bullet Point Heading 1 Heading 2 Heading 3 Normal Align L…" at bounding box center [518, 521] width 588 height 403
click at [345, 390] on p at bounding box center [518, 391] width 588 height 19
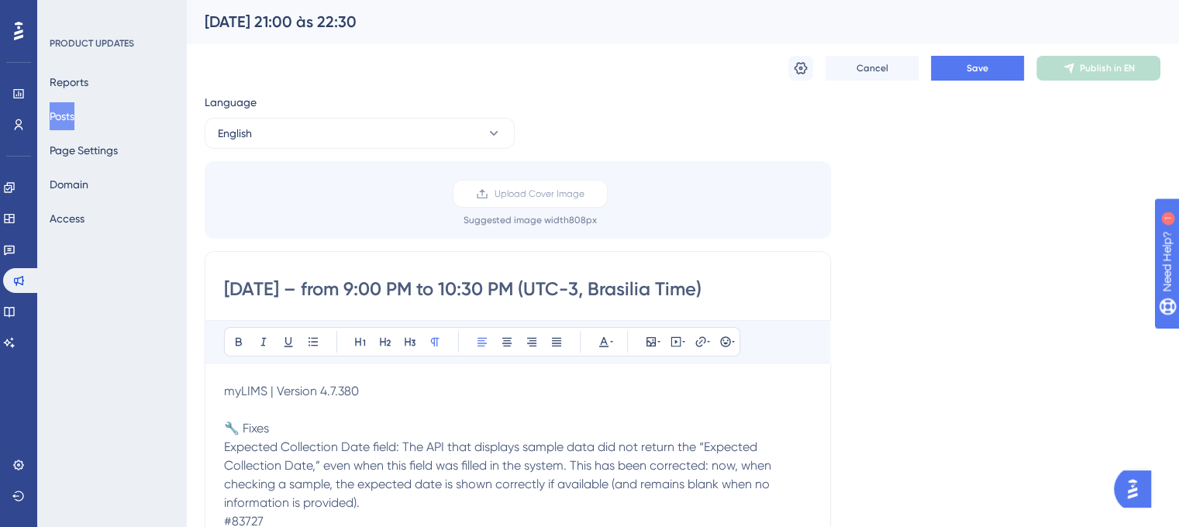
click at [267, 386] on span "myLIMS | Version 4.7.380" at bounding box center [291, 391] width 135 height 15
drag, startPoint x: 396, startPoint y: 387, endPoint x: 228, endPoint y: 393, distance: 168.3
click at [228, 393] on p "myLIMSweb | Version 4.7.380" at bounding box center [518, 391] width 588 height 19
click at [233, 336] on icon at bounding box center [239, 342] width 12 height 12
click at [363, 332] on button at bounding box center [361, 342] width 22 height 22
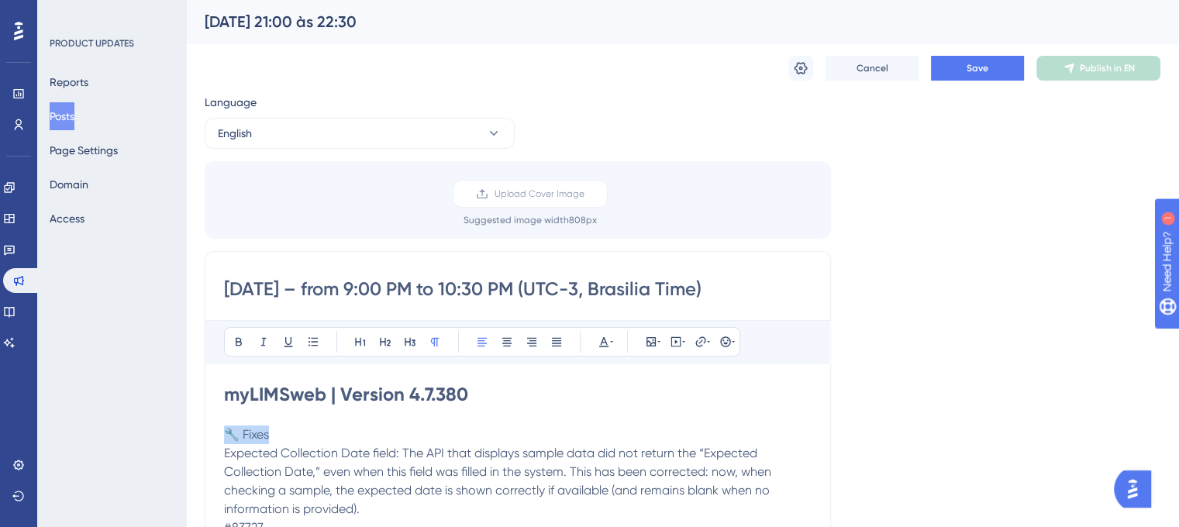
drag, startPoint x: 273, startPoint y: 439, endPoint x: 229, endPoint y: 440, distance: 43.4
click at [229, 440] on p "🔧 Fixes" at bounding box center [518, 435] width 588 height 19
click at [242, 343] on icon at bounding box center [239, 342] width 12 height 12
click at [390, 341] on icon at bounding box center [385, 342] width 11 height 9
drag, startPoint x: 400, startPoint y: 454, endPoint x: 220, endPoint y: 456, distance: 179.8
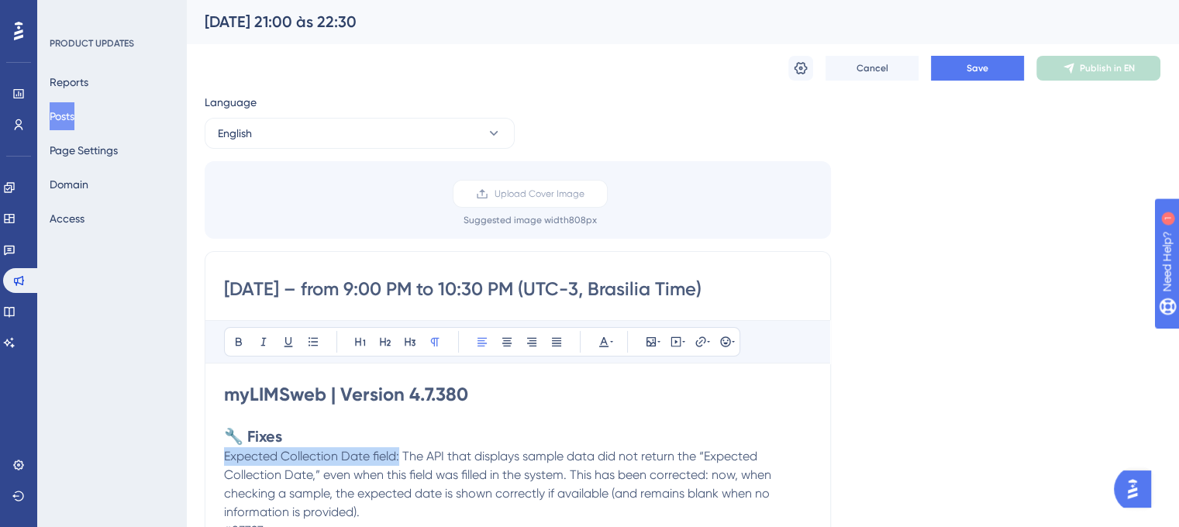
click at [236, 340] on icon at bounding box center [239, 342] width 12 height 12
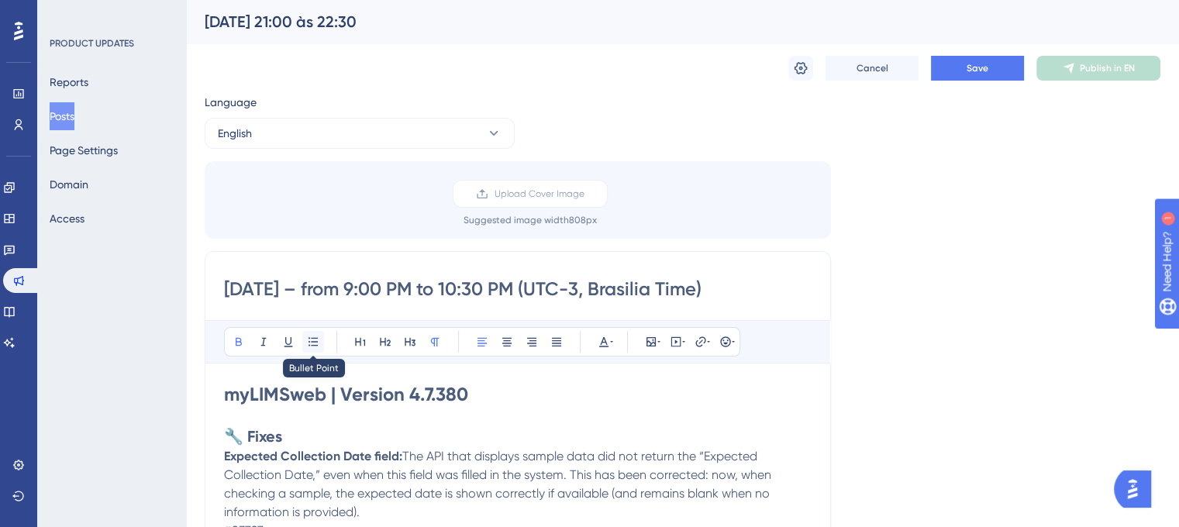
click at [319, 339] on button at bounding box center [313, 342] width 22 height 22
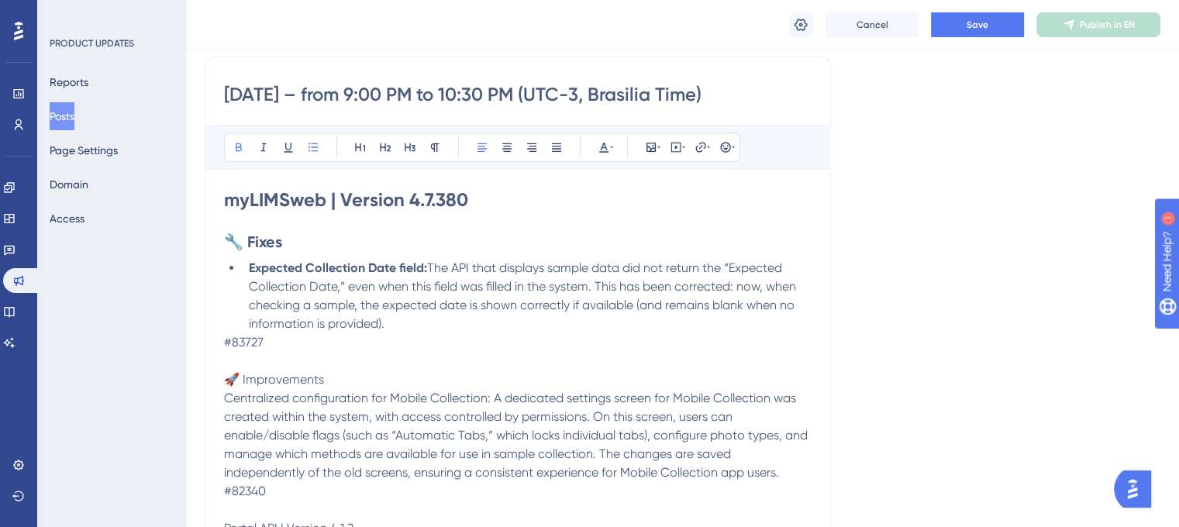
scroll to position [233, 0]
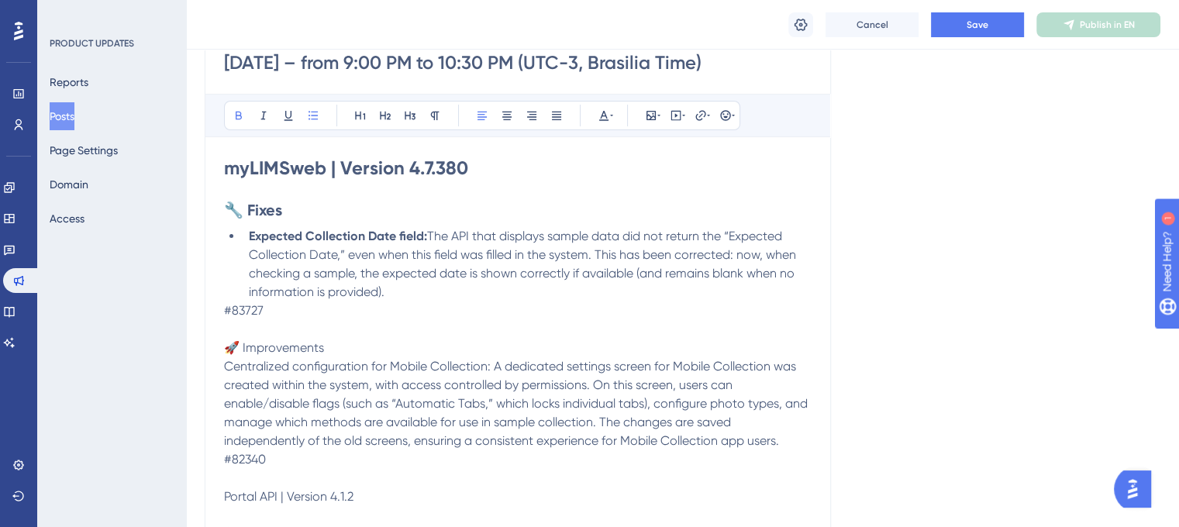
click at [397, 299] on li "Expected Collection Date field: The API that displays sample data did not retur…" at bounding box center [527, 264] width 569 height 74
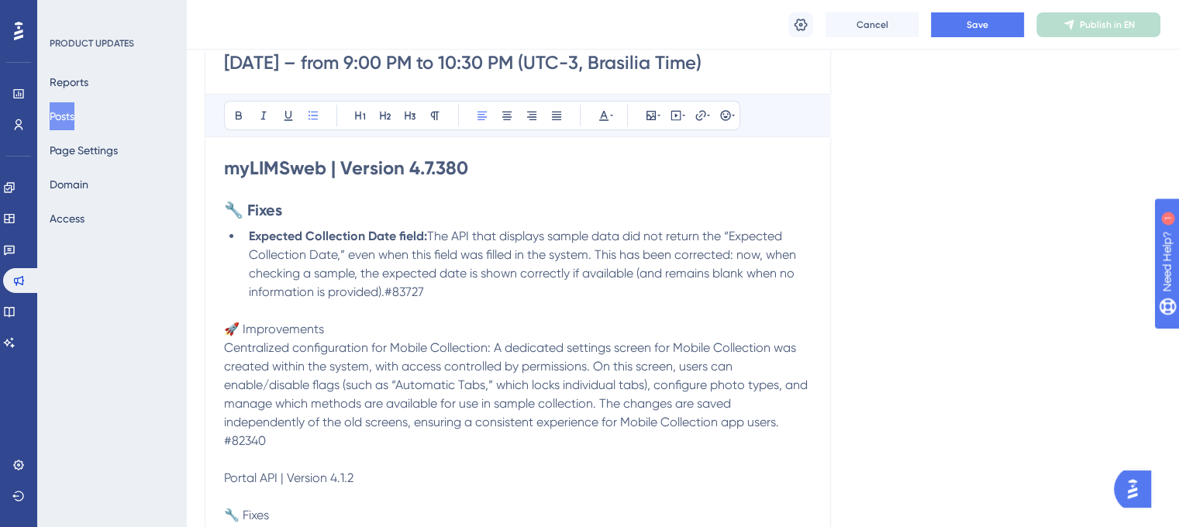
drag, startPoint x: 428, startPoint y: 291, endPoint x: 388, endPoint y: 294, distance: 40.4
click at [388, 294] on li "Expected Collection Date field: The API that displays sample data did not retur…" at bounding box center [527, 264] width 569 height 74
click at [612, 115] on icon at bounding box center [611, 116] width 3 height 2
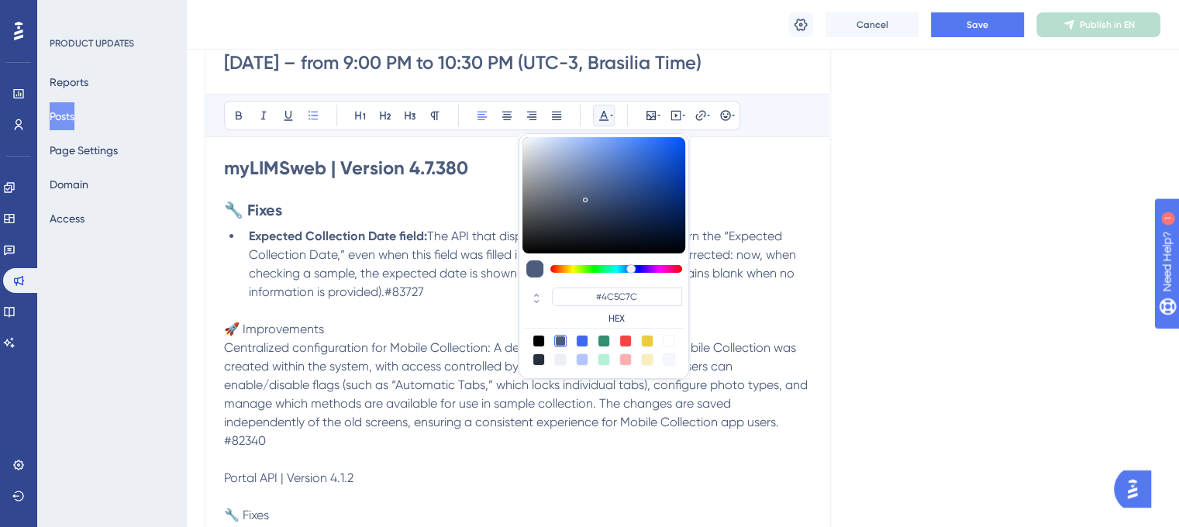
click at [666, 339] on div at bounding box center [669, 341] width 12 height 12
type input "#FFFFFF"
click at [430, 320] on p "🚀 Improvements" at bounding box center [518, 329] width 588 height 19
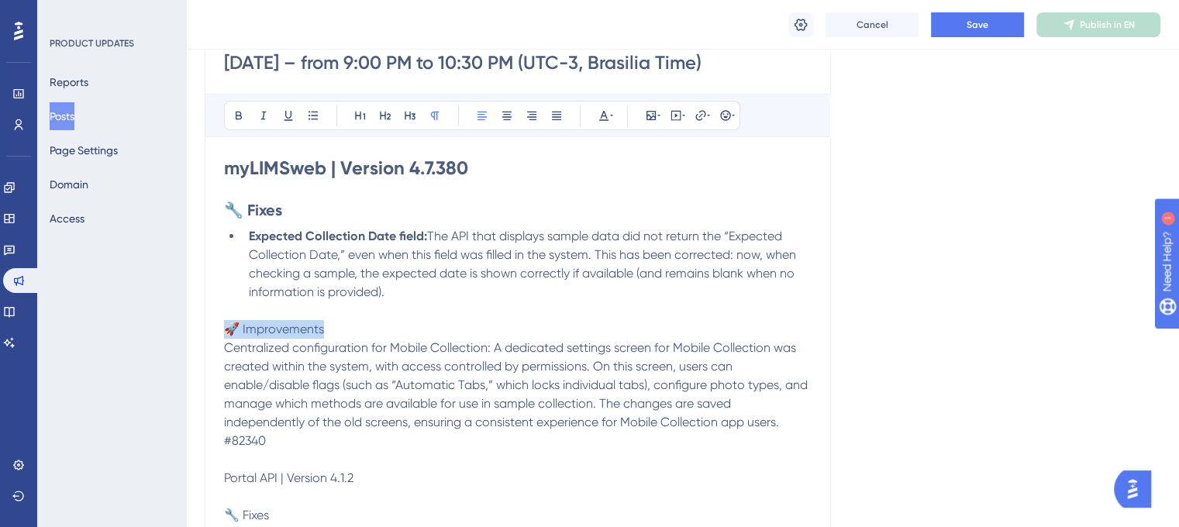
drag, startPoint x: 360, startPoint y: 325, endPoint x: 215, endPoint y: 325, distance: 144.9
click at [215, 325] on div "09/01/25 – from 9:00 PM to 10:30 PM (UTC-3, Brasilia Time) Bold Italic Underlin…" at bounding box center [518, 331] width 626 height 612
click at [238, 112] on icon at bounding box center [239, 115] width 12 height 12
click at [393, 119] on button at bounding box center [385, 116] width 22 height 22
click at [422, 334] on h2 "🚀 Improvements" at bounding box center [518, 331] width 588 height 22
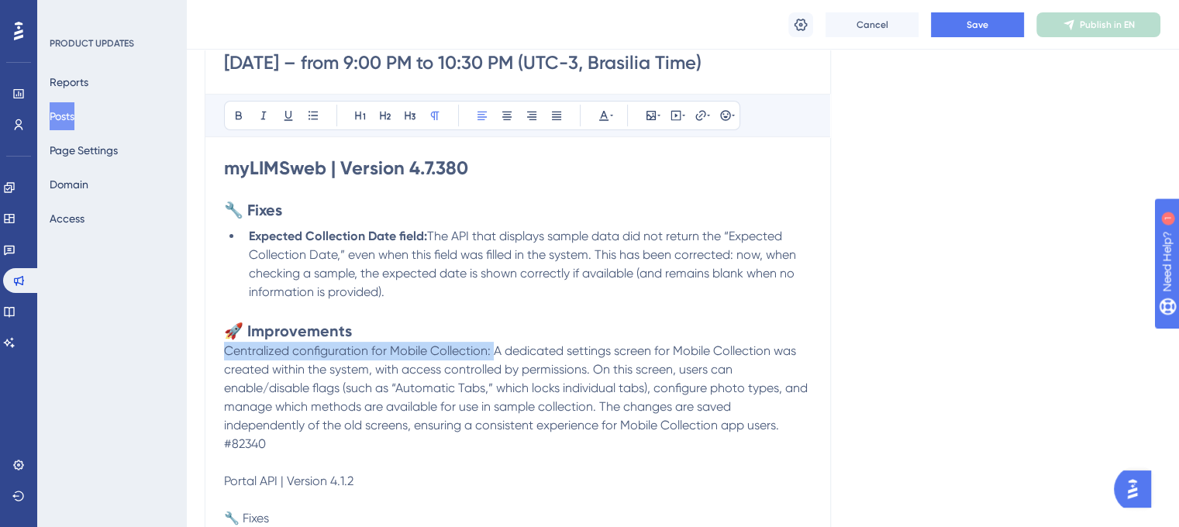
drag, startPoint x: 226, startPoint y: 350, endPoint x: 491, endPoint y: 356, distance: 265.1
click at [491, 356] on span "Centralized configuration for Mobile Collection: A dedicated settings screen fo…" at bounding box center [517, 387] width 587 height 89
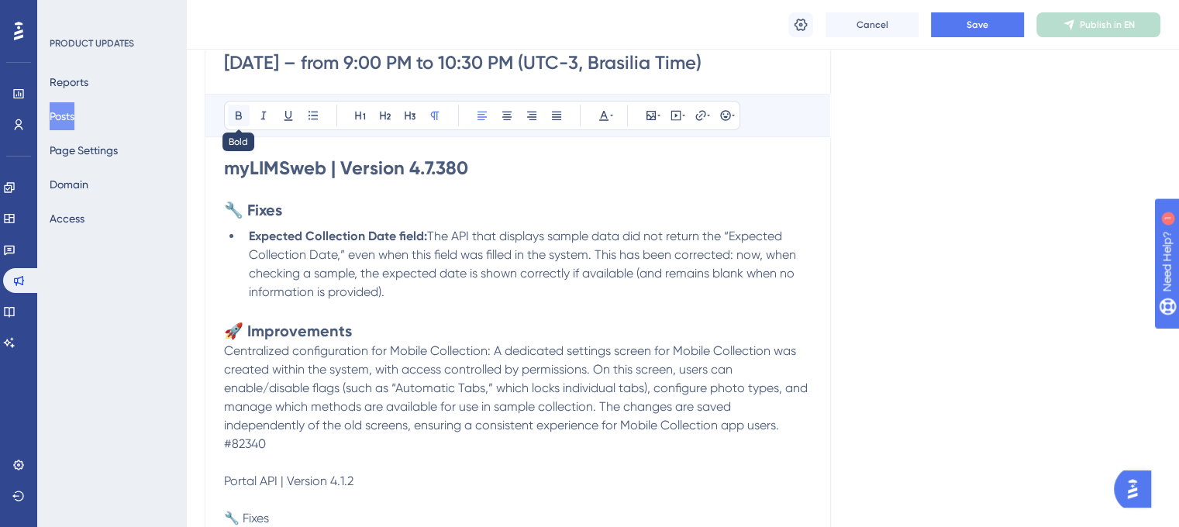
click at [240, 109] on icon at bounding box center [239, 115] width 12 height 12
click at [307, 113] on icon at bounding box center [313, 115] width 12 height 12
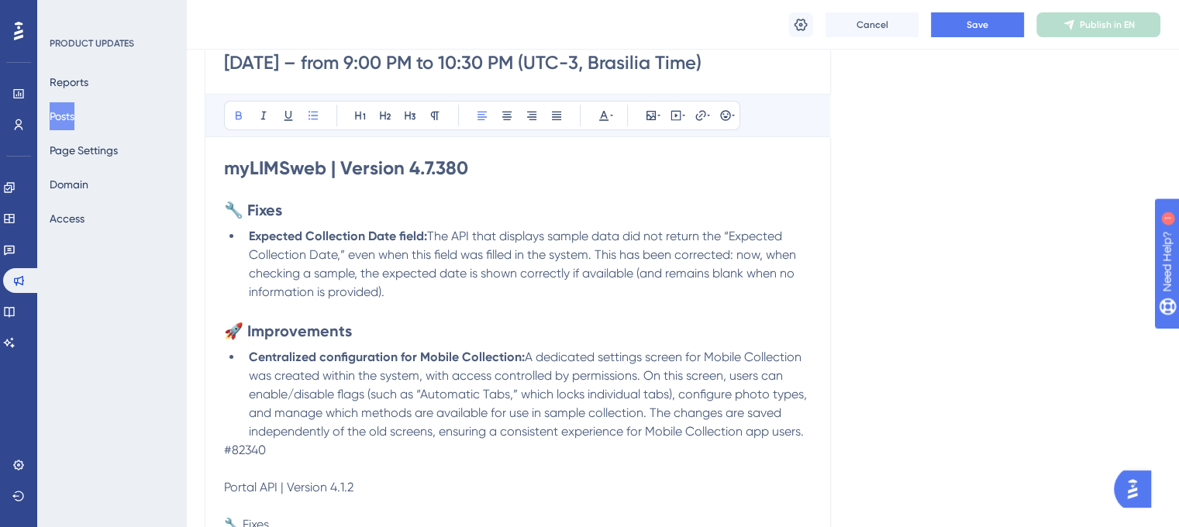
click at [807, 431] on li "Centralized configuration for Mobile Collection: A dedicated settings screen fo…" at bounding box center [527, 394] width 569 height 93
drag, startPoint x: 336, startPoint y: 446, endPoint x: 279, endPoint y: 452, distance: 56.9
click at [279, 452] on li "Centralized configuration for Mobile Collection: A dedicated settings screen fo…" at bounding box center [527, 404] width 569 height 112
click at [608, 109] on icon at bounding box center [604, 115] width 12 height 12
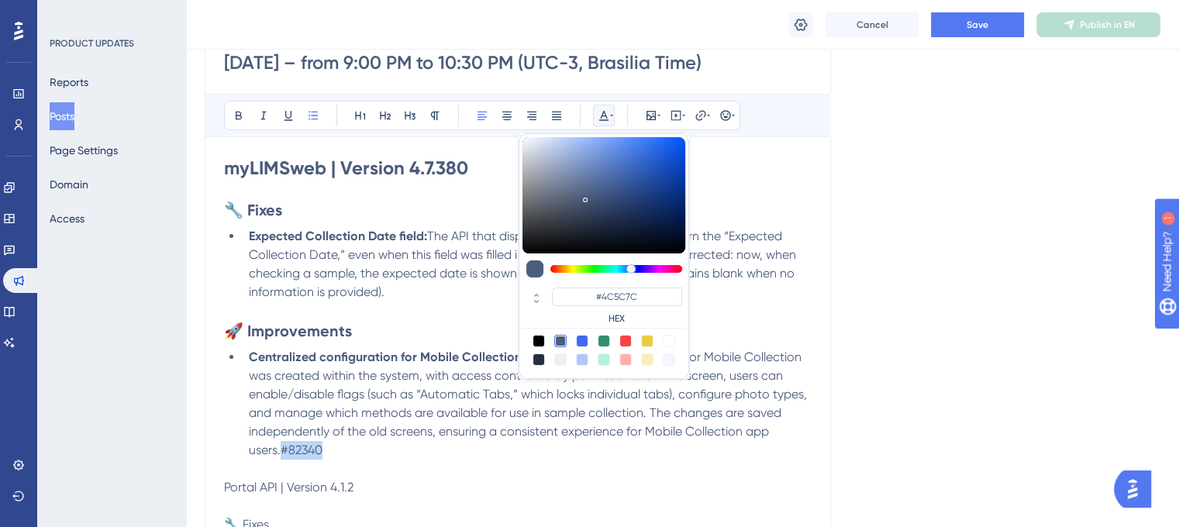
click at [670, 336] on div at bounding box center [669, 341] width 12 height 12
type input "#FFFFFF"
click at [385, 319] on p at bounding box center [518, 311] width 588 height 19
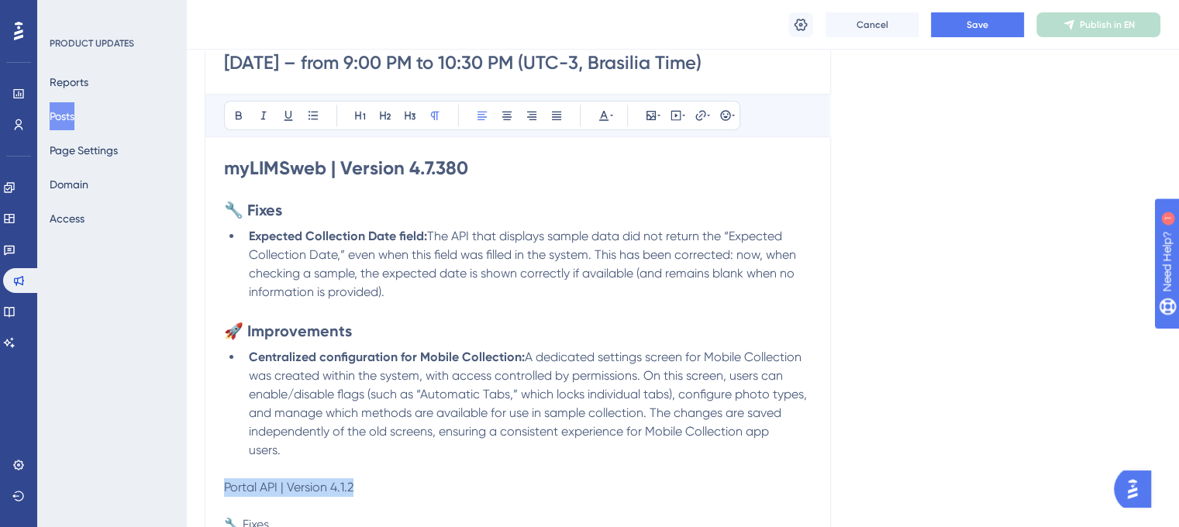
drag, startPoint x: 353, startPoint y: 491, endPoint x: 219, endPoint y: 492, distance: 133.3
click at [219, 492] on div "09/01/25 – from 9:00 PM to 10:30 PM (UTC-3, Brasilia Time) Bold Italic Underlin…" at bounding box center [518, 336] width 626 height 622
click at [229, 111] on button at bounding box center [239, 116] width 22 height 22
click at [362, 114] on icon at bounding box center [360, 115] width 12 height 12
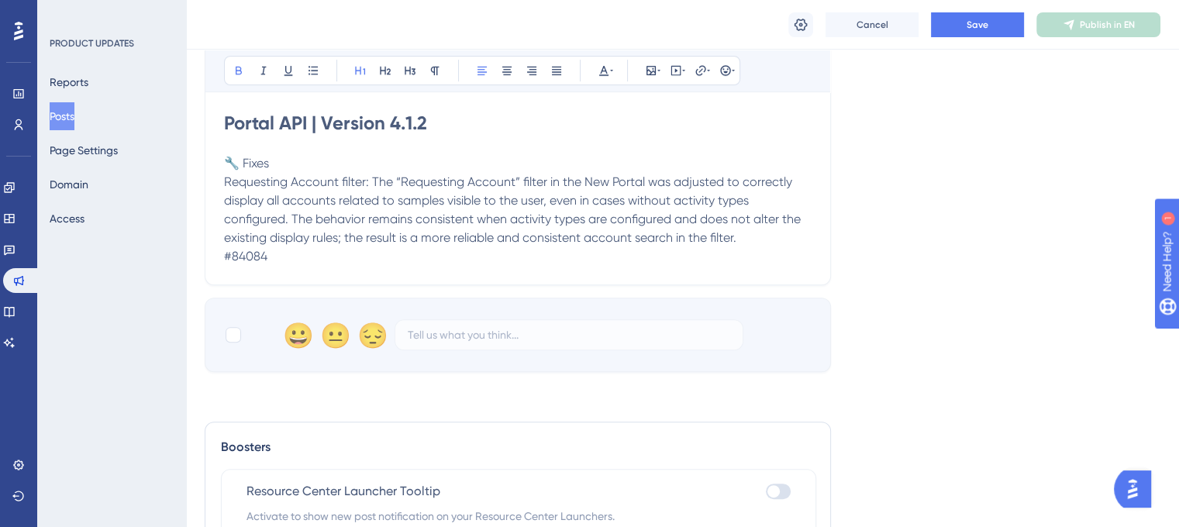
scroll to position [620, 0]
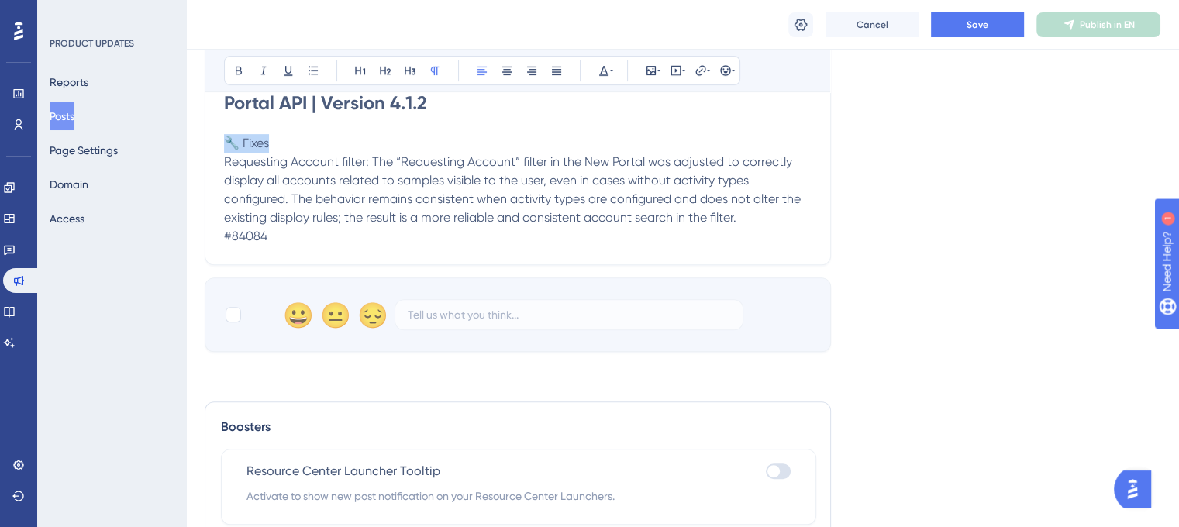
drag, startPoint x: 279, startPoint y: 144, endPoint x: 224, endPoint y: 145, distance: 55.0
click at [224, 145] on p "🔧 Fixes" at bounding box center [518, 143] width 588 height 19
click at [235, 60] on button at bounding box center [239, 71] width 22 height 22
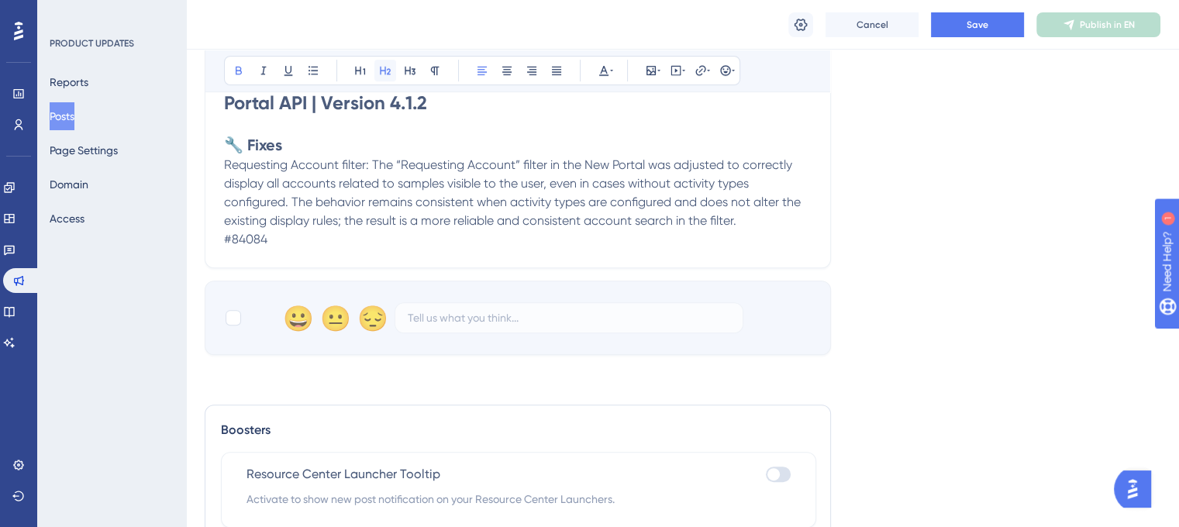
click at [388, 71] on icon at bounding box center [385, 70] width 12 height 12
drag, startPoint x: 267, startPoint y: 239, endPoint x: 225, endPoint y: 243, distance: 42.8
click at [225, 243] on p "#84084" at bounding box center [518, 239] width 588 height 19
click at [605, 69] on icon at bounding box center [603, 71] width 9 height 10
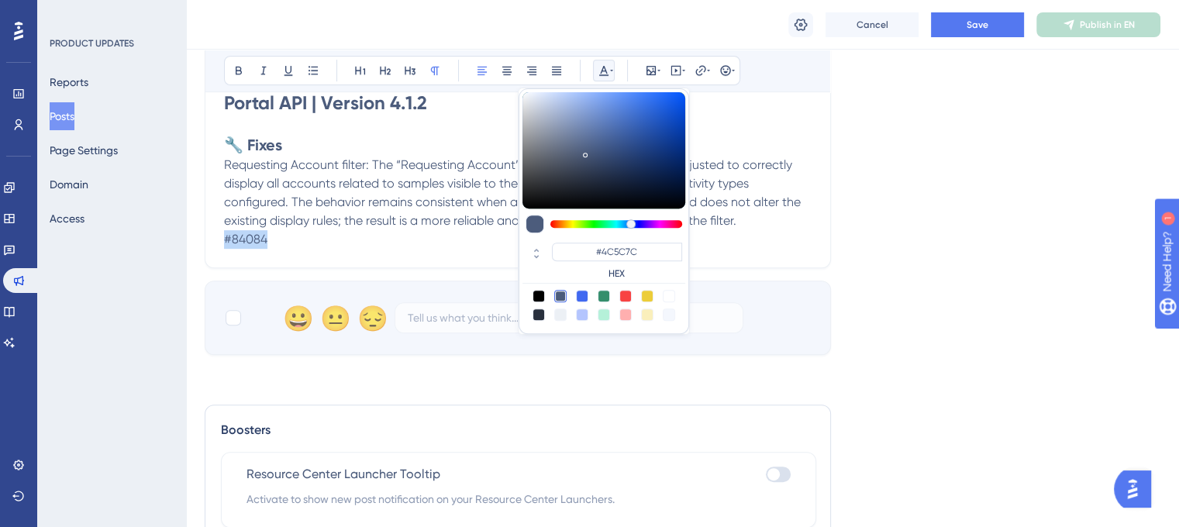
click at [665, 291] on div at bounding box center [669, 296] width 12 height 12
type input "#FFFFFF"
drag, startPoint x: 222, startPoint y: 161, endPoint x: 339, endPoint y: 157, distance: 116.3
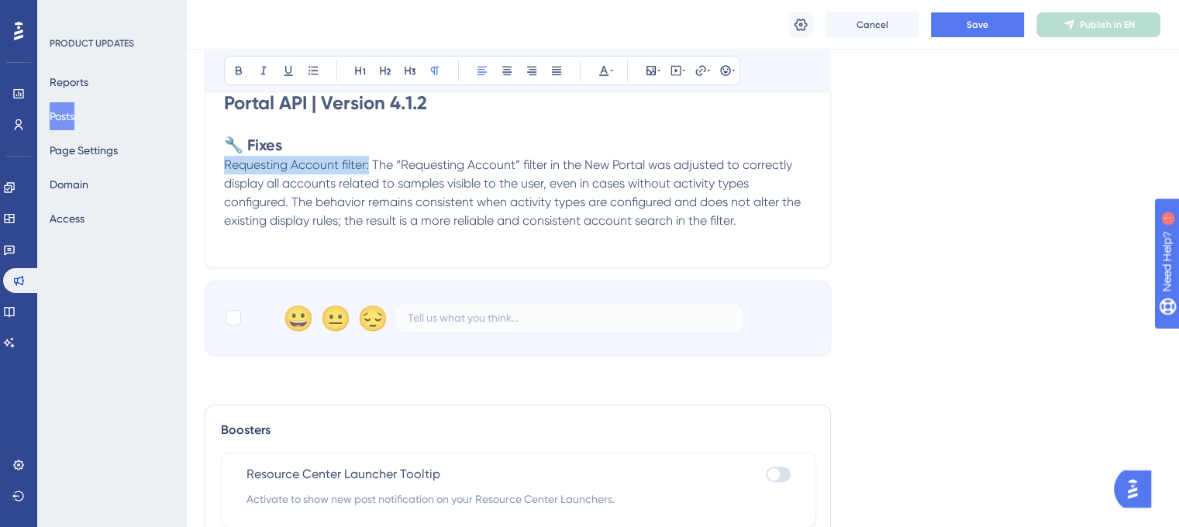
drag, startPoint x: 369, startPoint y: 165, endPoint x: 226, endPoint y: 171, distance: 142.7
click at [226, 171] on span "Requesting Account filter: The “Requesting Account” filter in the New Portal wa…" at bounding box center [514, 192] width 580 height 71
click at [233, 76] on icon at bounding box center [239, 70] width 12 height 12
click at [322, 69] on button at bounding box center [313, 71] width 22 height 22
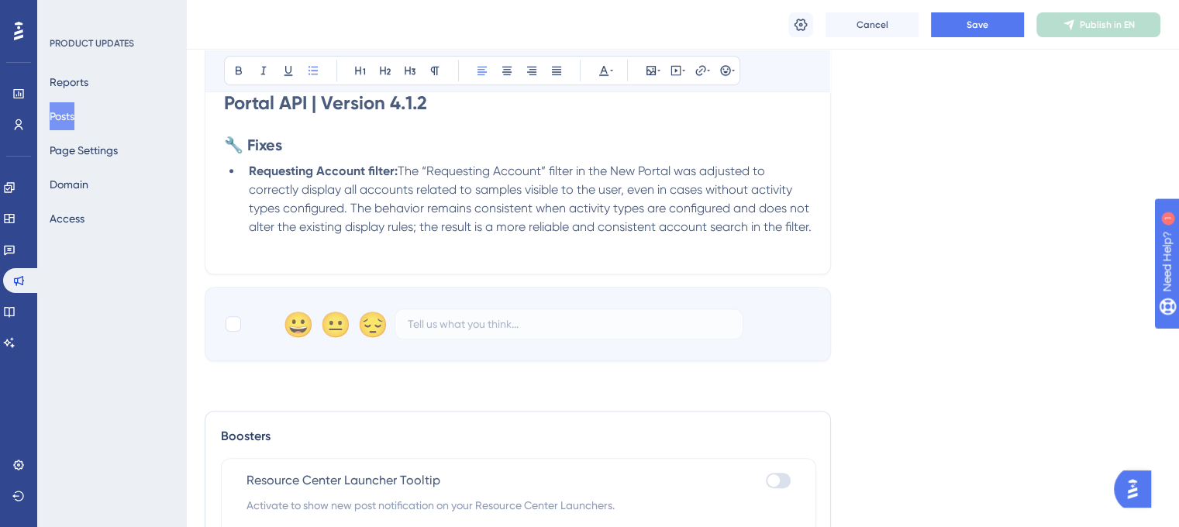
click at [424, 236] on li "Requesting Account filter: The “Requesting Account” filter in the New Portal wa…" at bounding box center [527, 199] width 569 height 74
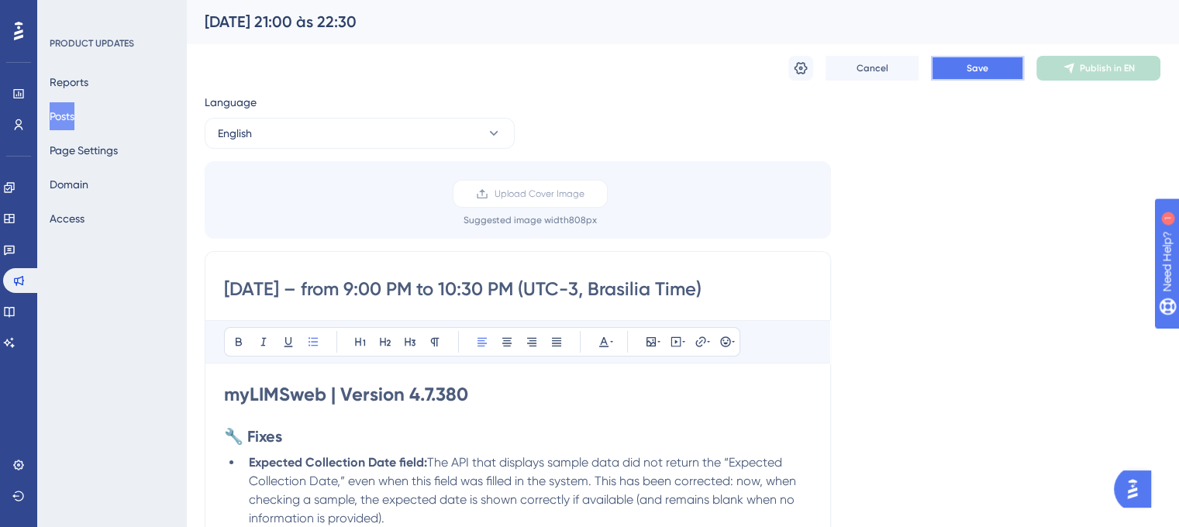
click at [982, 67] on span "Save" at bounding box center [978, 68] width 22 height 12
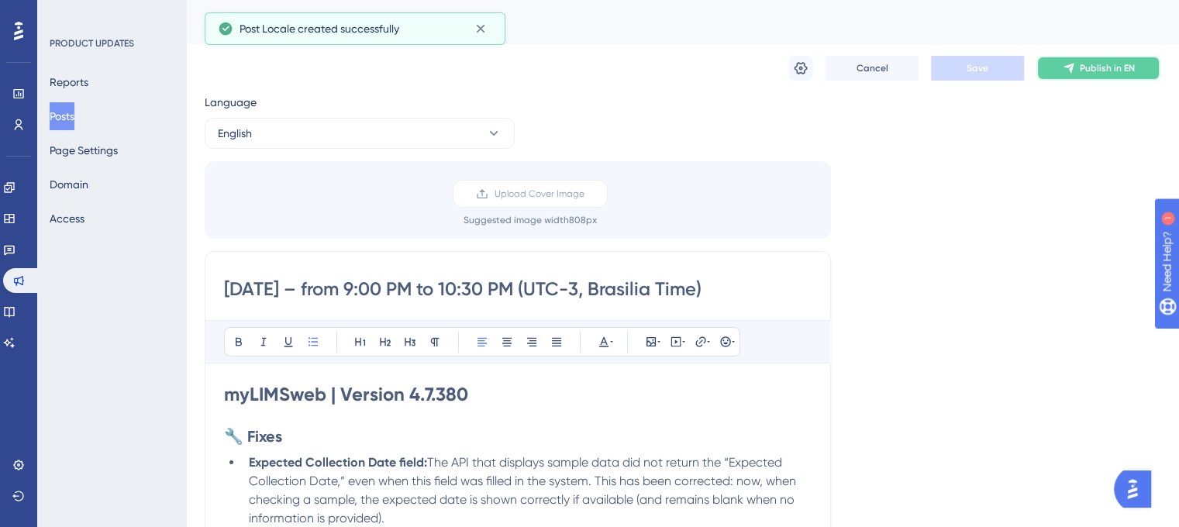
click at [1048, 71] on button "Publish in EN" at bounding box center [1098, 68] width 124 height 25
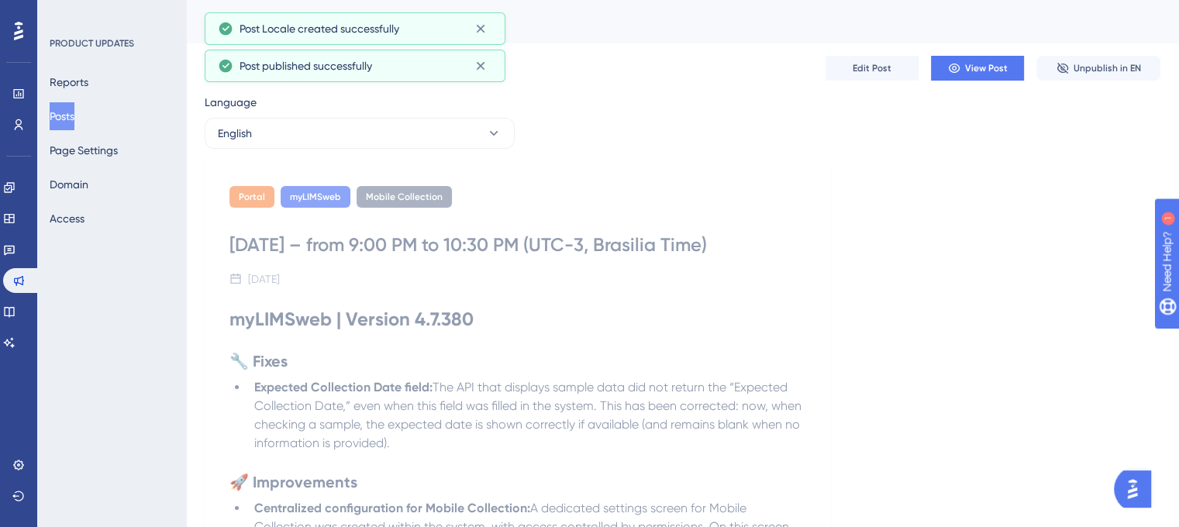
click at [570, 74] on div "Edit Post View Post Unpublish in EN" at bounding box center [683, 68] width 956 height 50
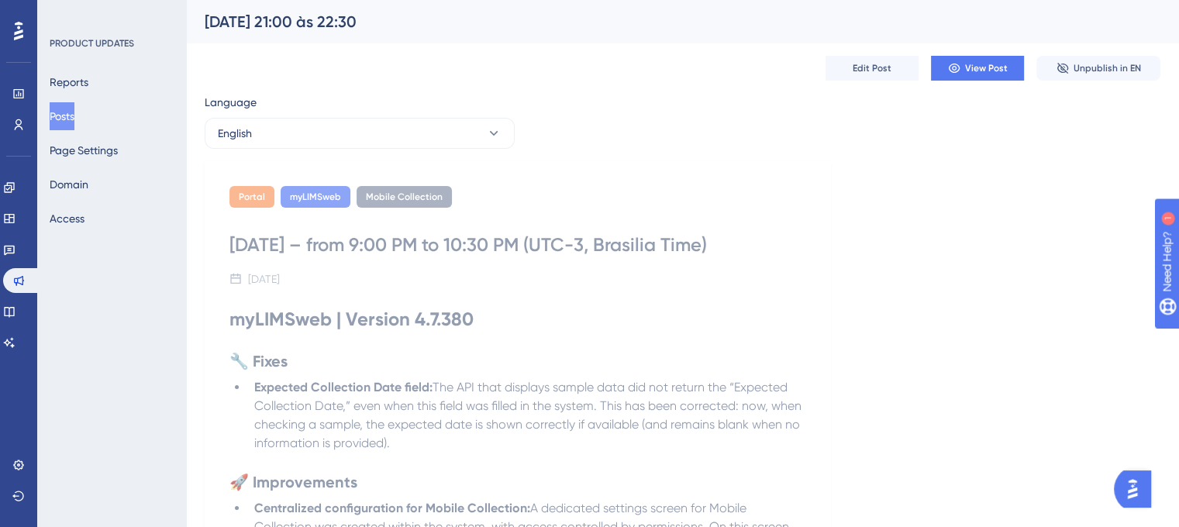
click at [60, 123] on button "Posts" at bounding box center [62, 116] width 25 height 28
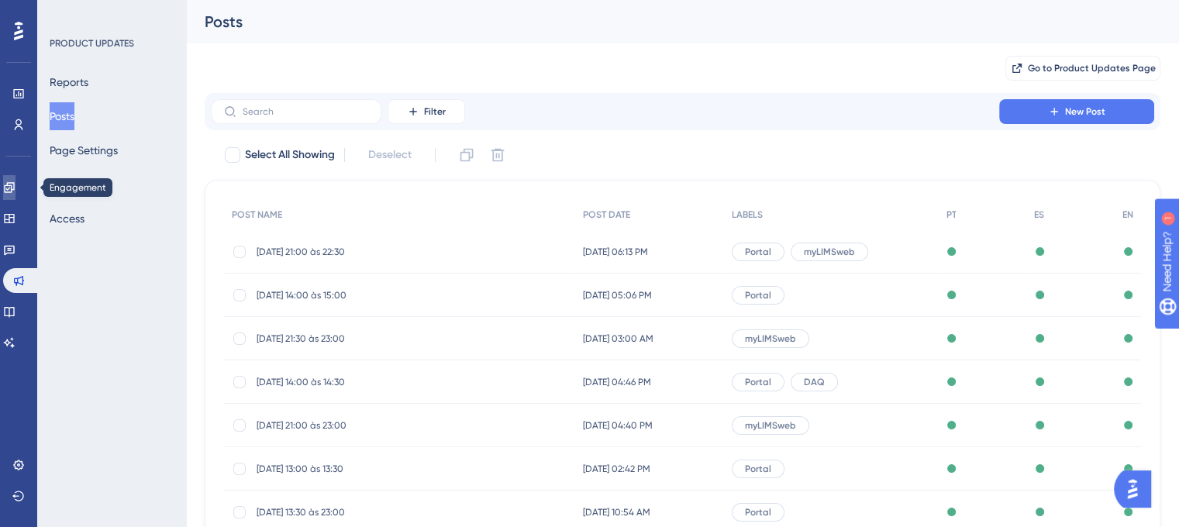
click at [16, 195] on link at bounding box center [9, 187] width 12 height 25
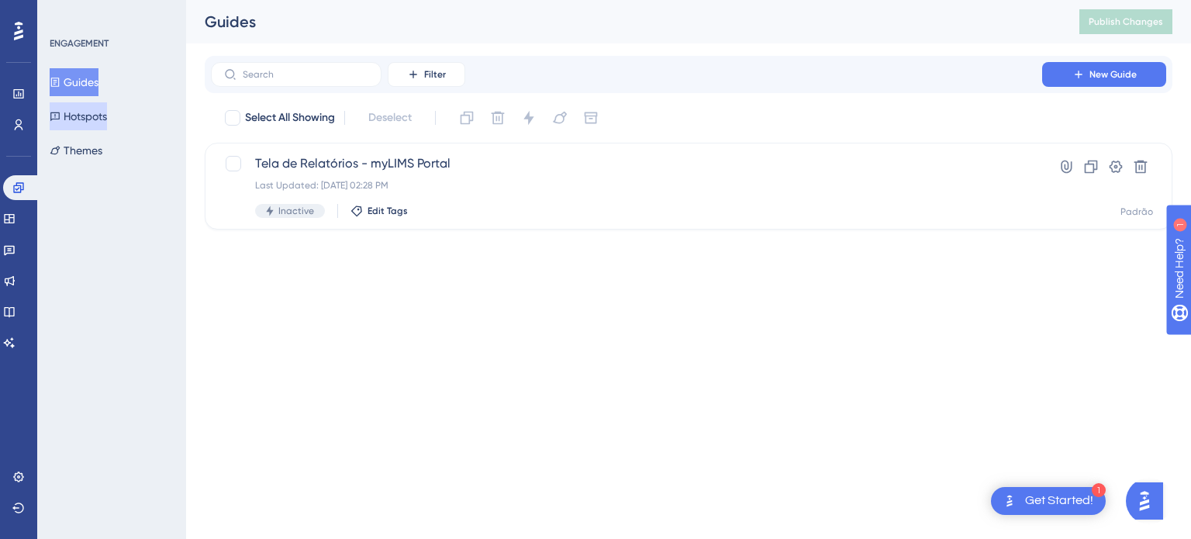
click at [98, 118] on button "Hotspots" at bounding box center [78, 116] width 57 height 28
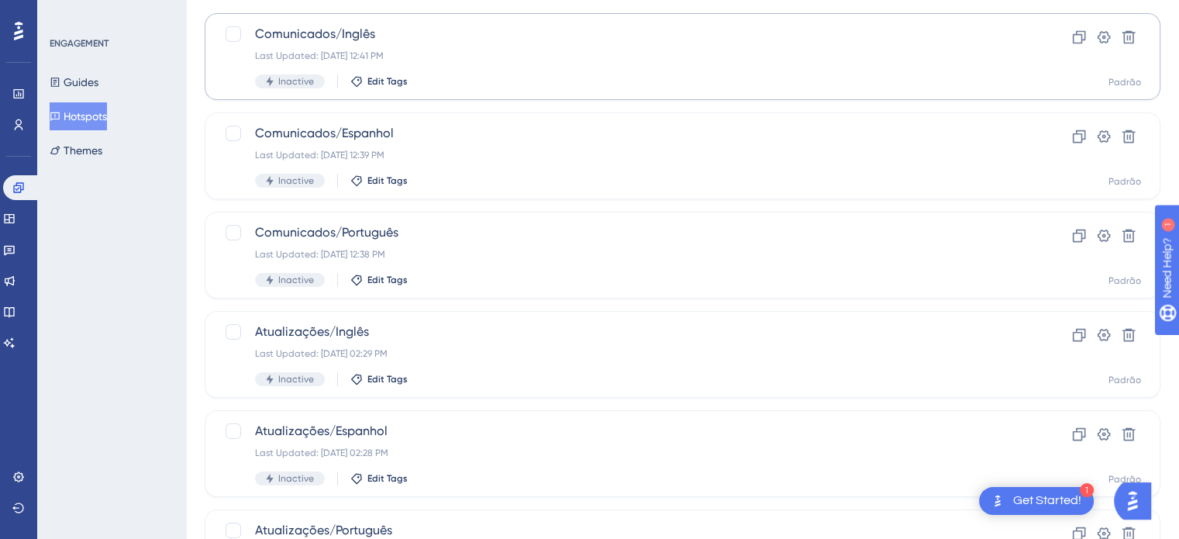
scroll to position [236, 0]
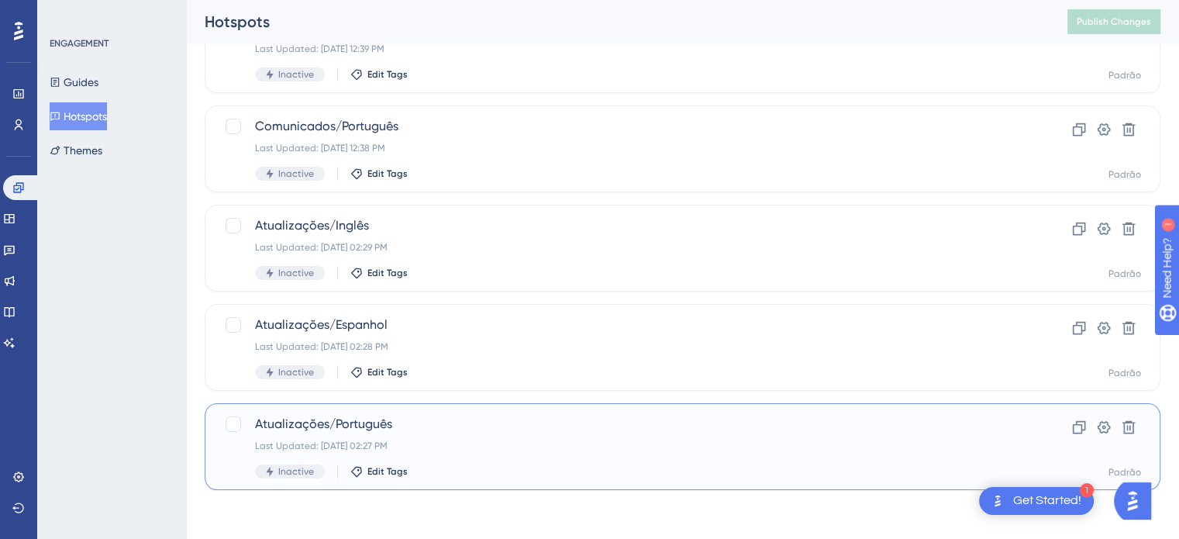
click at [596, 433] on div "Atualizações/Português Last Updated: 27 de ago. de 2025 02:27 PM Inactive Edit …" at bounding box center [620, 447] width 731 height 64
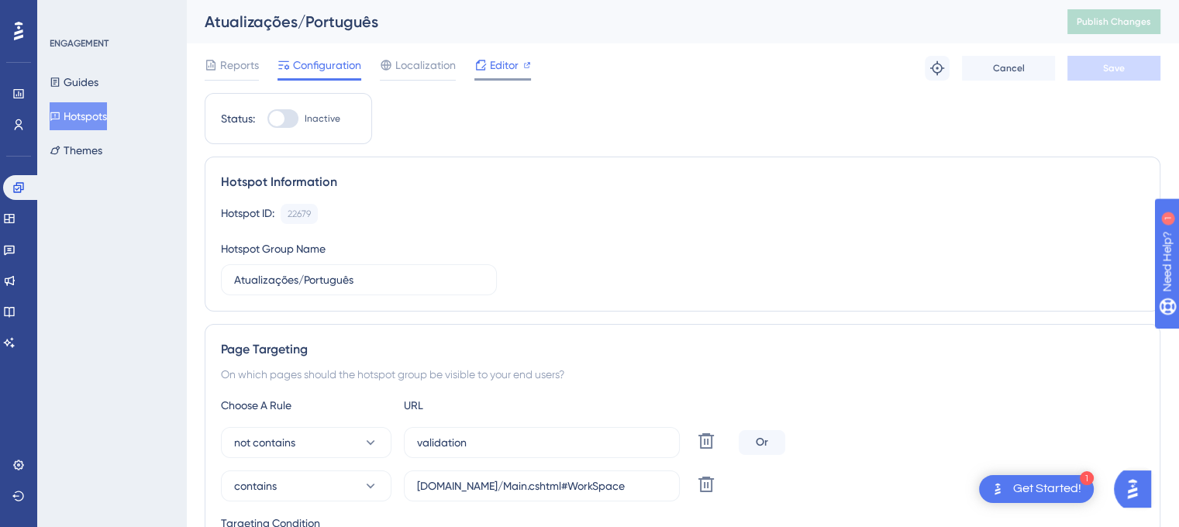
click at [481, 61] on icon at bounding box center [480, 65] width 12 height 12
click at [512, 61] on span "Editor" at bounding box center [504, 65] width 29 height 19
click at [491, 72] on span "Editor" at bounding box center [504, 65] width 29 height 19
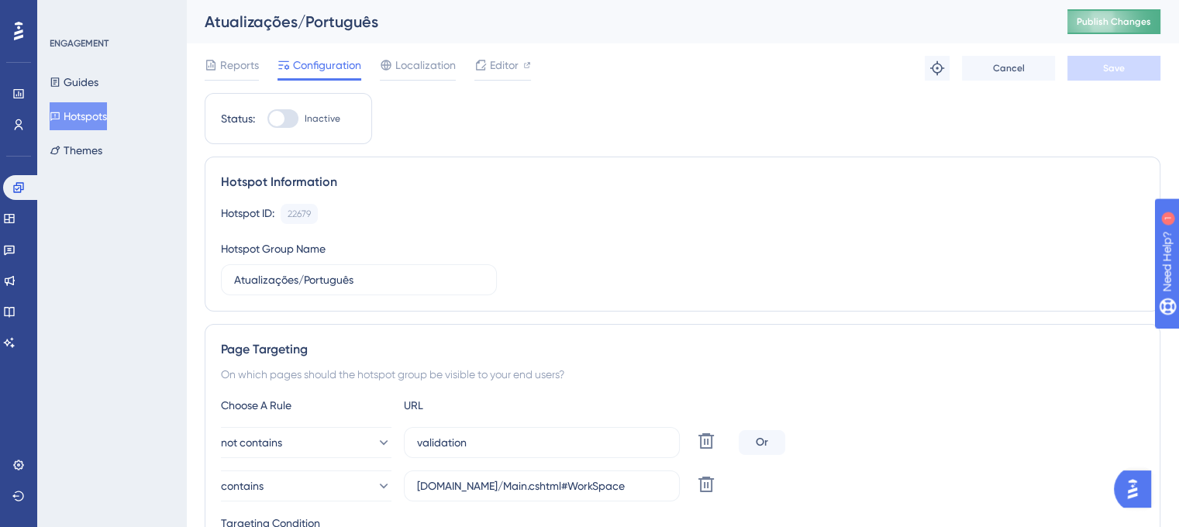
click at [1116, 22] on span "Publish Changes" at bounding box center [1114, 22] width 74 height 12
click at [92, 122] on button "Hotspots" at bounding box center [78, 116] width 57 height 28
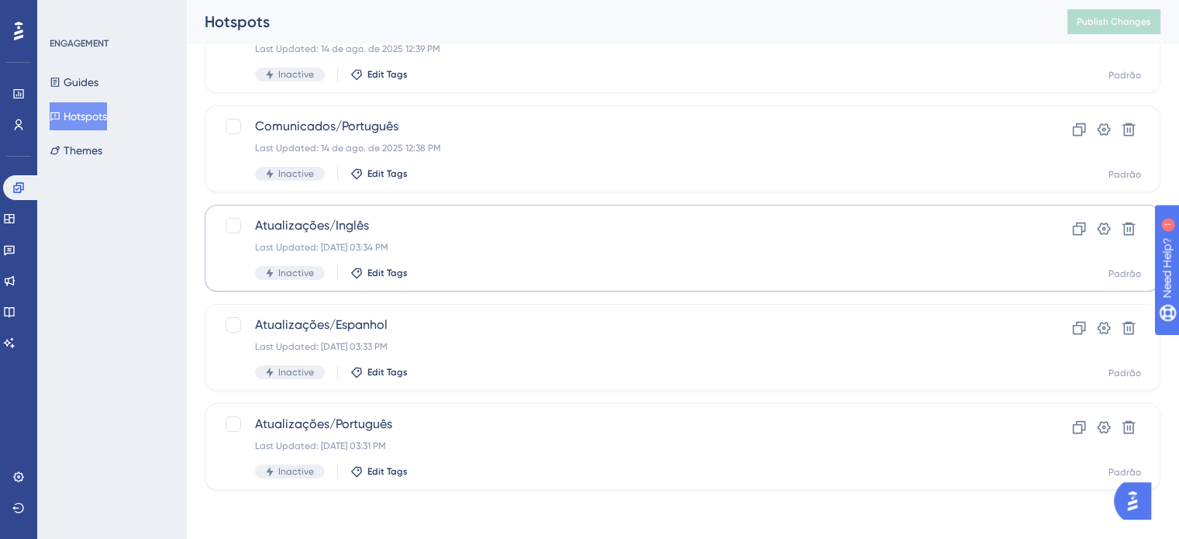
scroll to position [236, 0]
click at [240, 224] on label at bounding box center [235, 225] width 22 height 19
checkbox input "true"
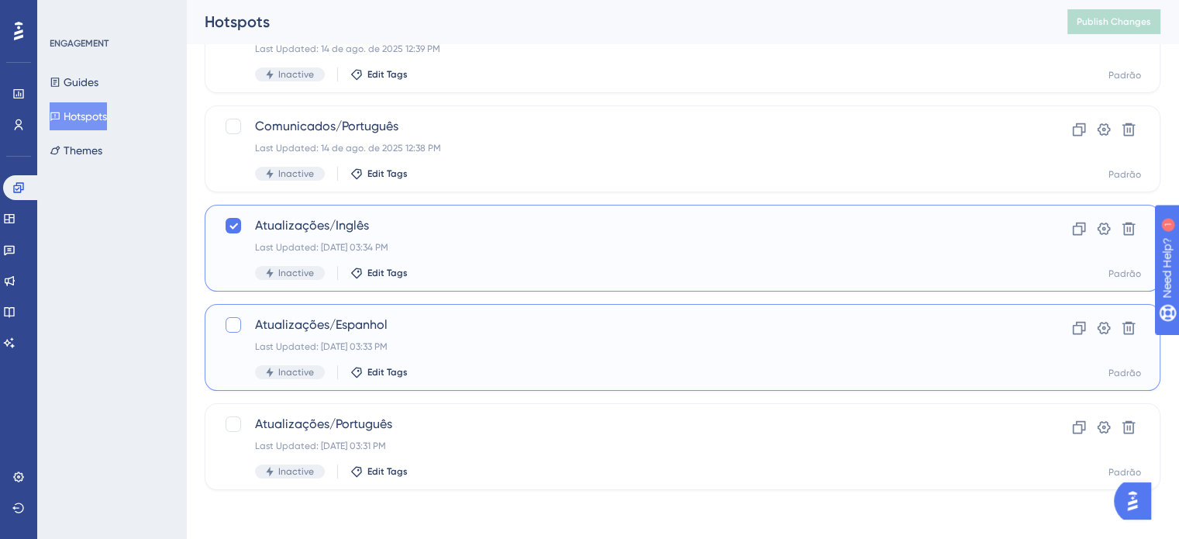
click at [228, 326] on div at bounding box center [234, 325] width 16 height 16
checkbox input "true"
click at [236, 424] on div at bounding box center [234, 424] width 16 height 16
checkbox input "true"
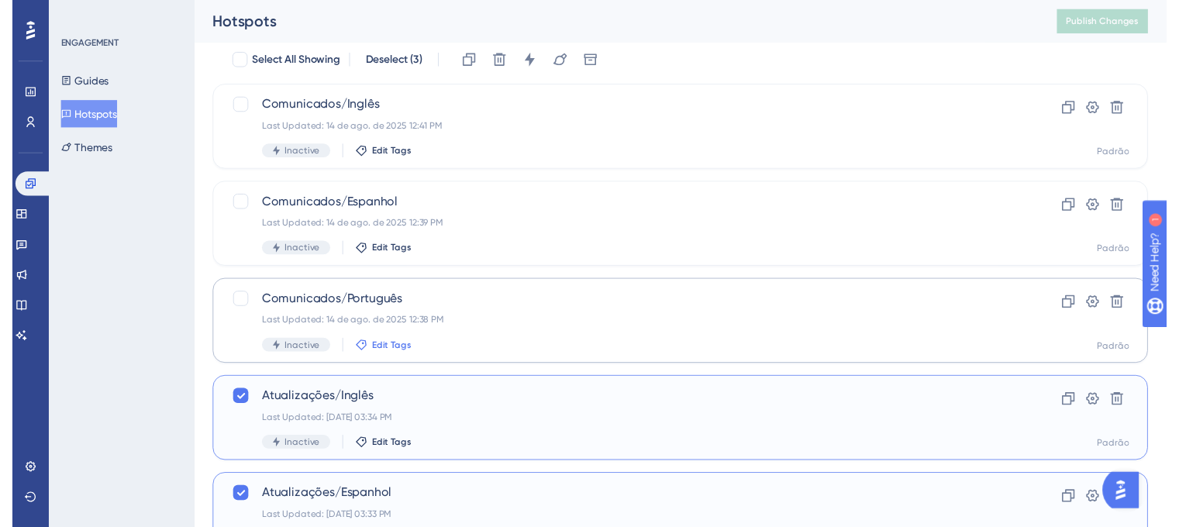
scroll to position [0, 0]
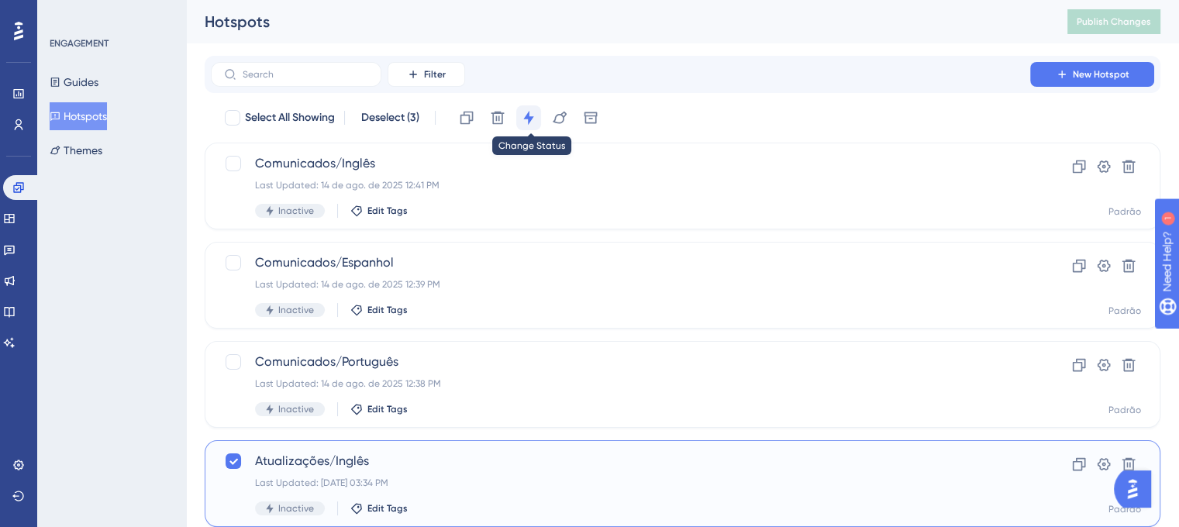
click at [530, 119] on icon at bounding box center [528, 118] width 10 height 14
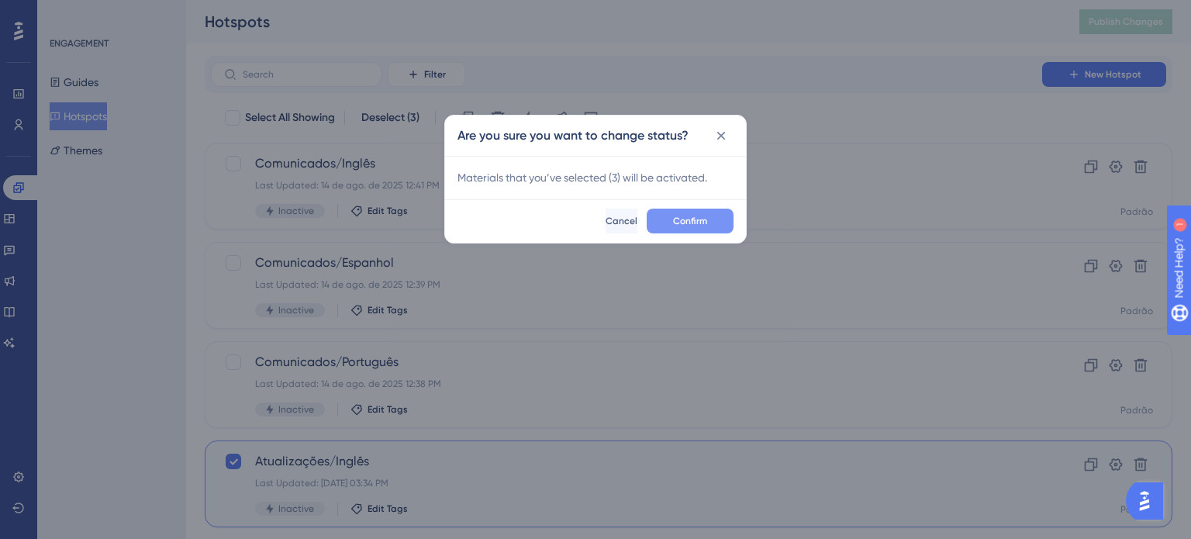
click at [683, 222] on span "Confirm" at bounding box center [690, 221] width 34 height 12
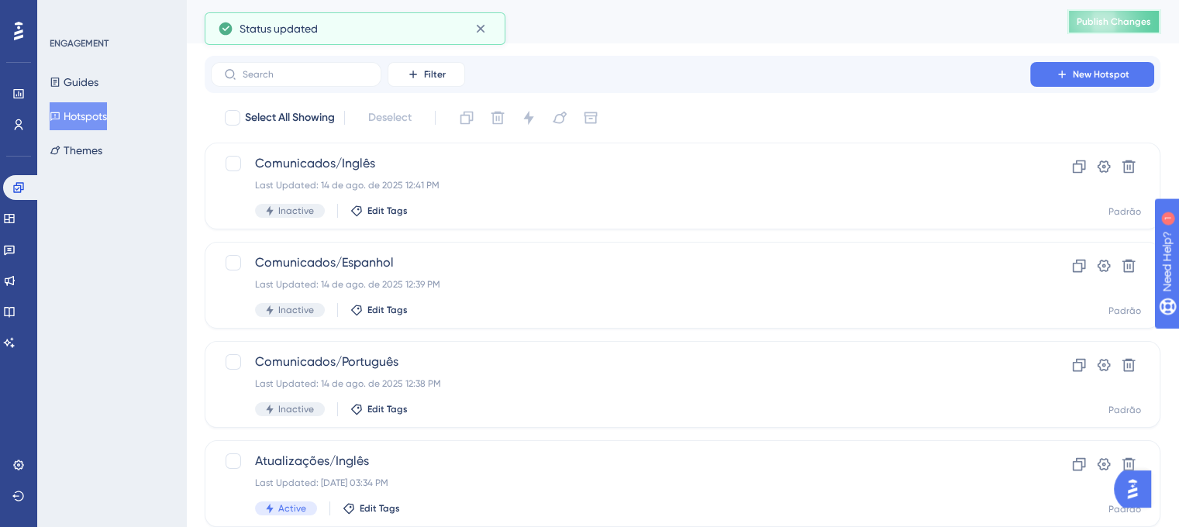
click at [1108, 21] on span "Publish Changes" at bounding box center [1114, 22] width 74 height 12
